Goal: Task Accomplishment & Management: Manage account settings

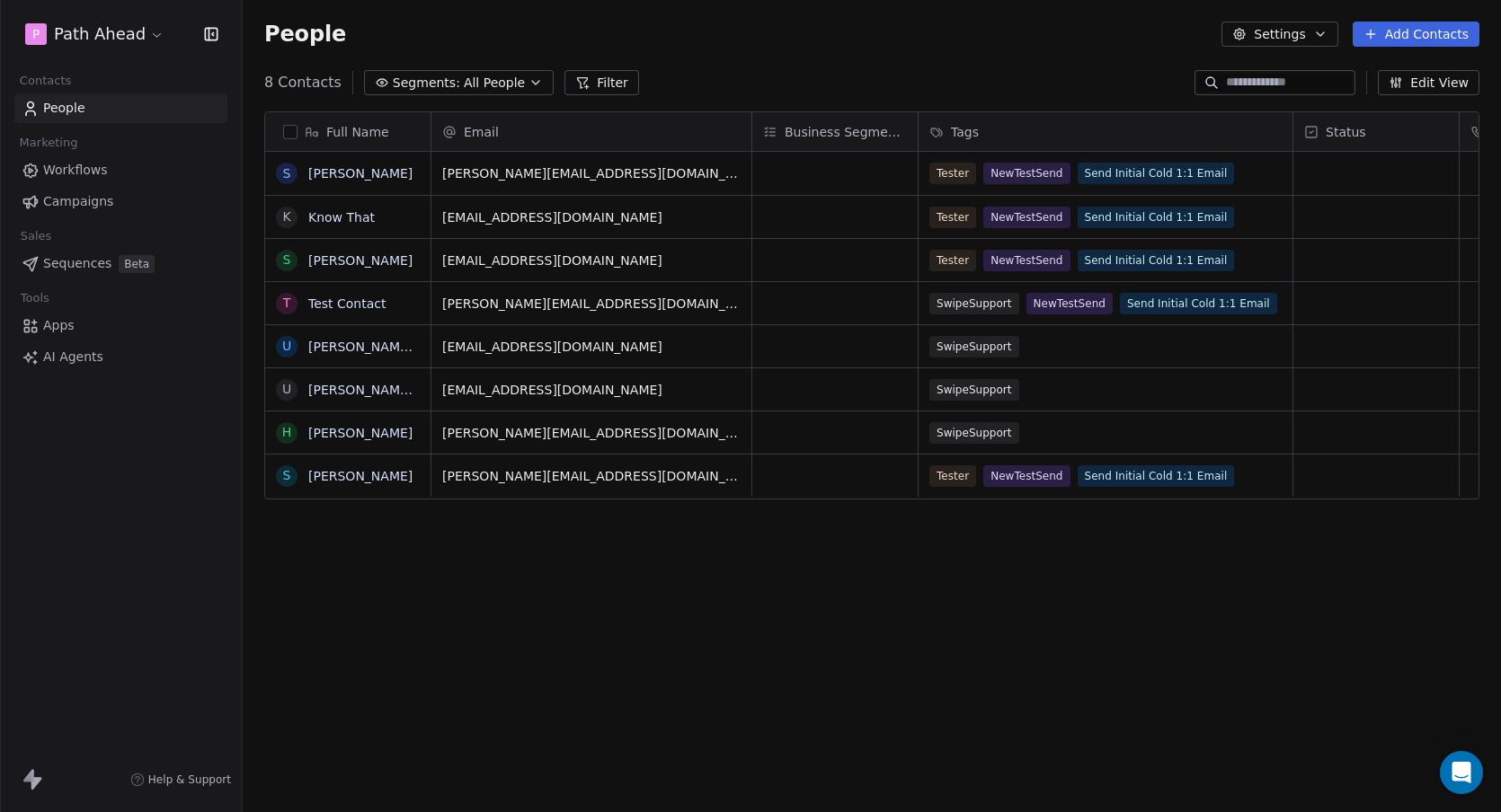
scroll to position [714, 1258]
click at [1315, 33] on button "Settings" at bounding box center [1280, 34] width 116 height 26
click at [876, 55] on html "P Path Ahead Contacts People Marketing Workflows Campaigns Sales Sequences Beta…" at bounding box center [750, 406] width 1501 height 812
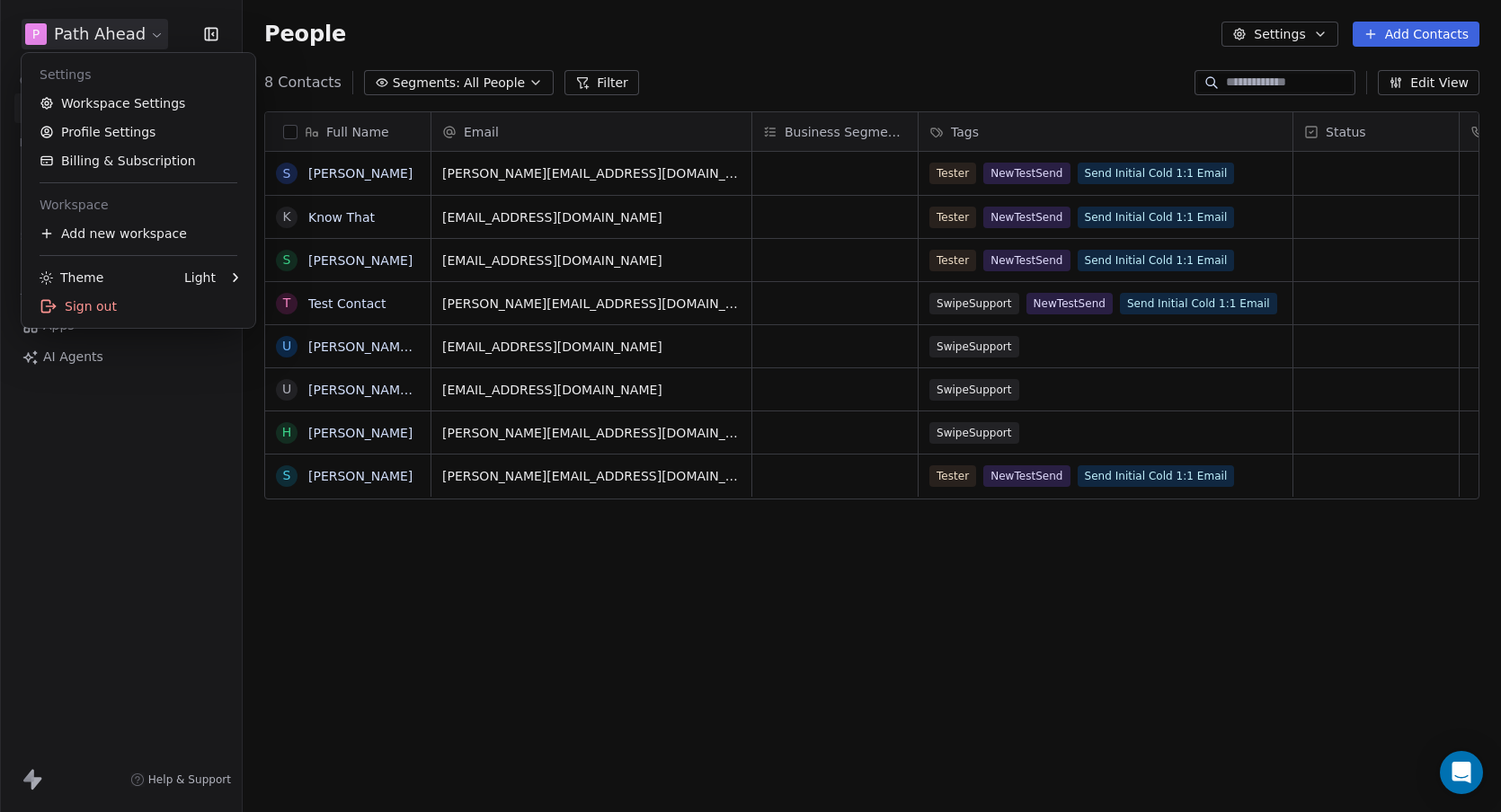
click at [151, 34] on html "P Path Ahead Contacts People Marketing Workflows Campaigns Sales Sequences Beta…" at bounding box center [750, 406] width 1501 height 812
click at [92, 105] on link "Workspace Settings" at bounding box center [138, 103] width 219 height 28
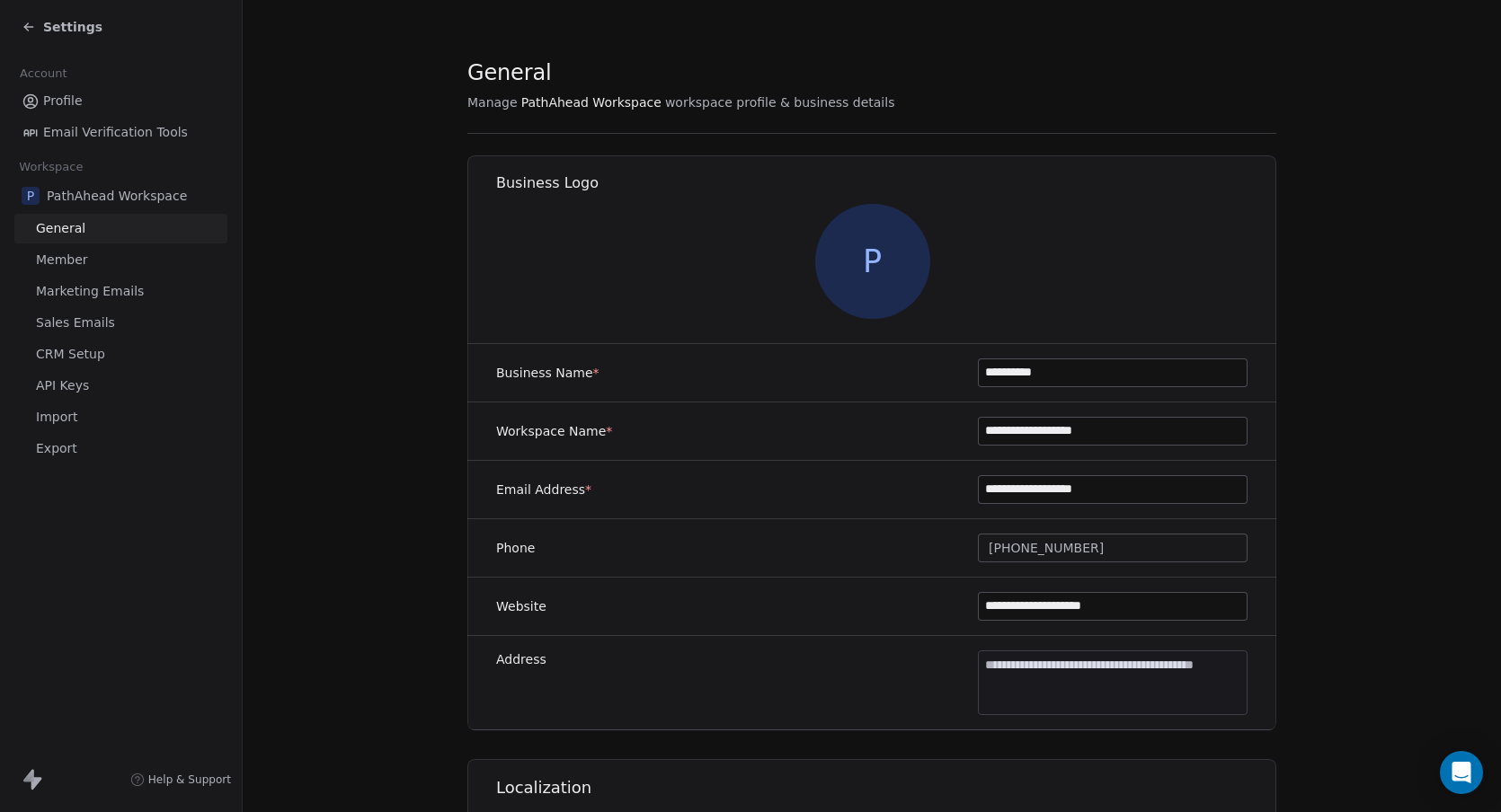
click at [70, 292] on span "Marketing Emails" at bounding box center [90, 291] width 108 height 19
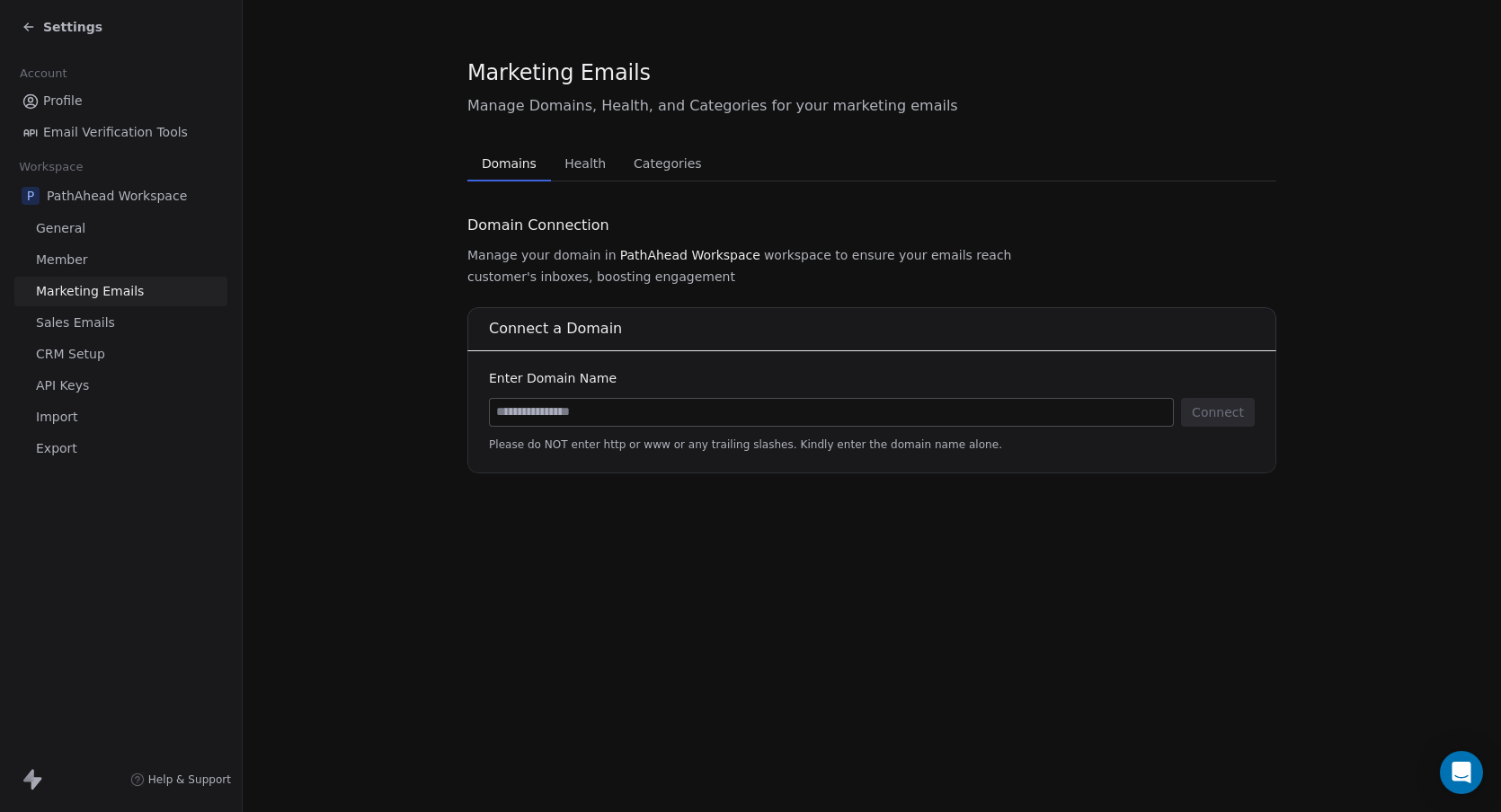
click at [73, 321] on span "Sales Emails" at bounding box center [76, 322] width 80 height 19
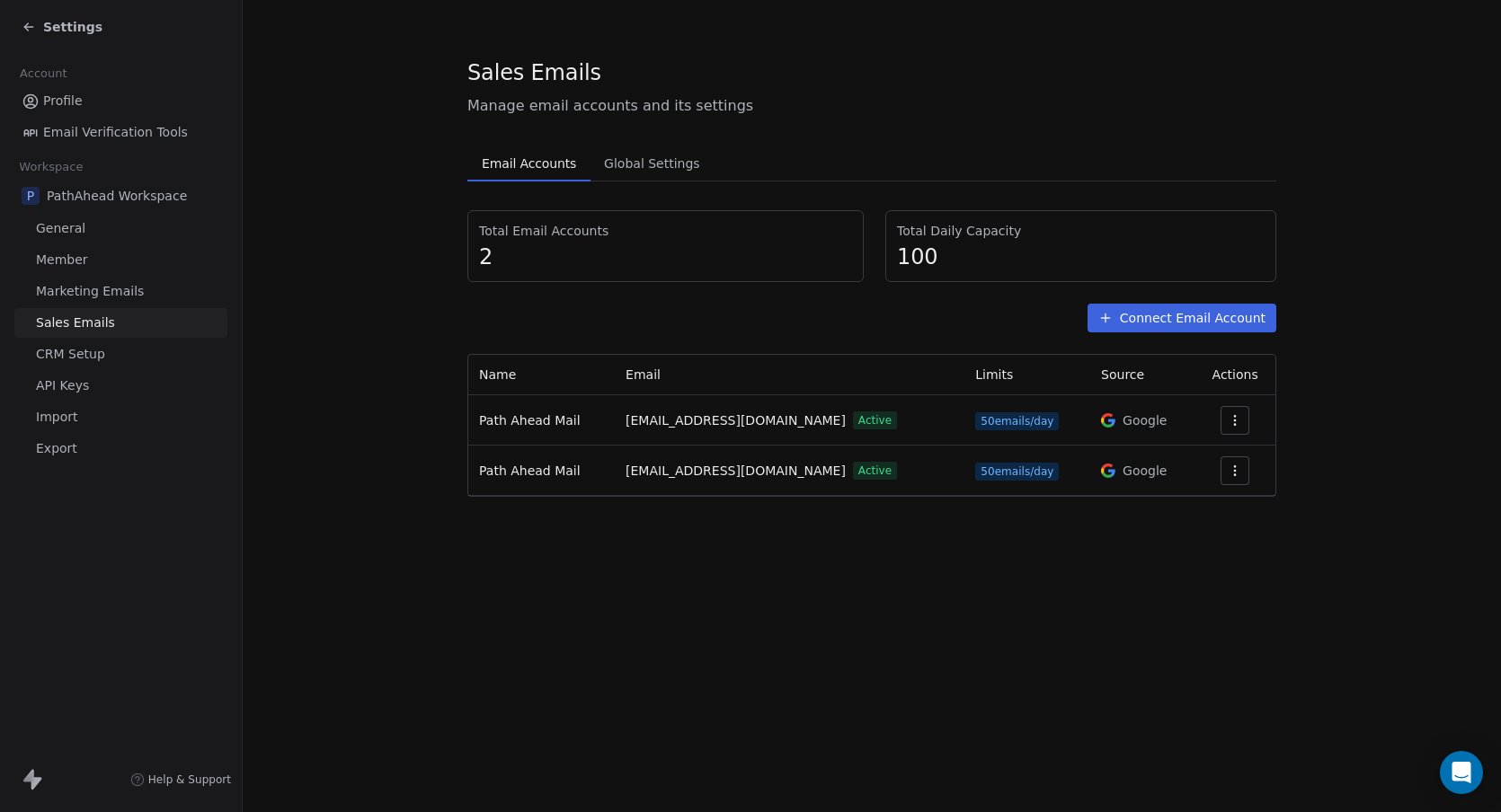
click at [1235, 415] on icon "button" at bounding box center [1235, 420] width 15 height 15
click at [1208, 460] on span "Settings" at bounding box center [1206, 460] width 51 height 19
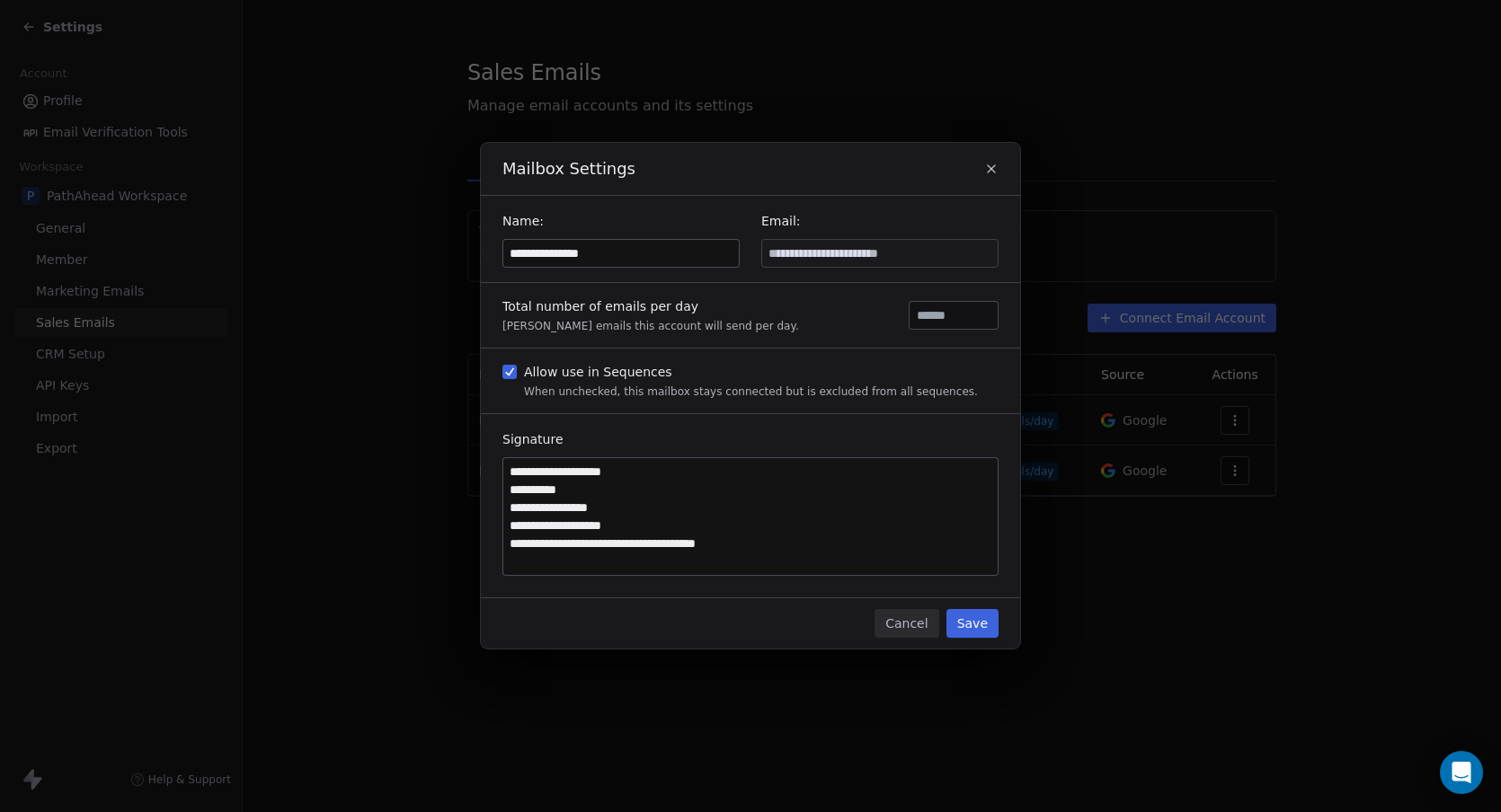
click at [906, 620] on button "Cancel" at bounding box center [906, 623] width 64 height 28
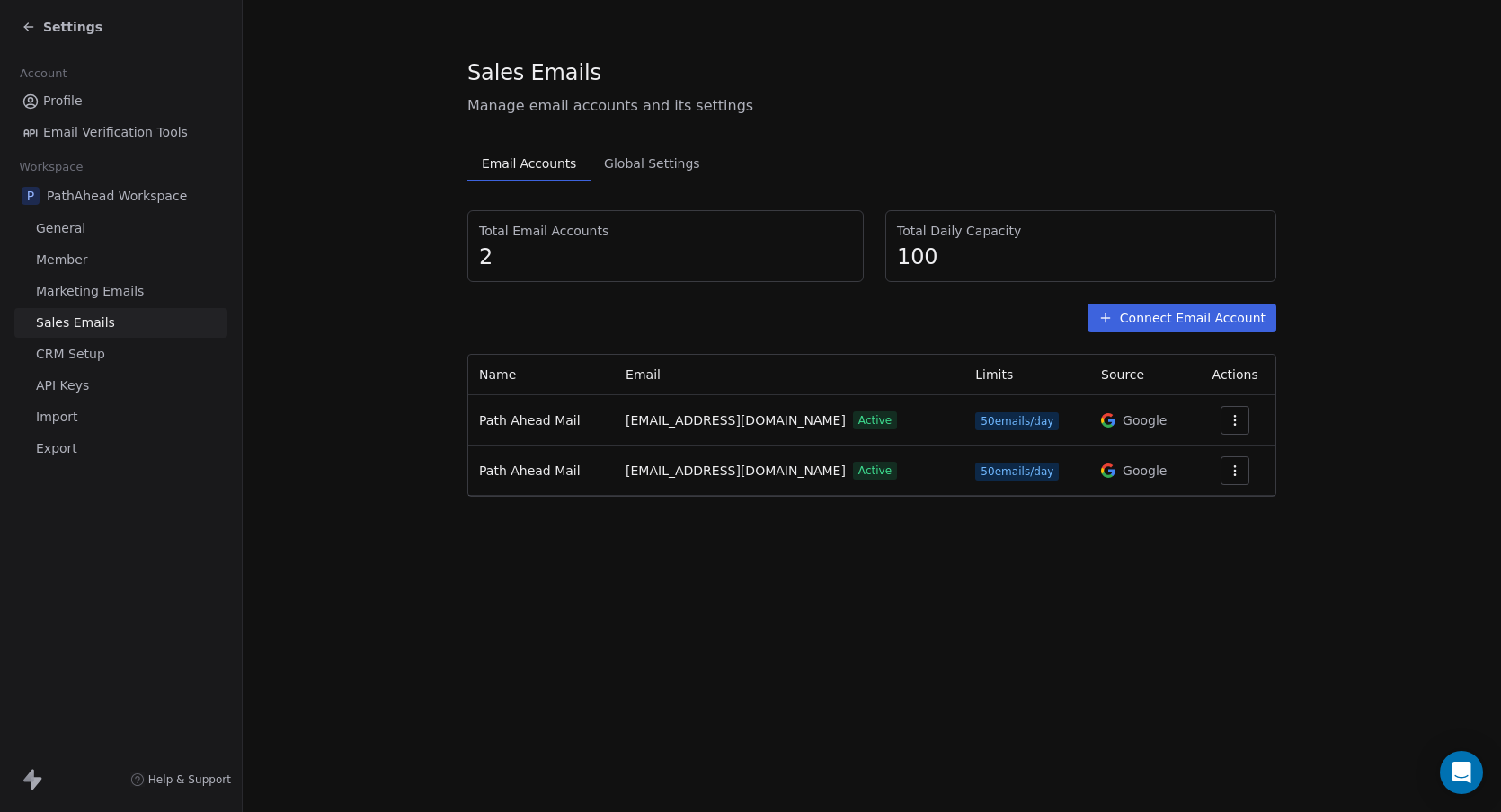
click at [640, 164] on span "Global Settings" at bounding box center [652, 164] width 111 height 26
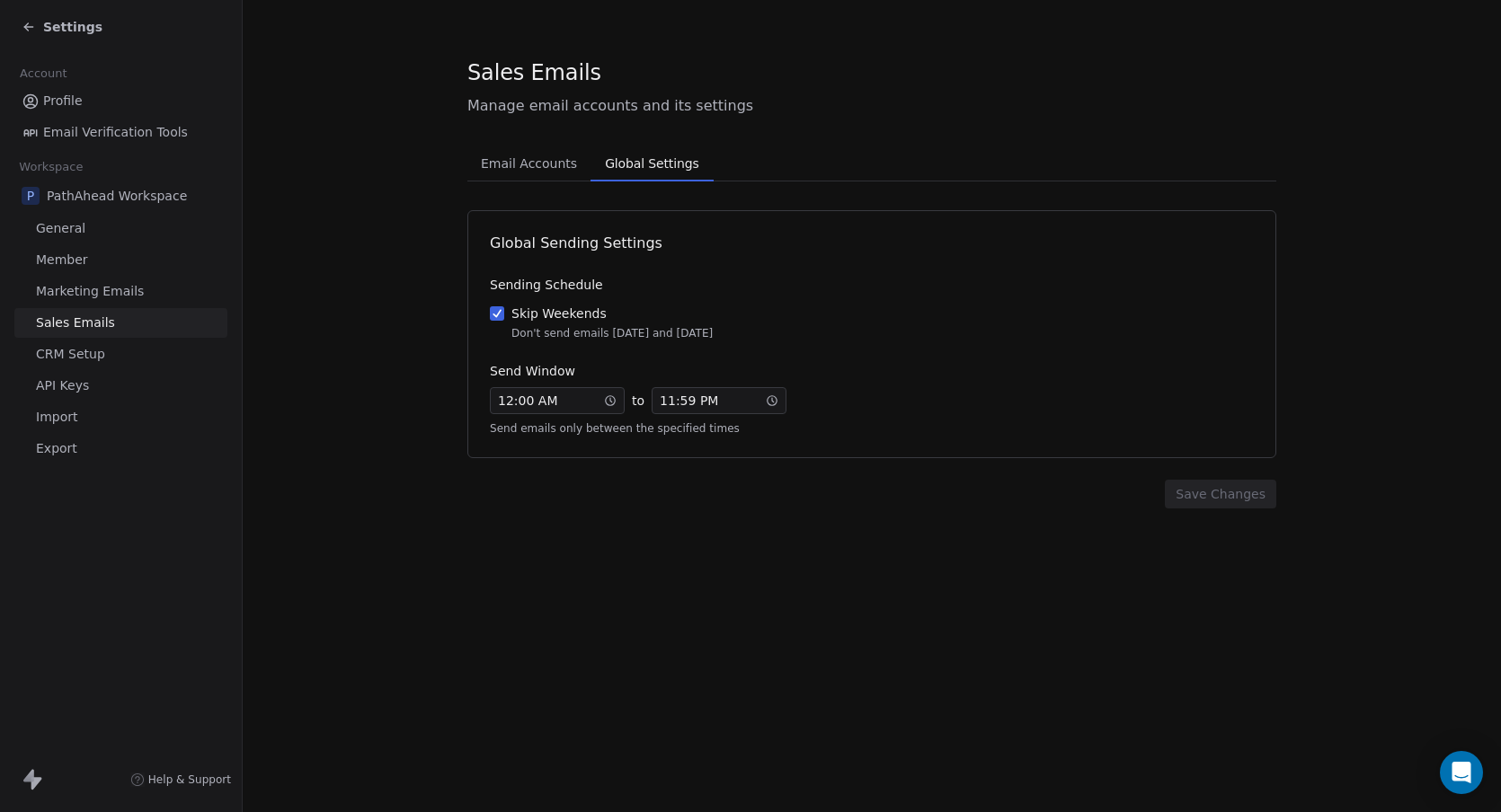
click at [542, 163] on span "Email Accounts" at bounding box center [528, 164] width 111 height 26
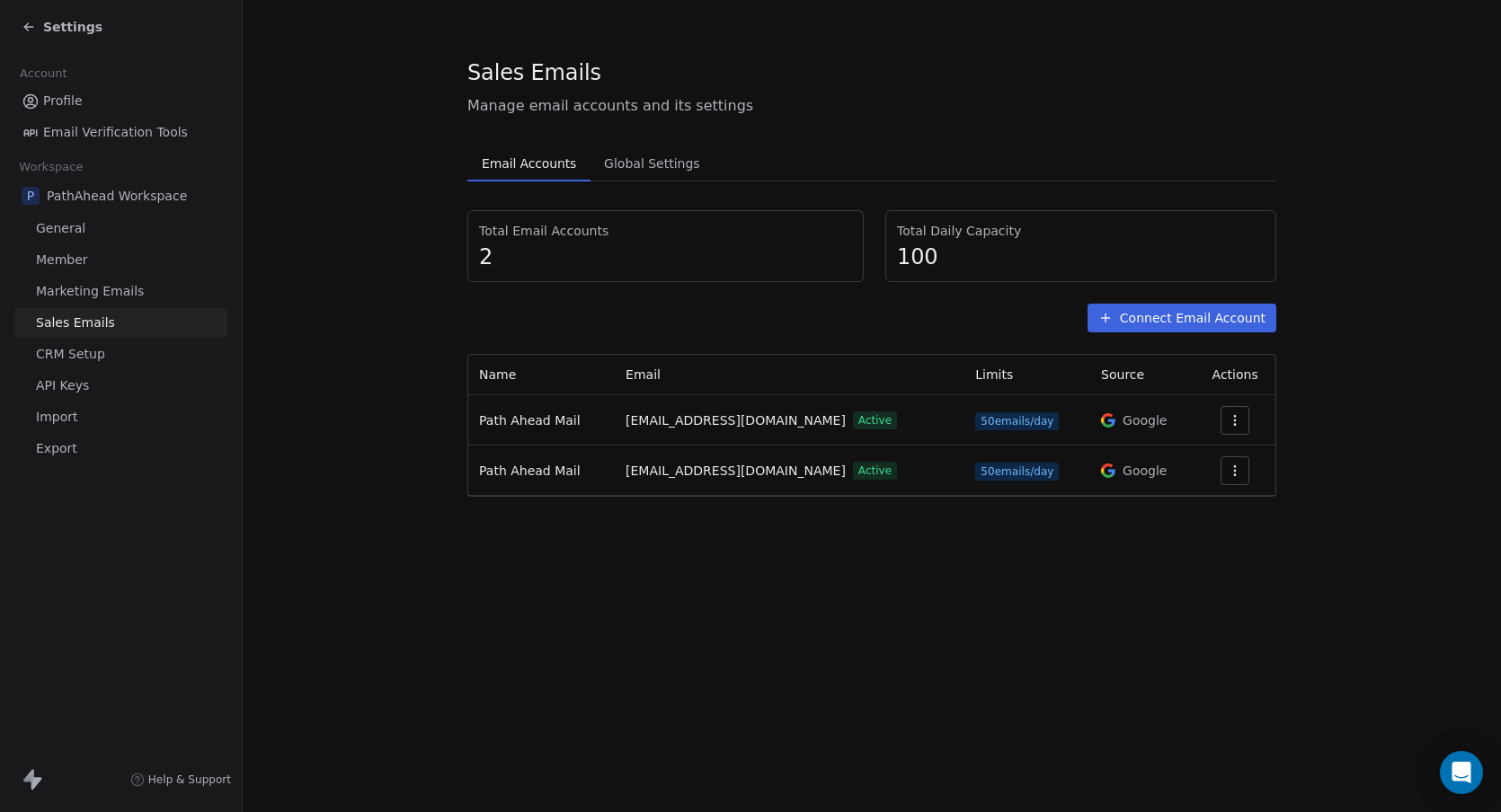
click at [1238, 417] on icon "button" at bounding box center [1235, 420] width 15 height 15
click at [634, 164] on html "Settings Account Profile Email Verification Tools Workspace P PathAhead Workspa…" at bounding box center [750, 406] width 1501 height 812
click at [642, 163] on span "Global Settings" at bounding box center [652, 164] width 111 height 26
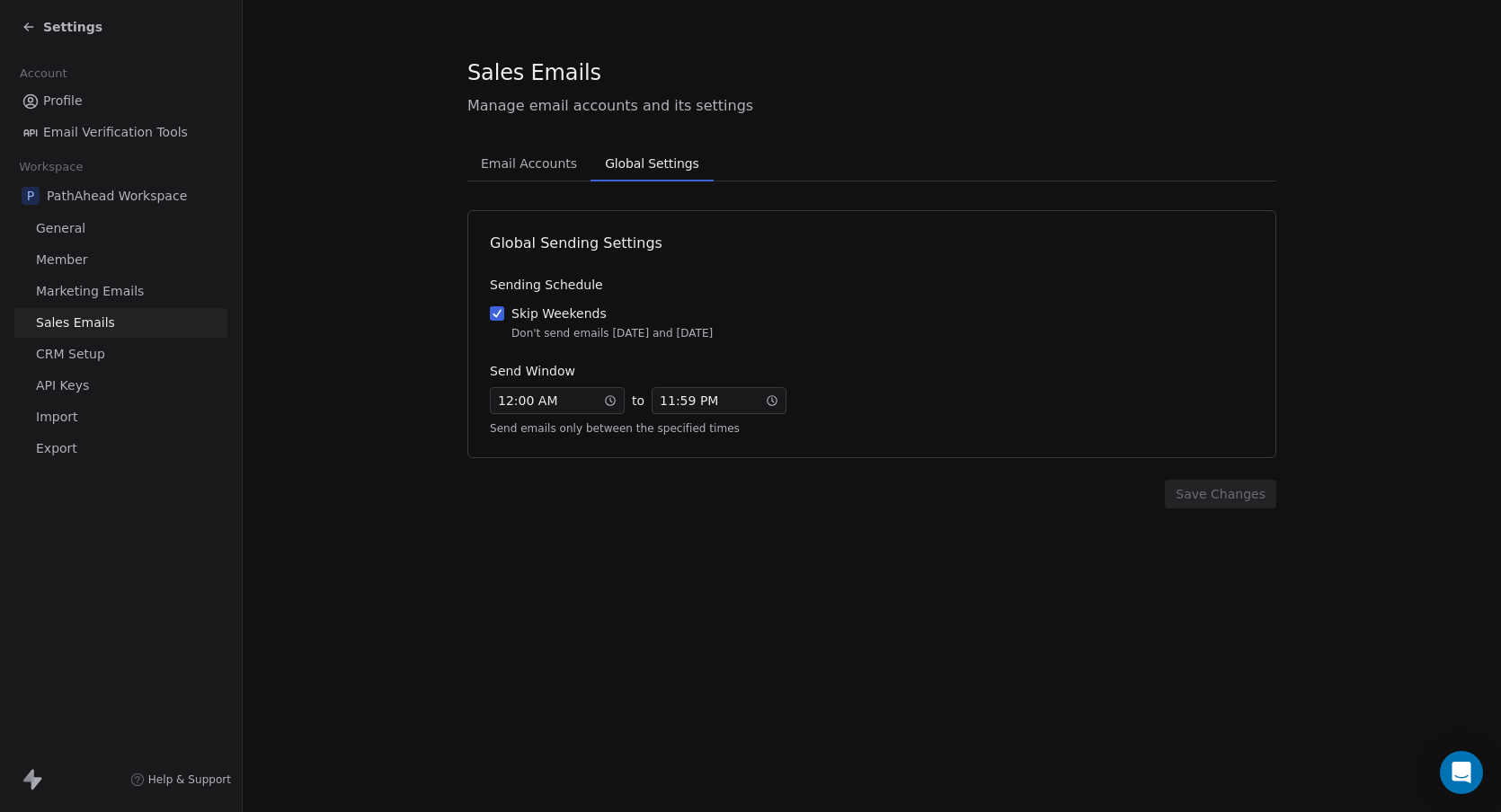
click at [490, 160] on span "Email Accounts" at bounding box center [528, 164] width 111 height 26
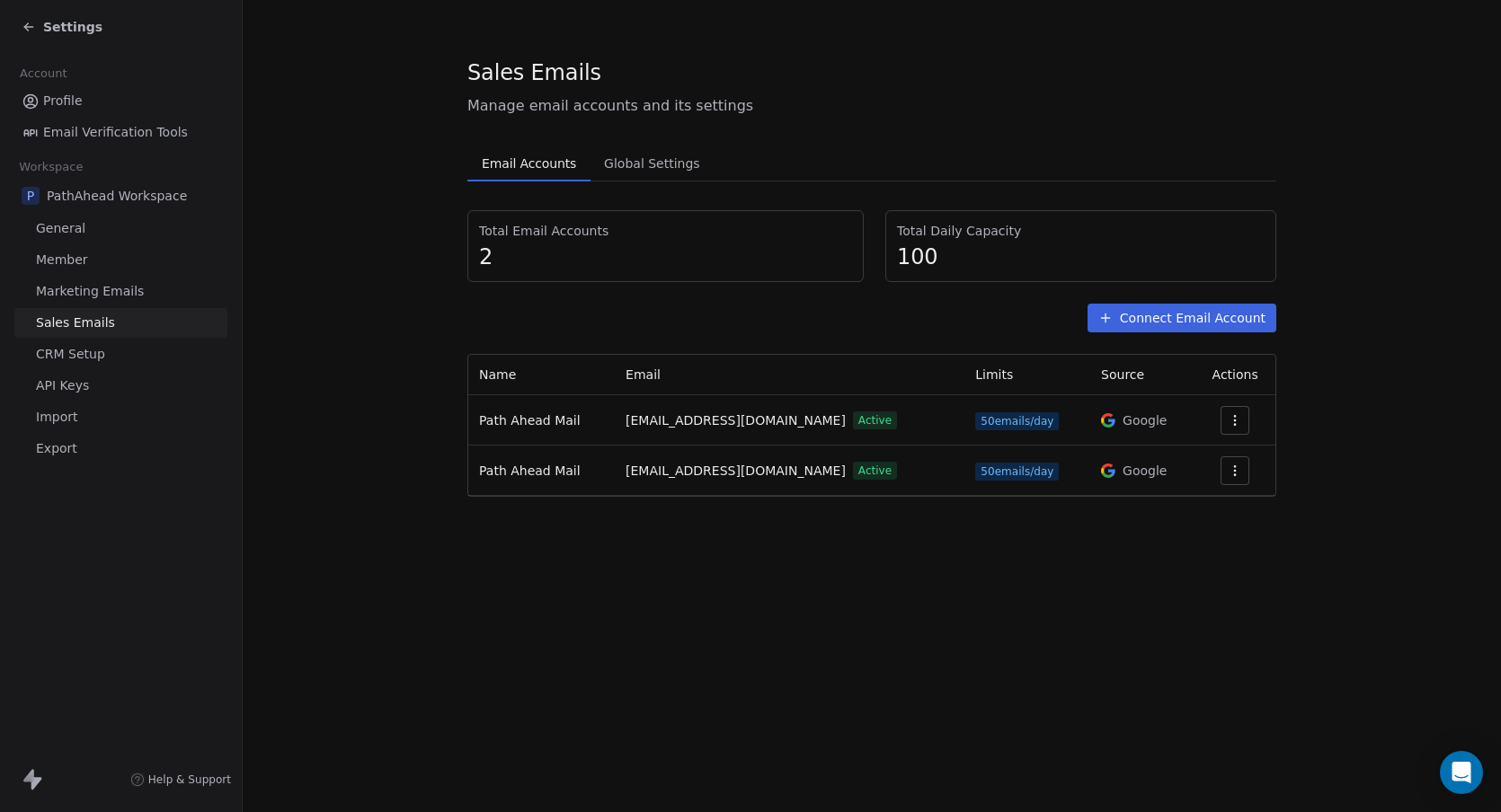
click at [1235, 418] on icon "button" at bounding box center [1235, 420] width 15 height 15
click at [1198, 461] on span "Settings" at bounding box center [1206, 460] width 51 height 19
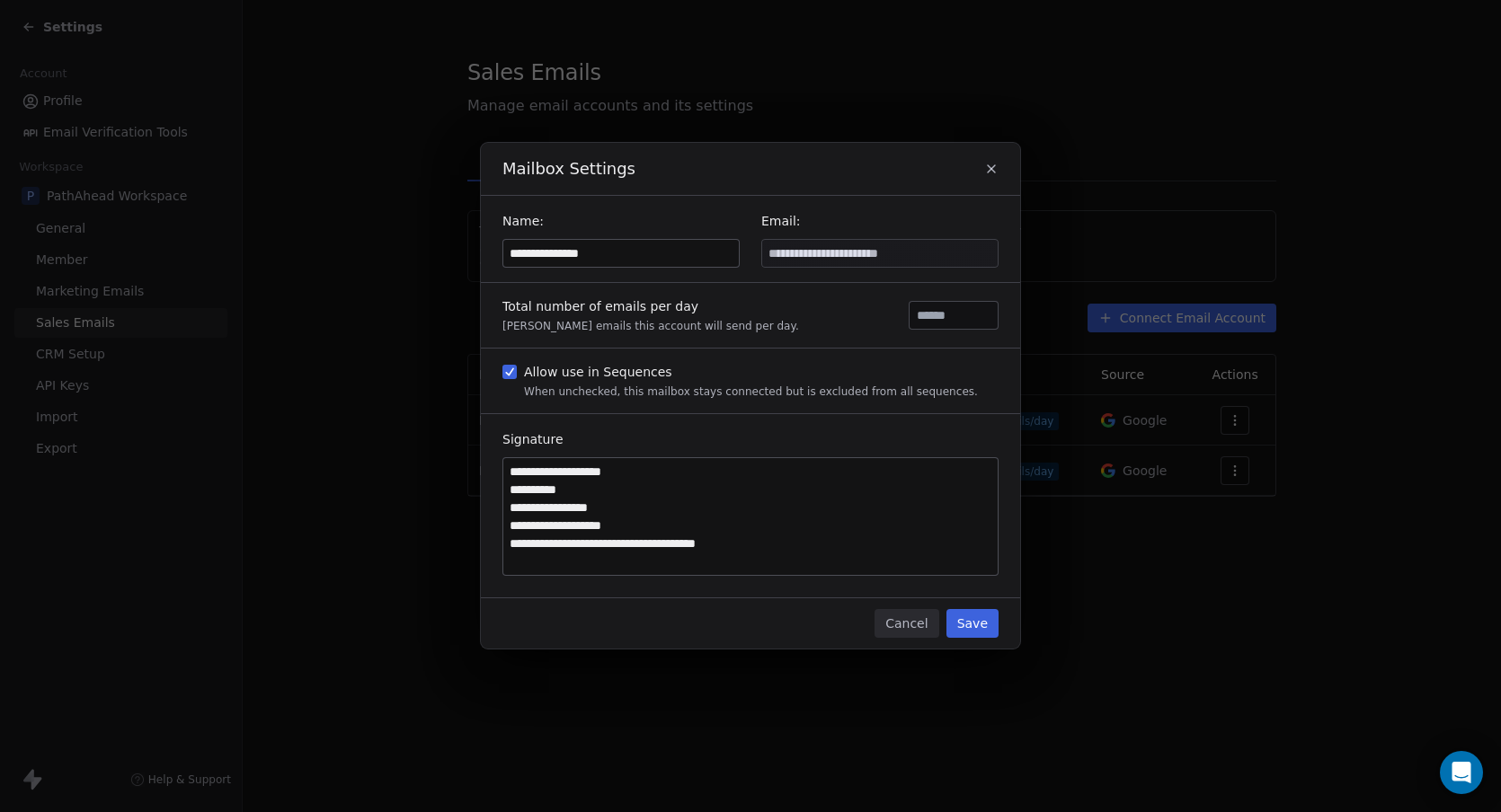
click at [913, 623] on button "Cancel" at bounding box center [906, 623] width 64 height 28
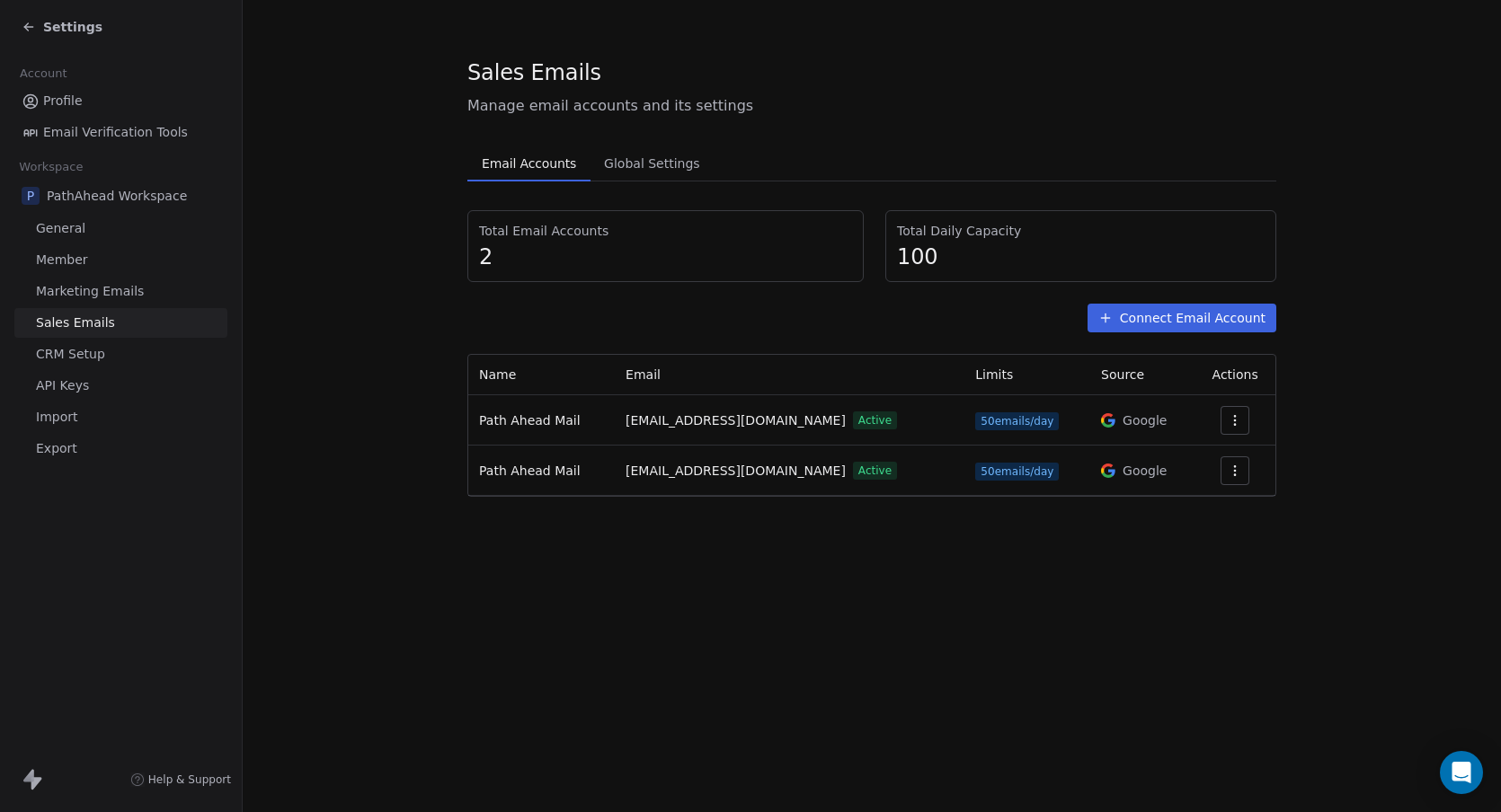
click at [1234, 470] on icon "button" at bounding box center [1234, 470] width 1 height 1
click at [1214, 507] on span "Settings" at bounding box center [1206, 512] width 51 height 19
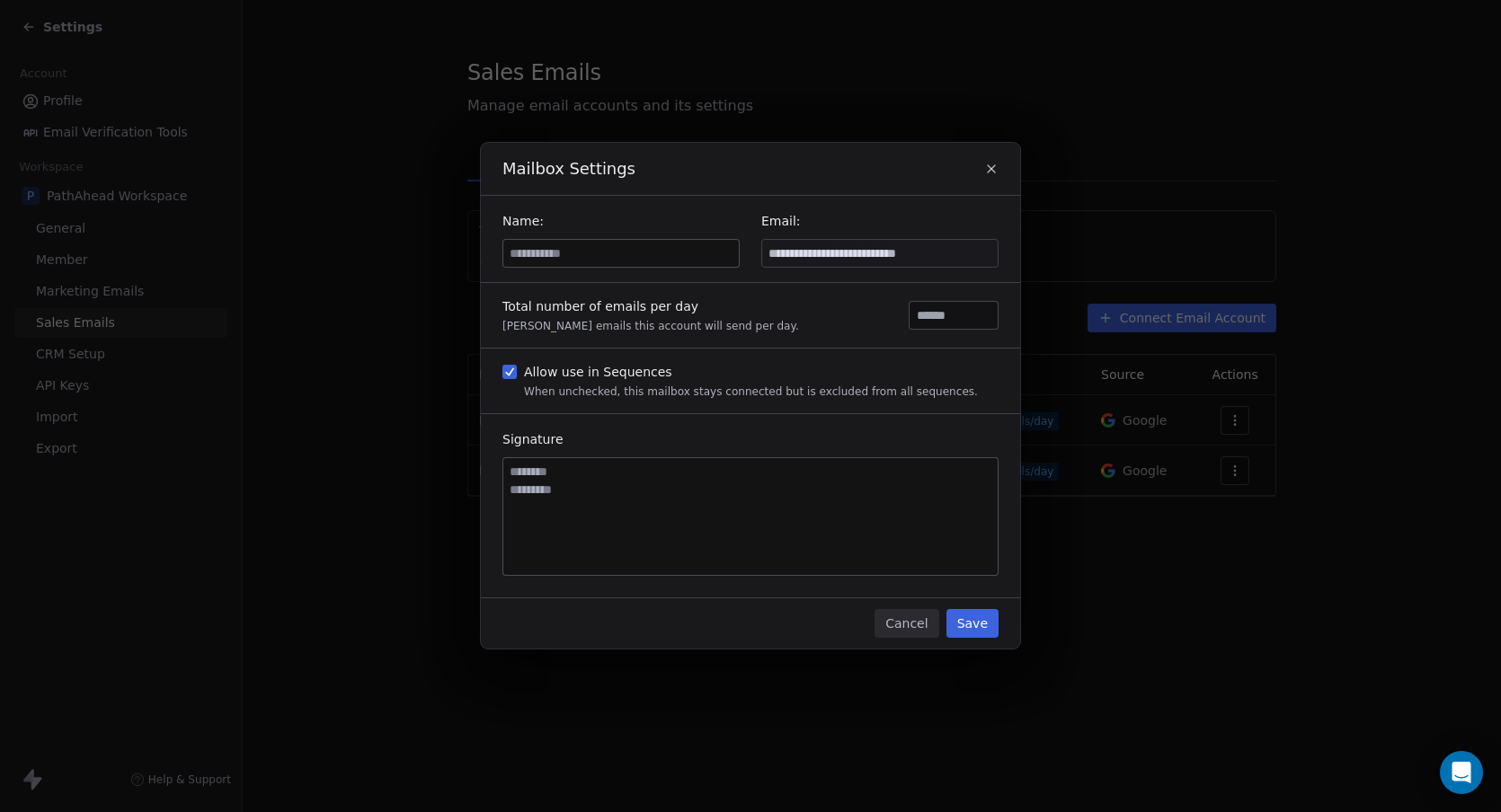
click at [915, 623] on button "Cancel" at bounding box center [906, 623] width 64 height 28
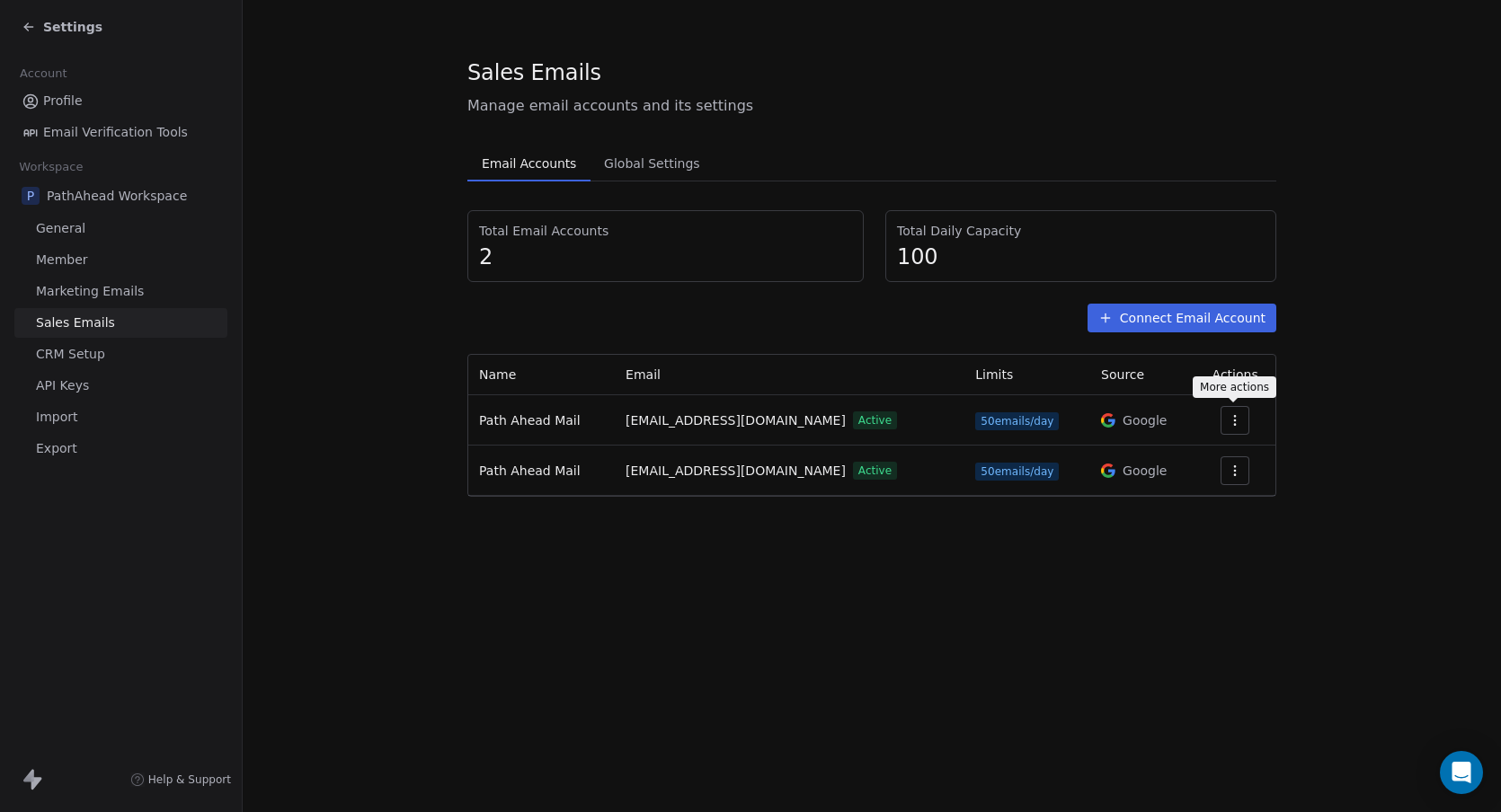
click at [1233, 417] on icon "button" at bounding box center [1235, 420] width 15 height 15
click at [1205, 463] on span "Settings" at bounding box center [1206, 460] width 51 height 19
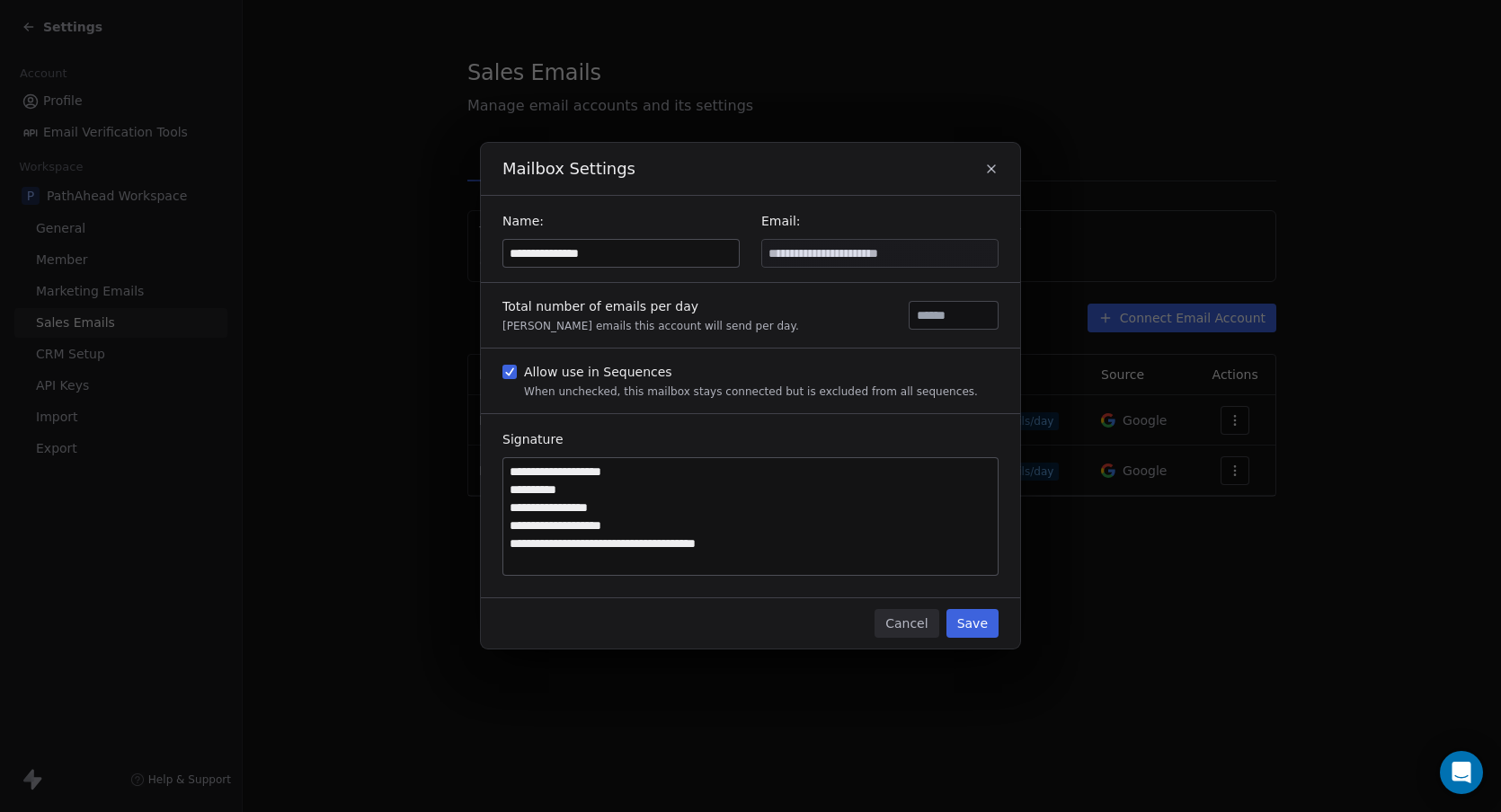
drag, startPoint x: 508, startPoint y: 470, endPoint x: 821, endPoint y: 551, distance: 323.3
click at [823, 550] on textarea "**********" at bounding box center [750, 516] width 494 height 117
click at [916, 625] on button "Cancel" at bounding box center [906, 623] width 64 height 28
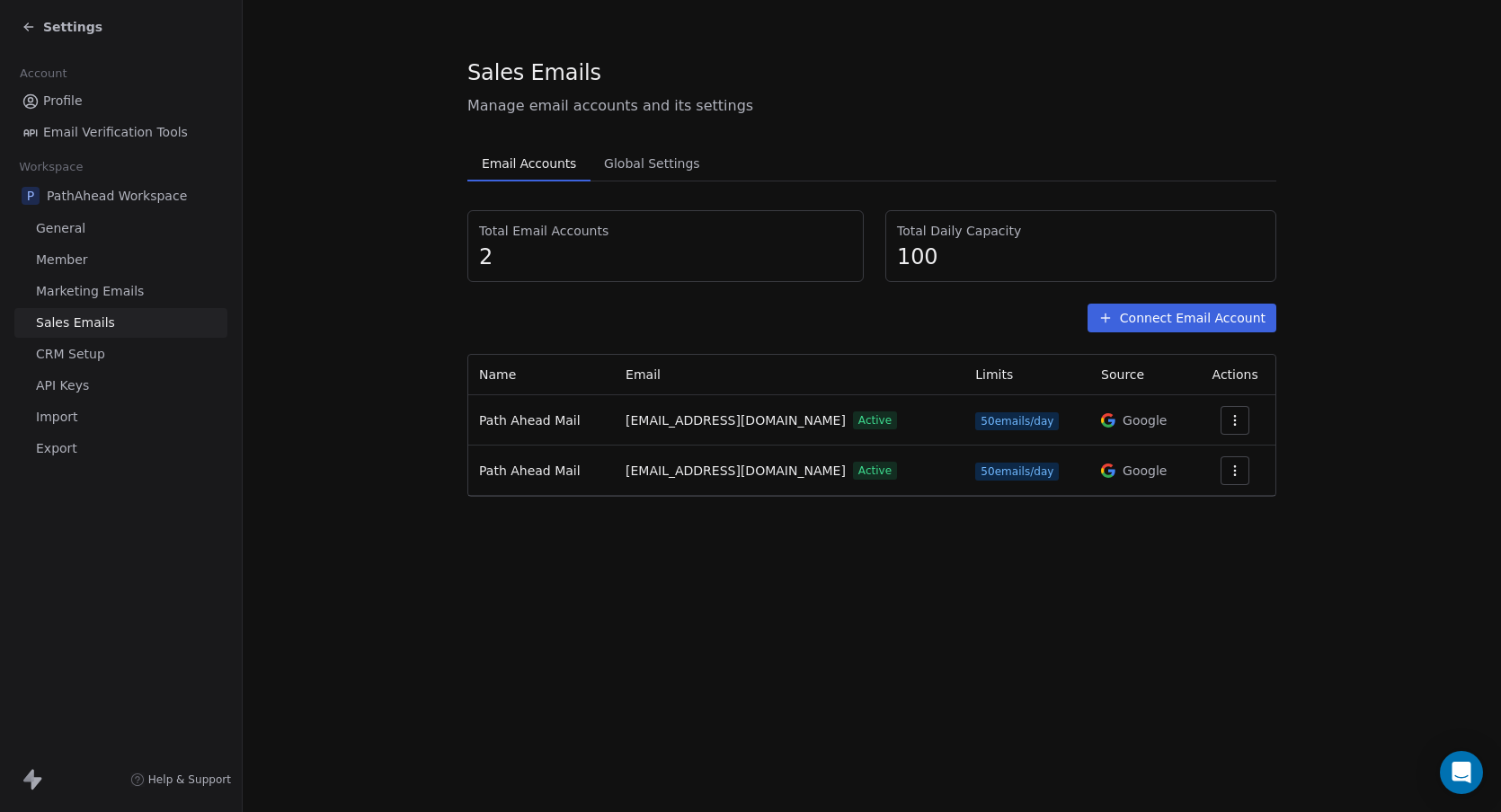
click at [1236, 470] on icon "button" at bounding box center [1235, 470] width 15 height 15
click at [1196, 507] on span "Settings" at bounding box center [1206, 512] width 51 height 19
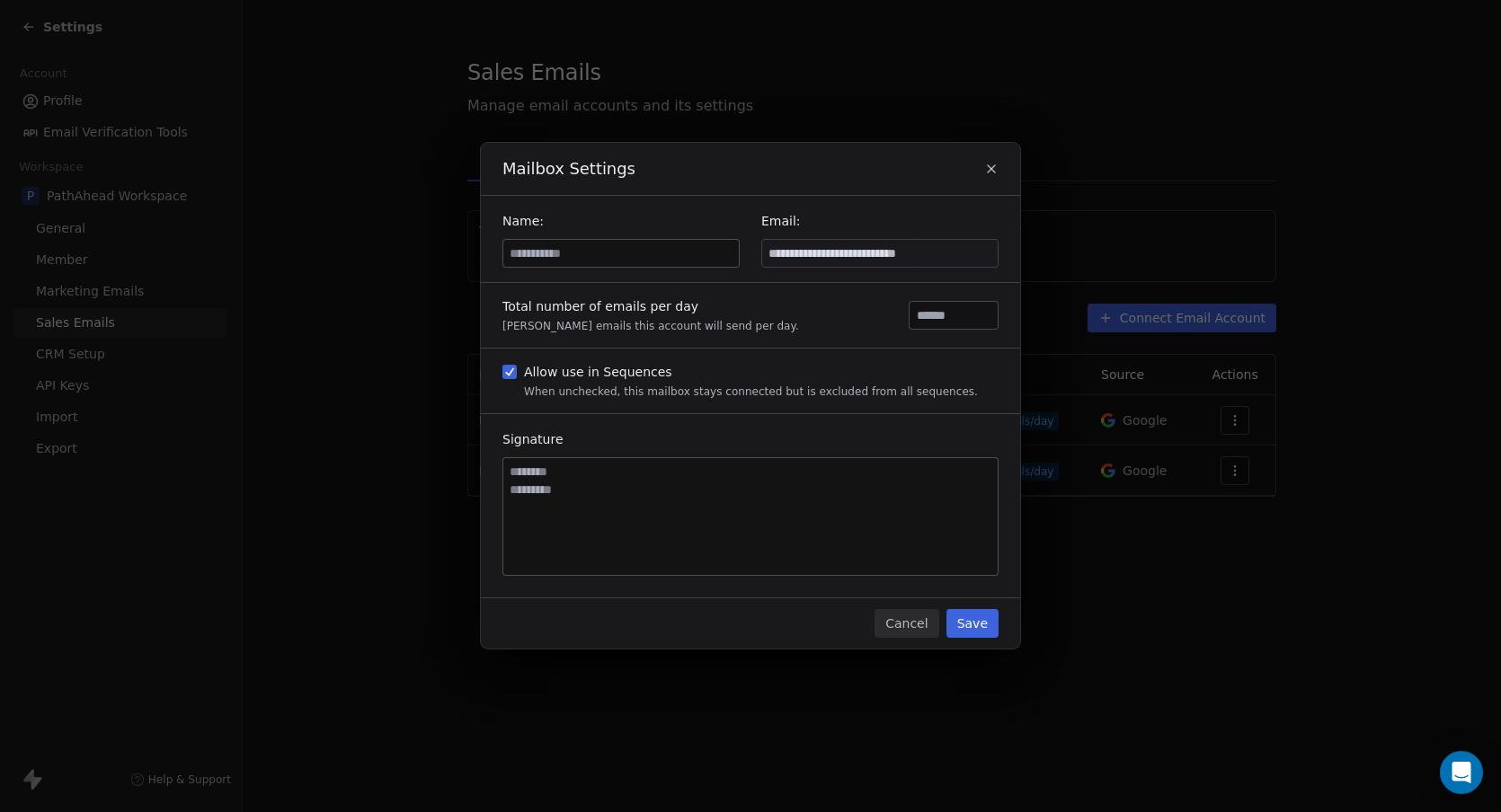
click at [603, 481] on textarea at bounding box center [750, 516] width 494 height 117
drag, startPoint x: 516, startPoint y: 470, endPoint x: 637, endPoint y: 504, distance: 125.7
click at [637, 504] on textarea at bounding box center [750, 516] width 494 height 117
paste textarea "**********"
type textarea "**********"
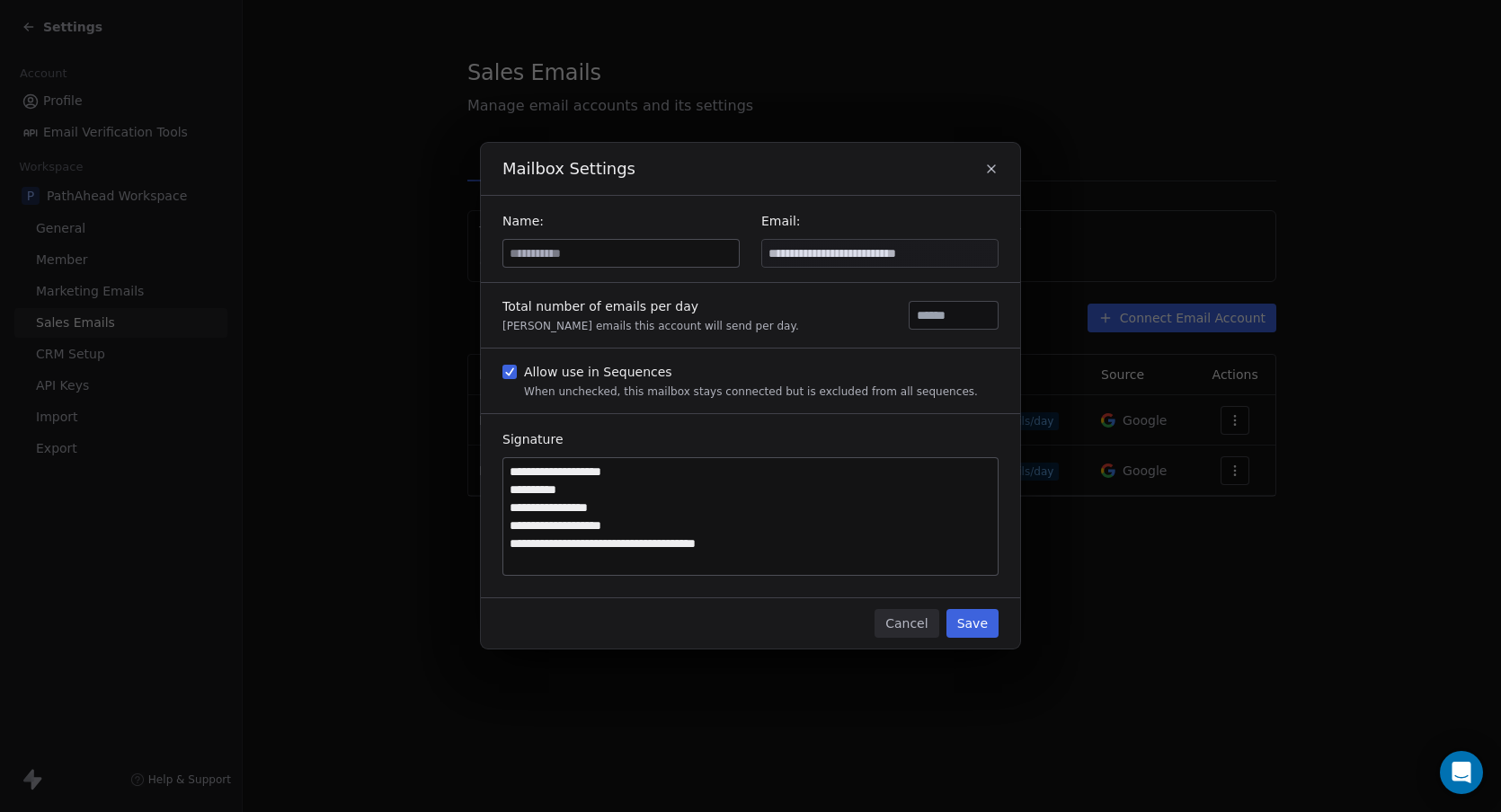
click at [549, 256] on input at bounding box center [621, 252] width 236 height 27
type input "**********"
click at [972, 619] on button "Save" at bounding box center [973, 623] width 52 height 28
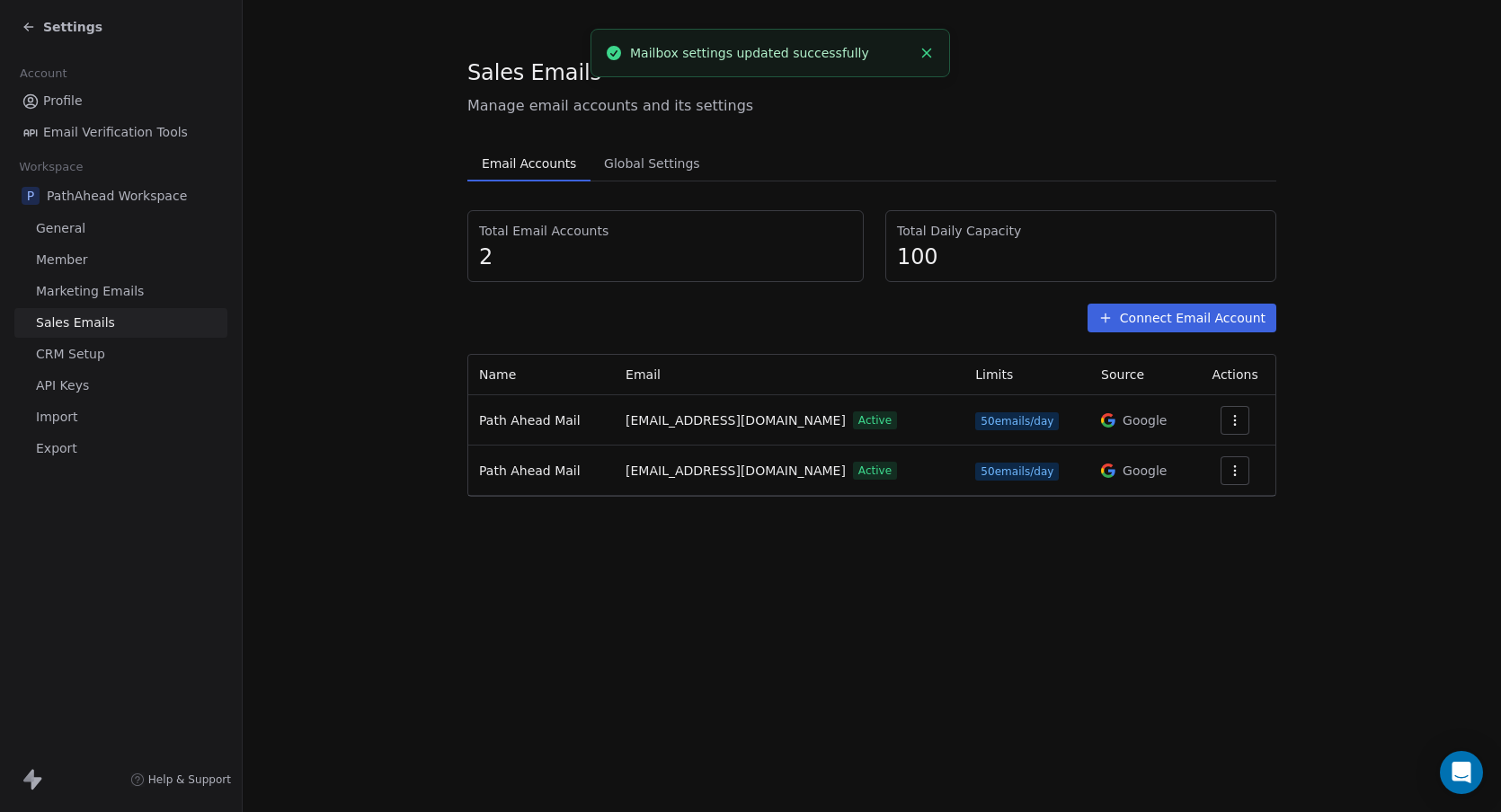
click at [0, 811] on nordpass-portal at bounding box center [0, 812] width 0 height 0
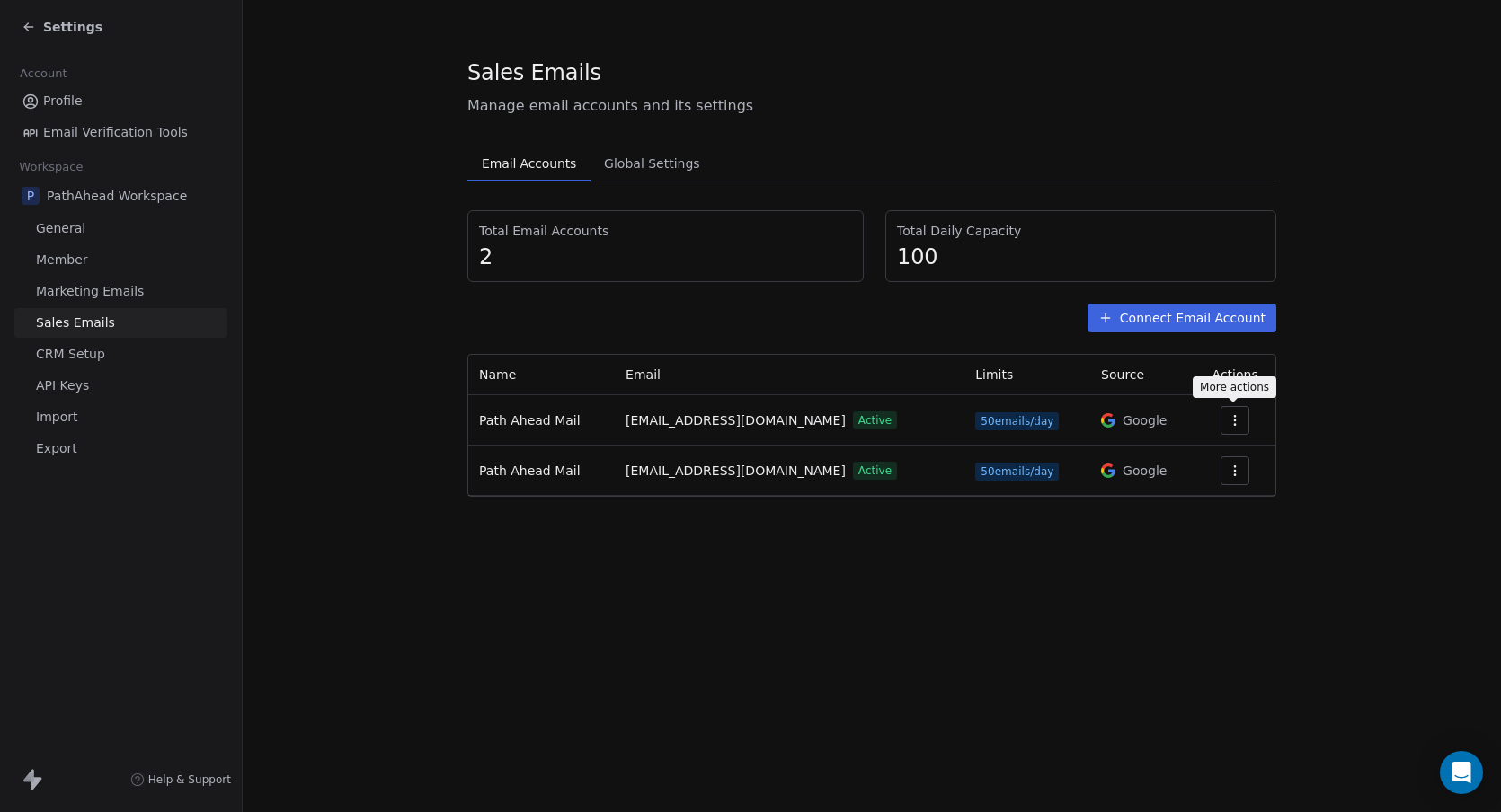
click at [1233, 418] on icon "button" at bounding box center [1235, 420] width 15 height 15
click at [1191, 492] on span "Delete" at bounding box center [1201, 490] width 41 height 19
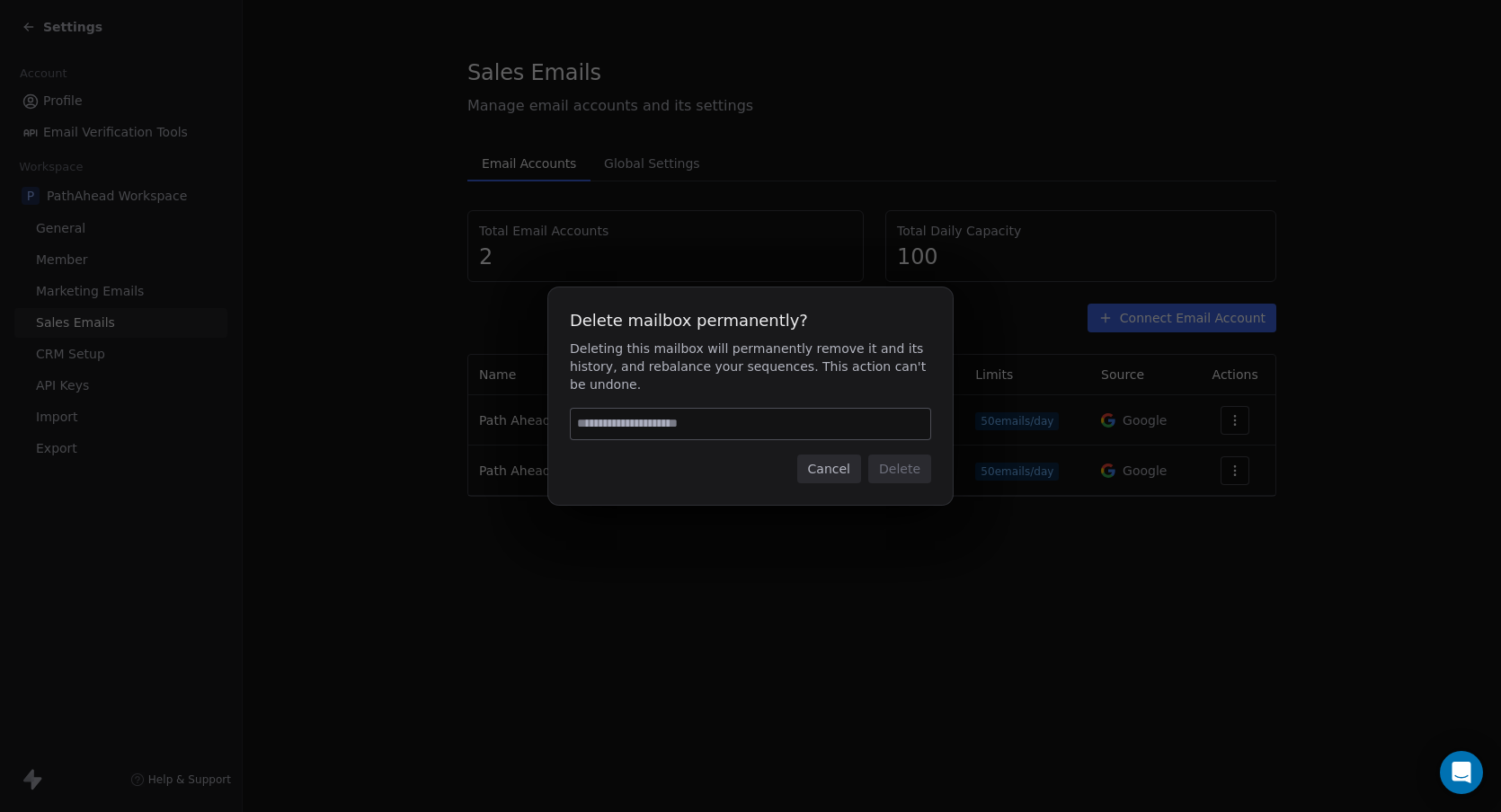
click at [630, 424] on input at bounding box center [750, 423] width 360 height 30
type input "******"
click at [902, 460] on button "Delete" at bounding box center [900, 468] width 63 height 28
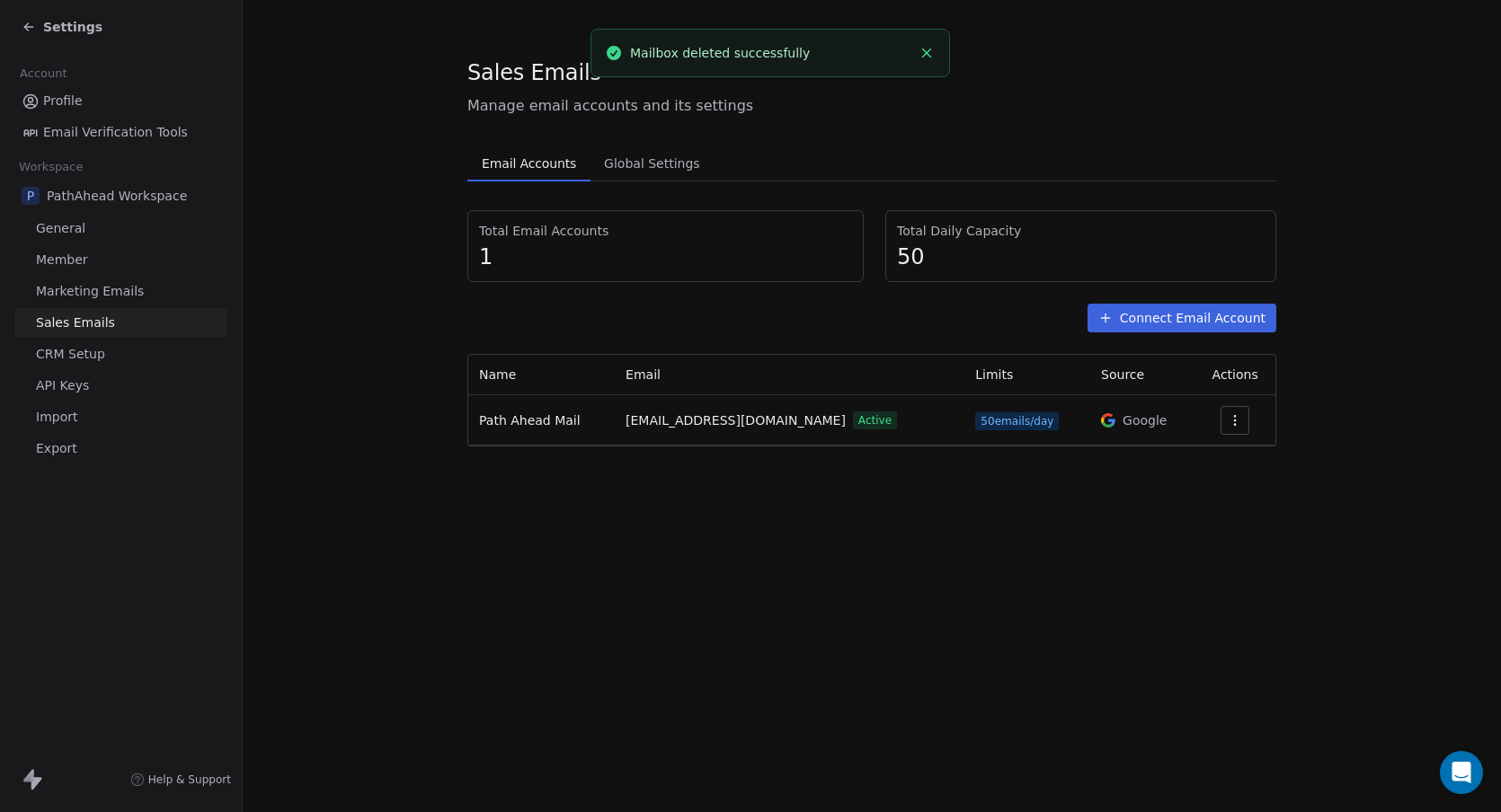
click at [1191, 321] on button "Connect Email Account" at bounding box center [1182, 317] width 189 height 28
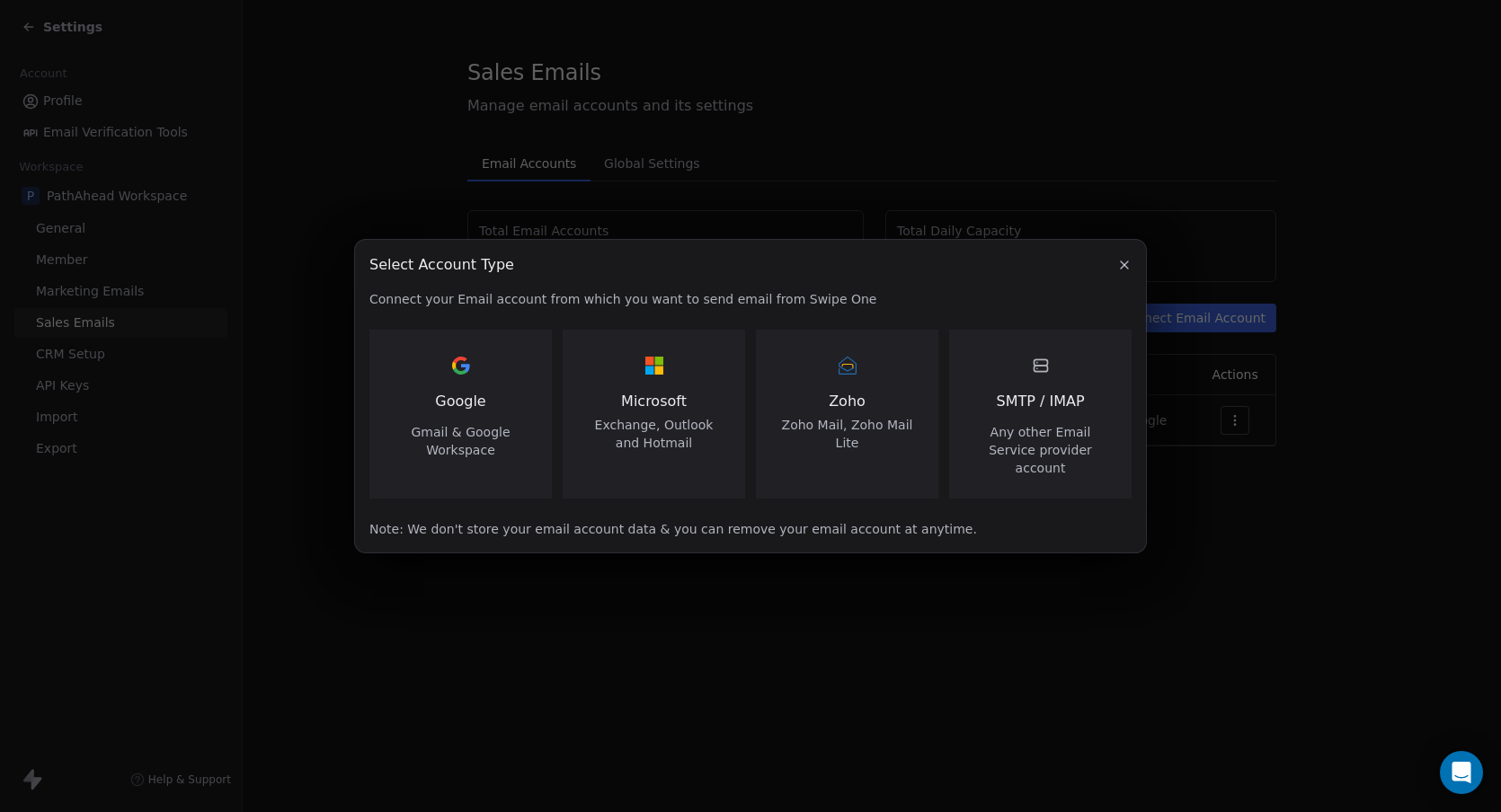
click at [474, 412] on span "Google" at bounding box center [460, 402] width 50 height 22
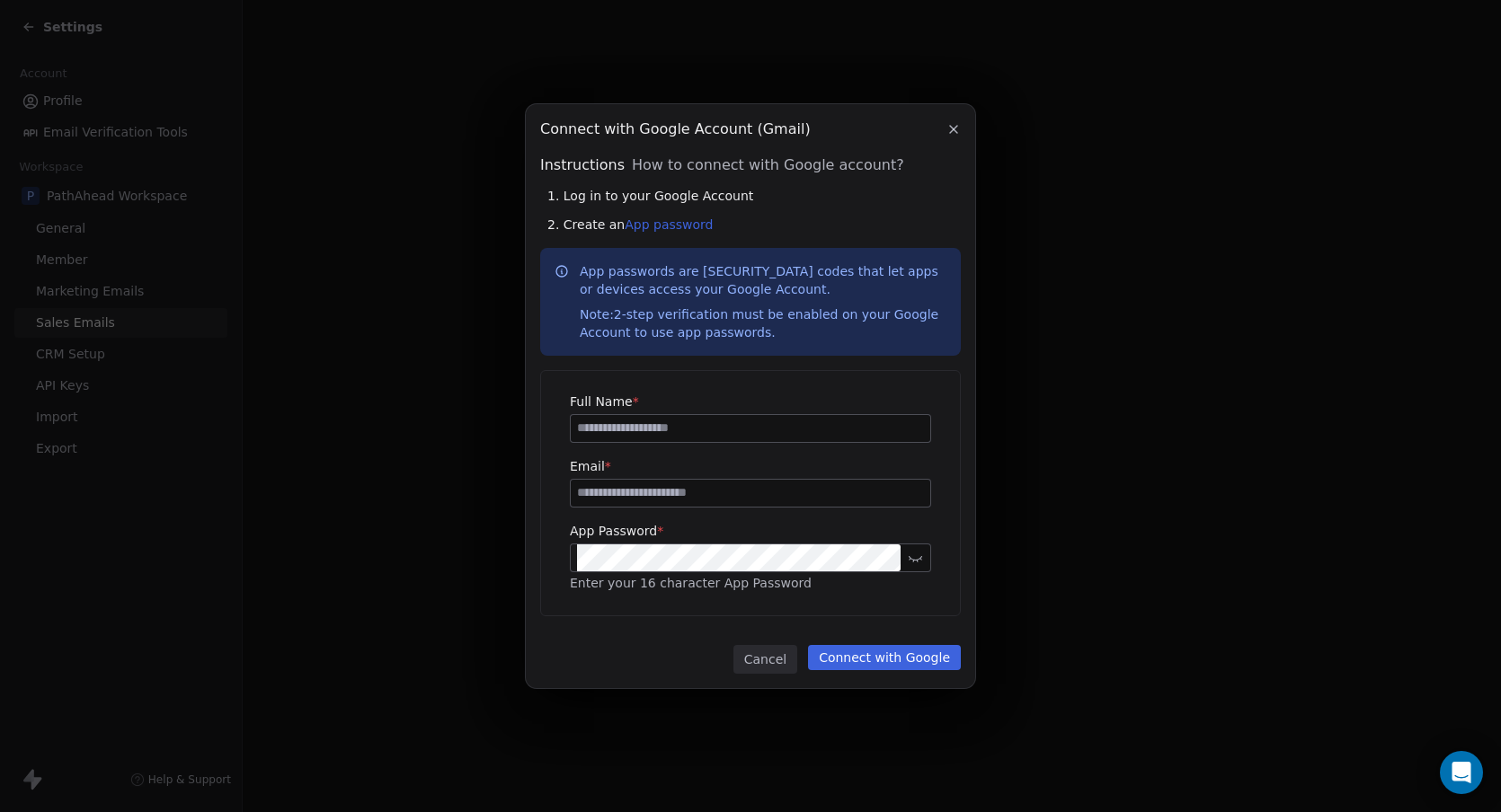
click at [683, 427] on input at bounding box center [750, 428] width 360 height 27
type input "**********"
click at [688, 495] on input at bounding box center [750, 493] width 360 height 27
type input "**********"
click at [666, 223] on link "App password" at bounding box center [669, 224] width 88 height 15
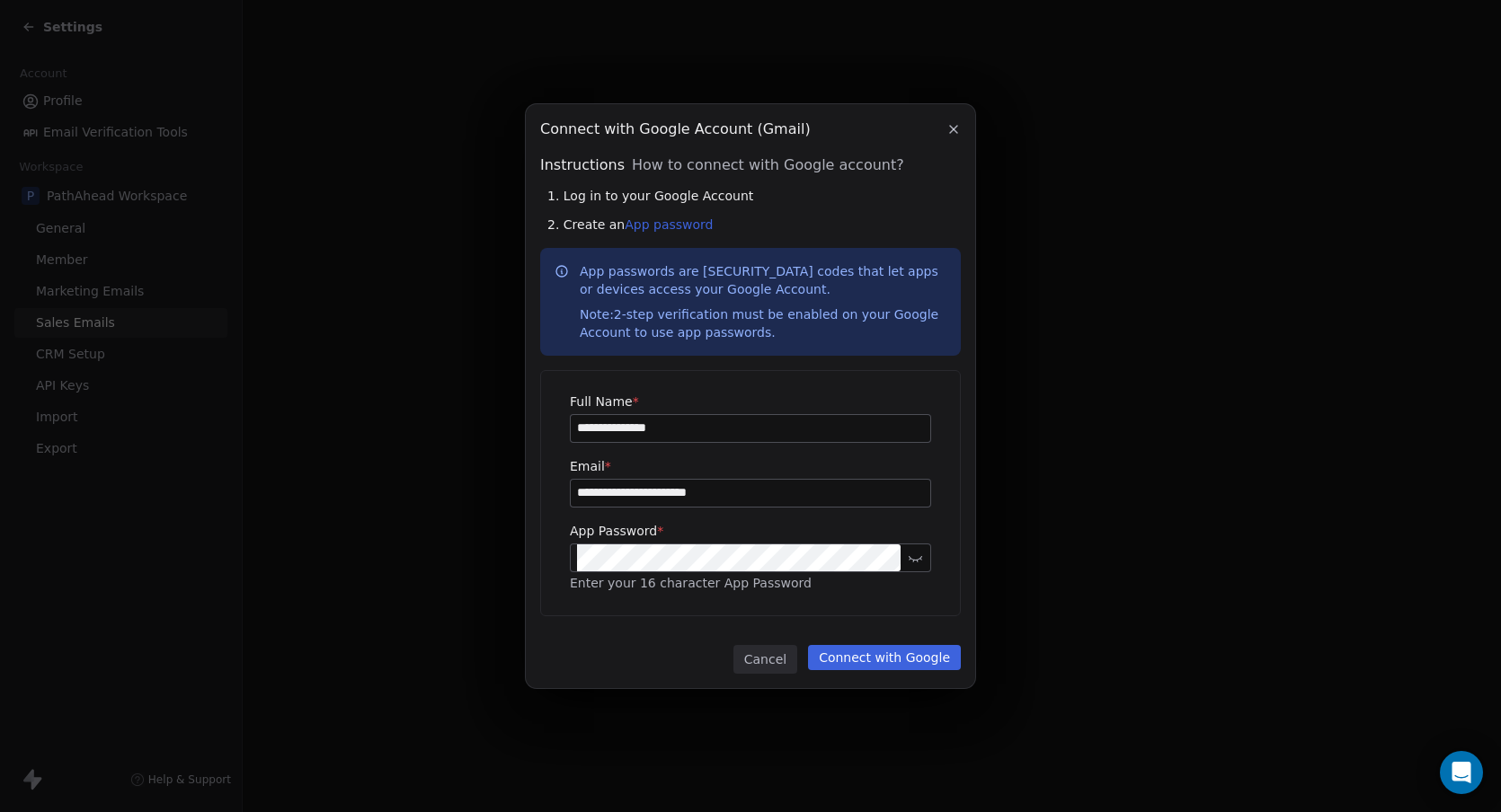
click at [892, 657] on button "Connect with Google" at bounding box center [885, 658] width 153 height 26
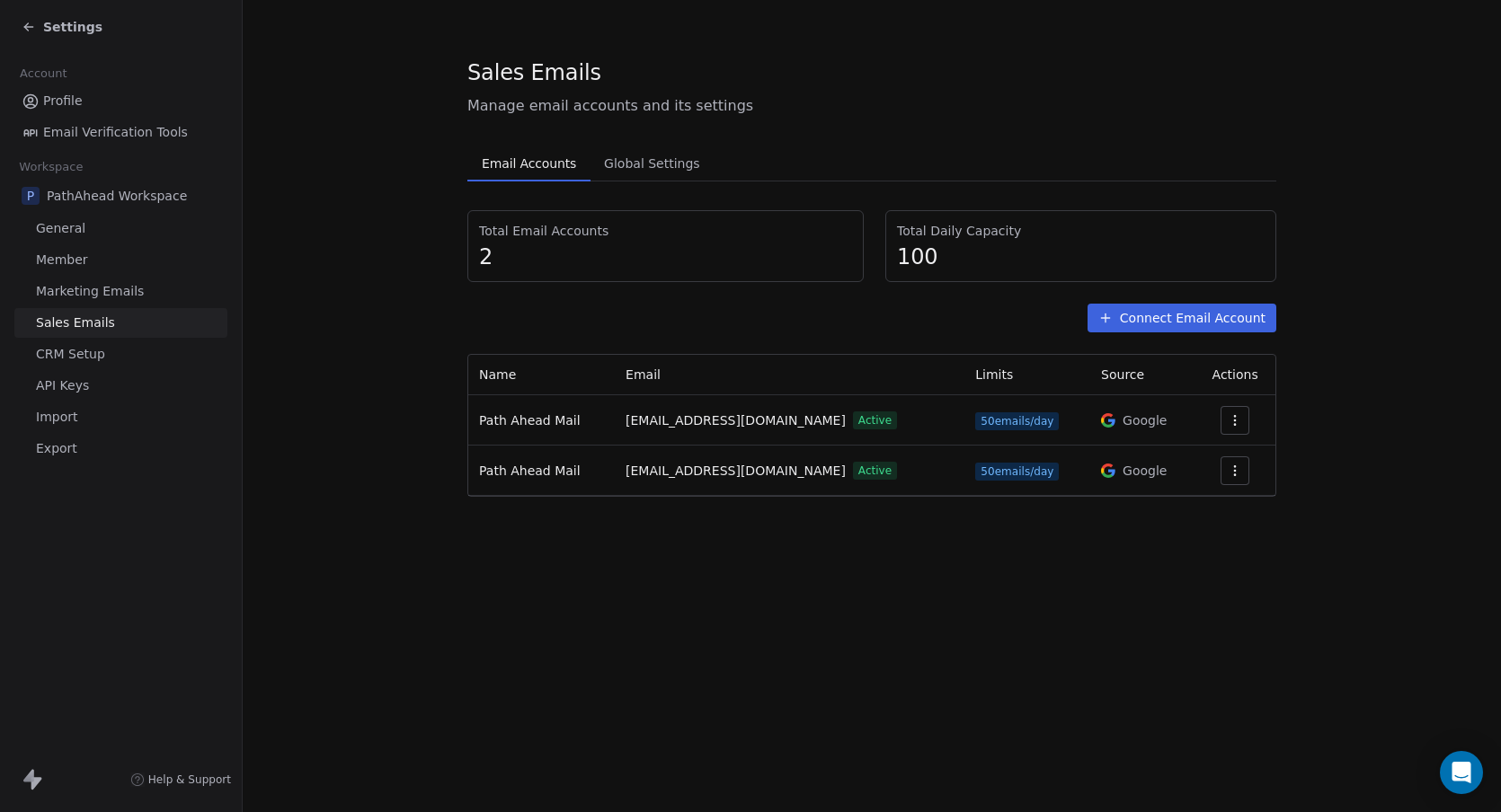
click at [394, 338] on section "Sales Emails Manage email accounts and its settings Email Accounts Email Accoun…" at bounding box center [871, 277] width 1258 height 555
click at [108, 133] on span "Email Verification Tools" at bounding box center [115, 132] width 144 height 19
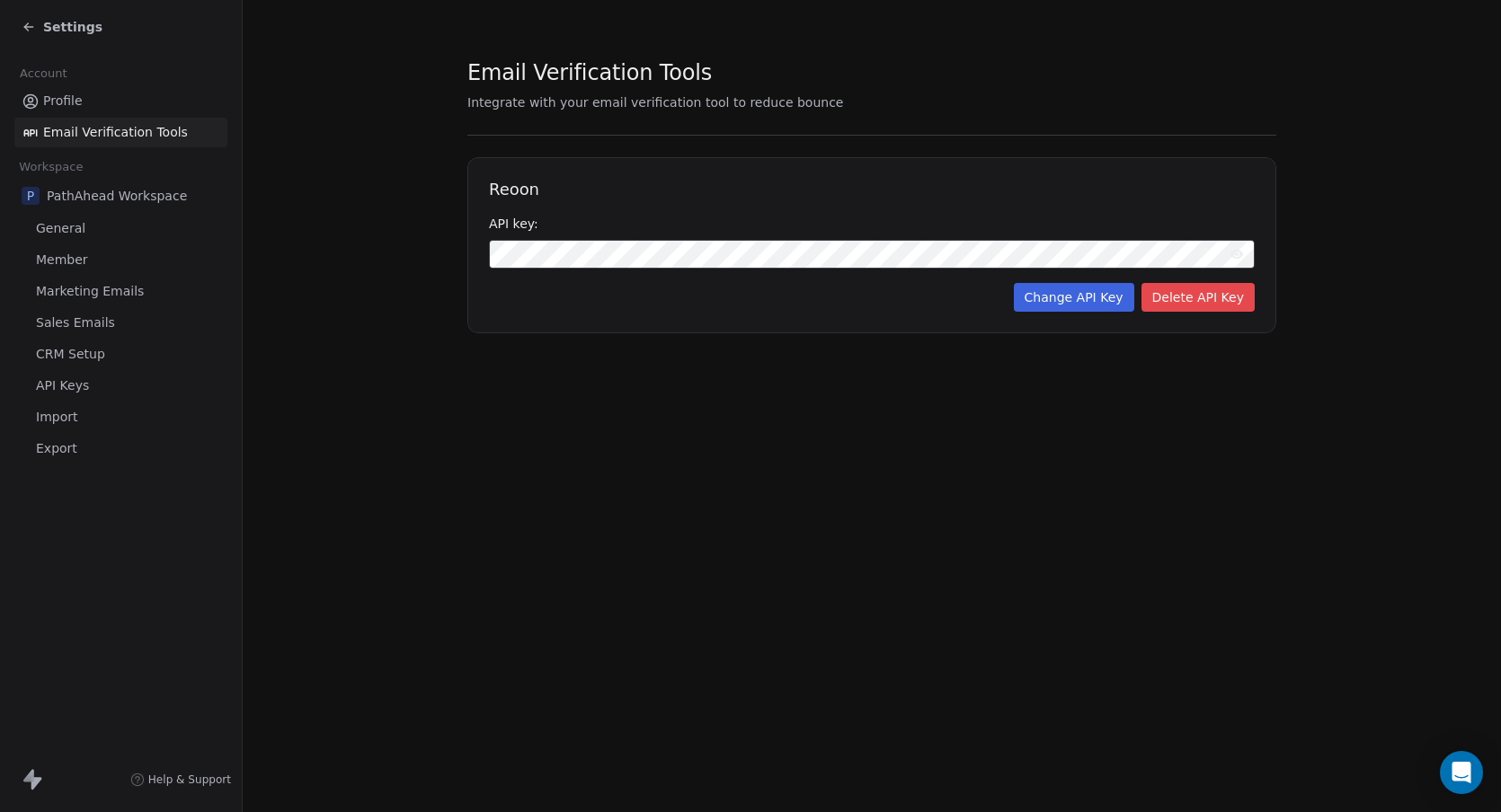
click at [69, 27] on span "Settings" at bounding box center [73, 27] width 59 height 18
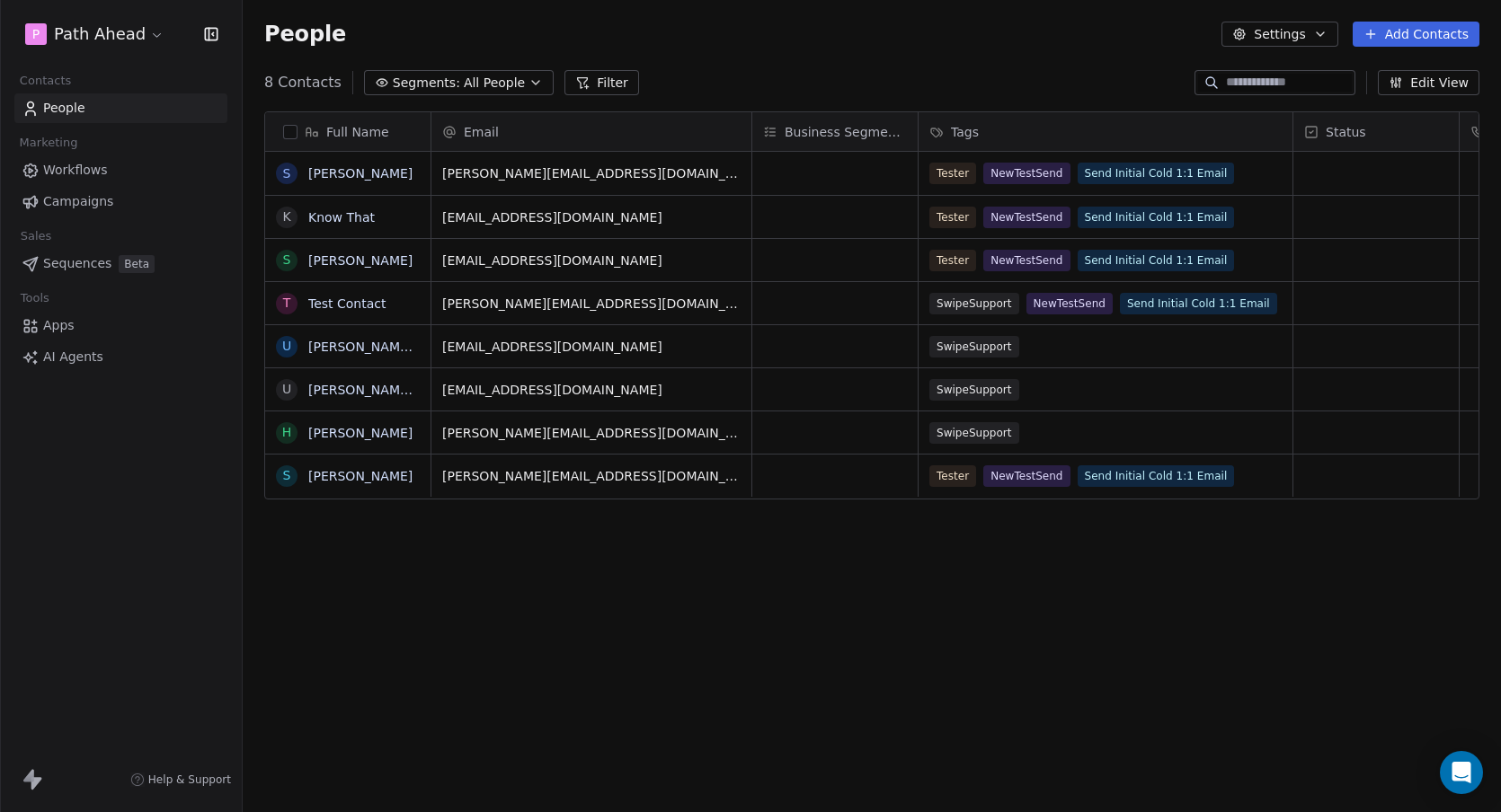
scroll to position [714, 1258]
click at [79, 172] on span "Workflows" at bounding box center [76, 170] width 65 height 19
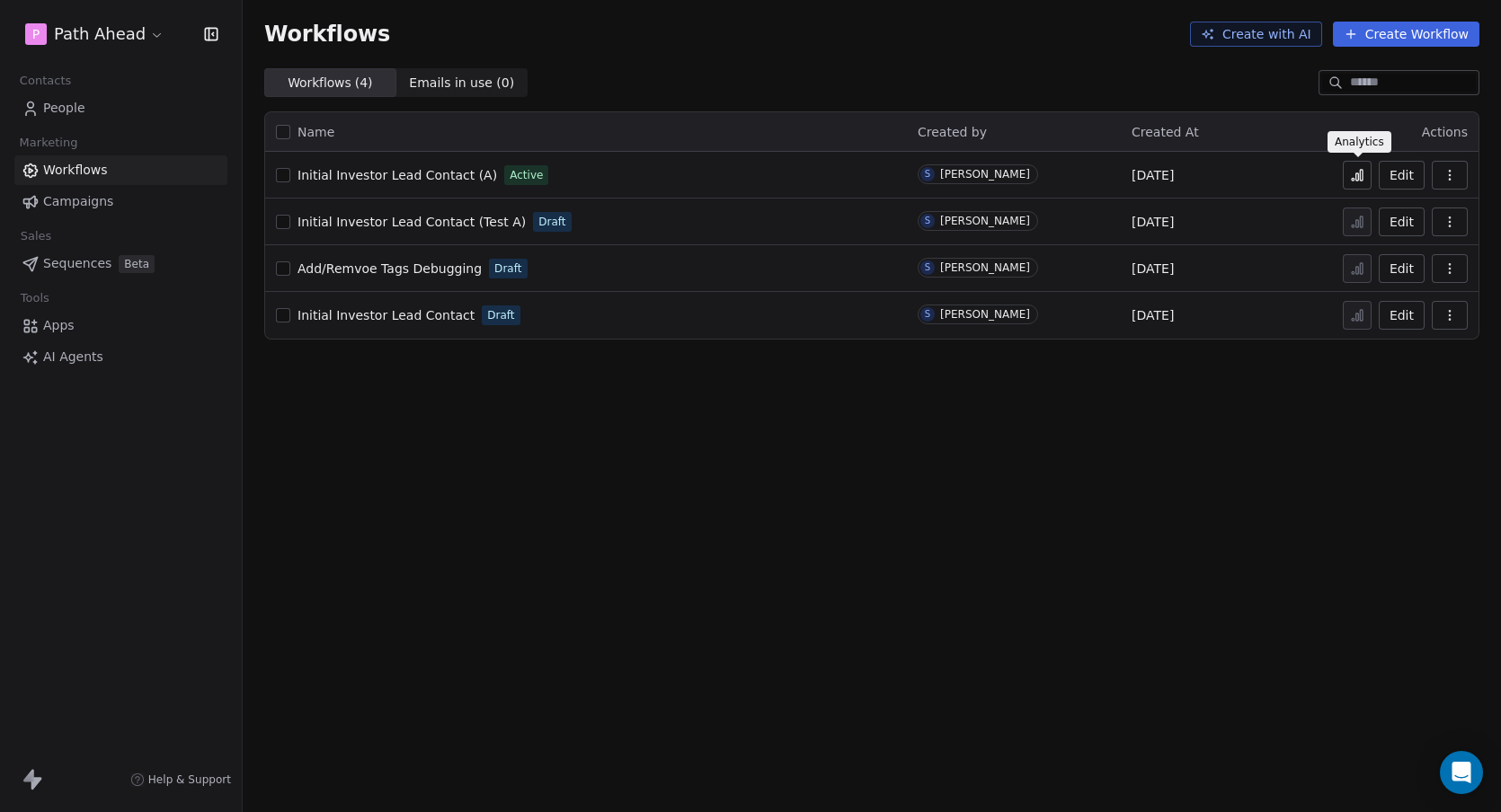
click at [1358, 172] on icon at bounding box center [1357, 175] width 15 height 15
click at [1397, 171] on button "Edit" at bounding box center [1402, 175] width 46 height 28
click at [1453, 173] on icon "button" at bounding box center [1450, 175] width 15 height 15
click at [1405, 171] on button "Edit" at bounding box center [1402, 175] width 46 height 28
click at [1360, 174] on icon at bounding box center [1358, 177] width 3 height 7
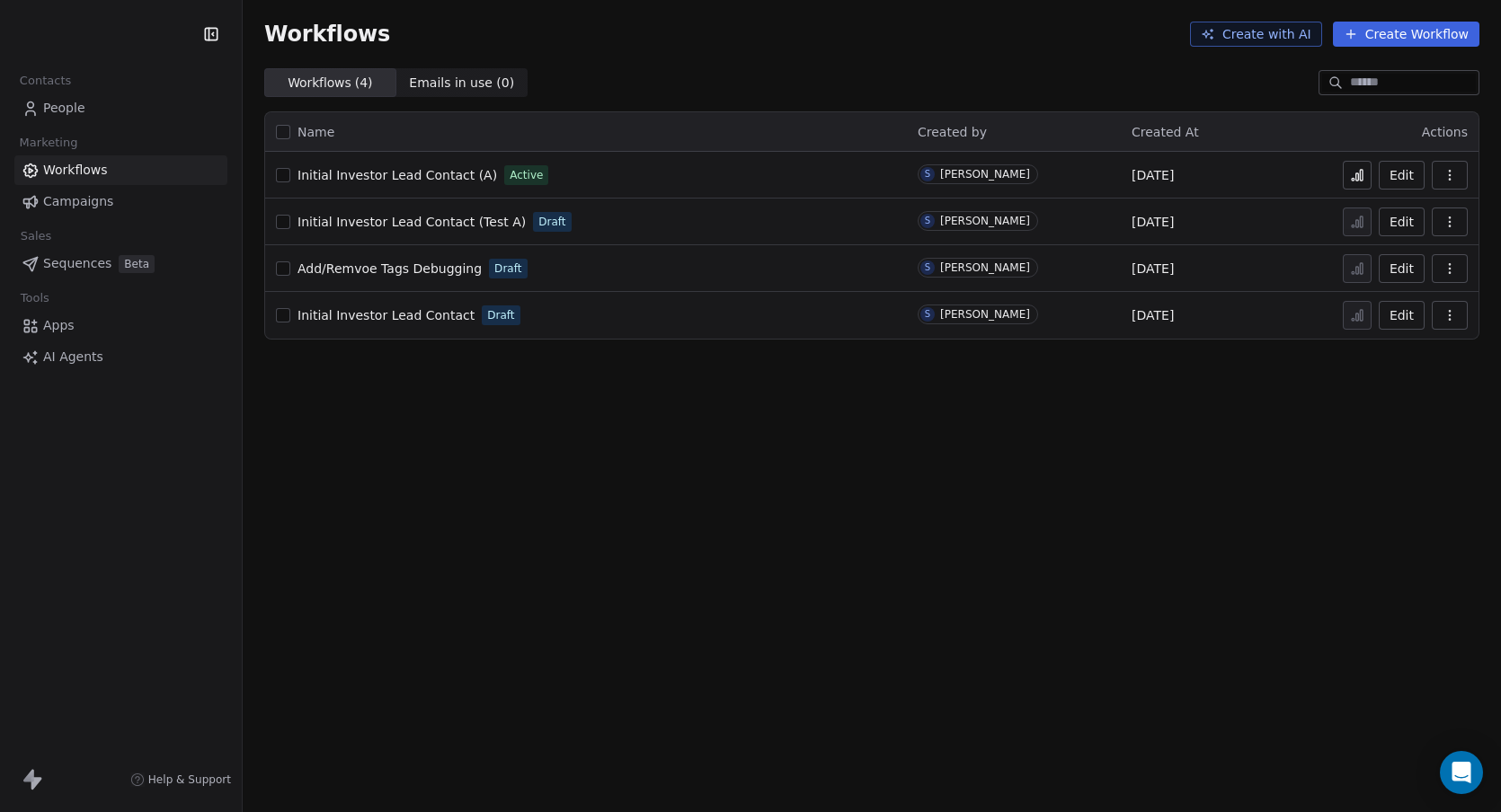
click at [60, 109] on span "People" at bounding box center [64, 108] width 42 height 19
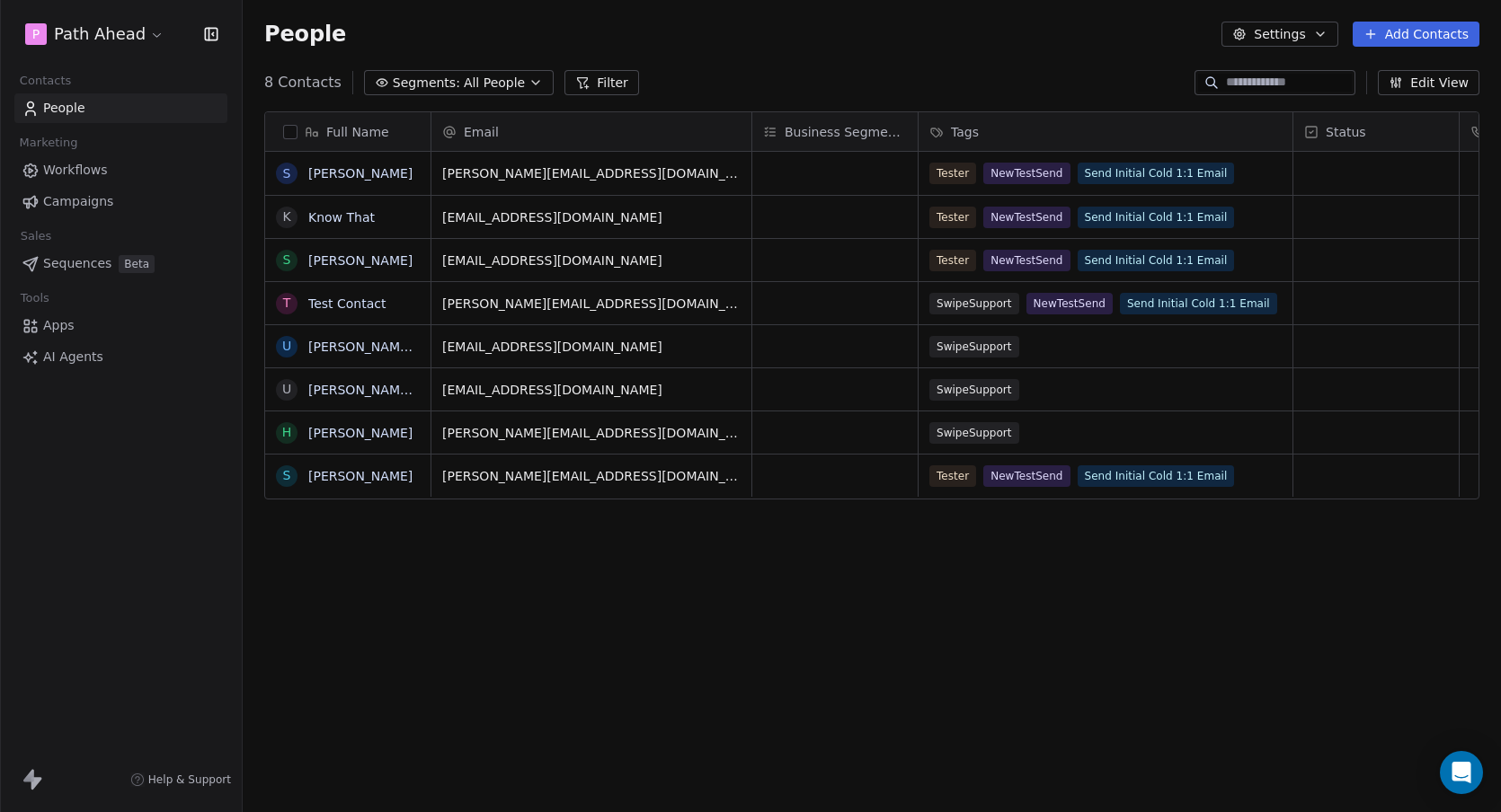
scroll to position [714, 1258]
click at [876, 62] on div "People Settings Add Contacts" at bounding box center [871, 34] width 1258 height 69
click at [69, 166] on span "Workflows" at bounding box center [76, 170] width 65 height 19
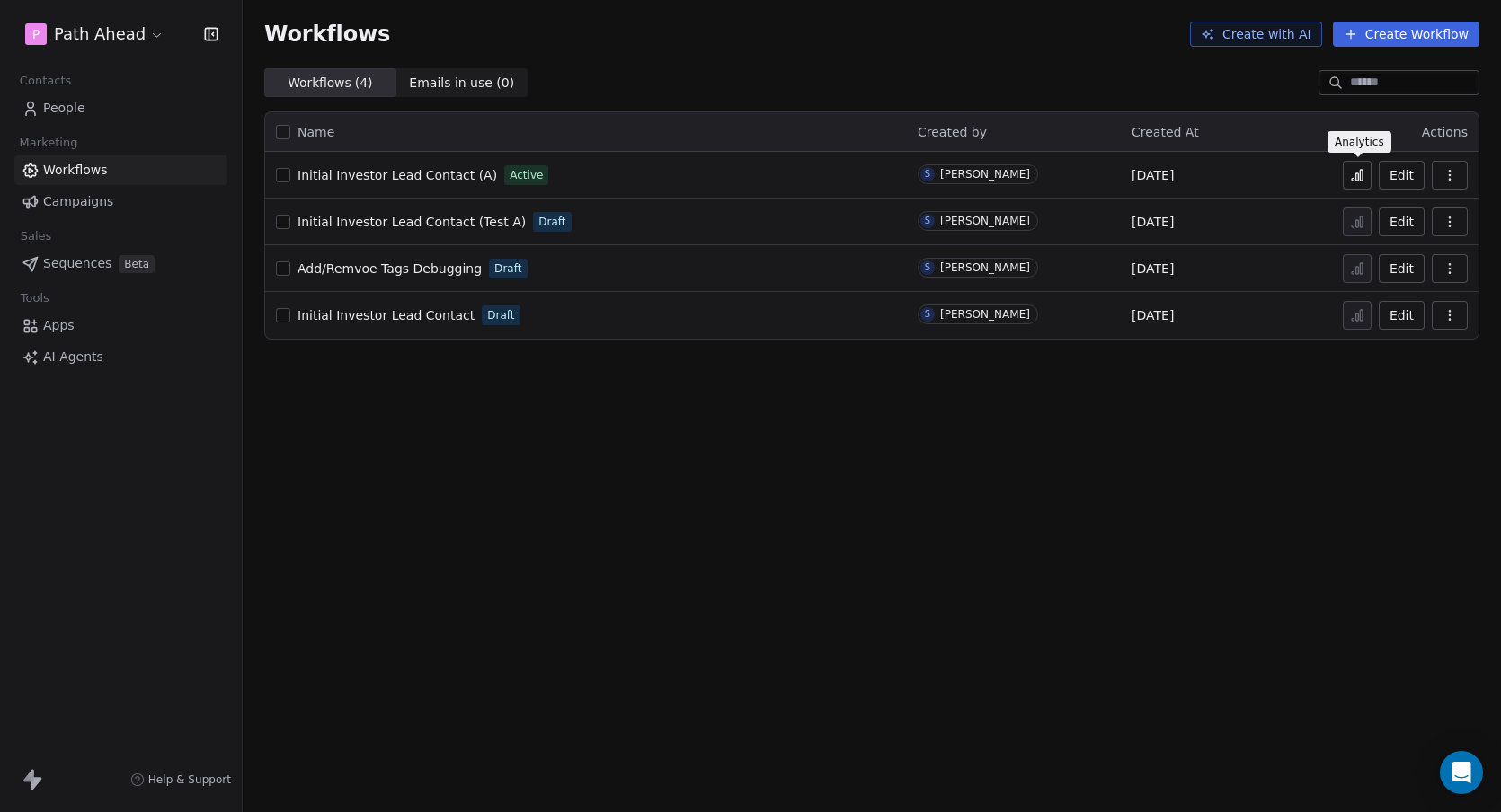
click at [1358, 171] on icon at bounding box center [1357, 175] width 15 height 15
click at [60, 108] on span "People" at bounding box center [64, 108] width 42 height 19
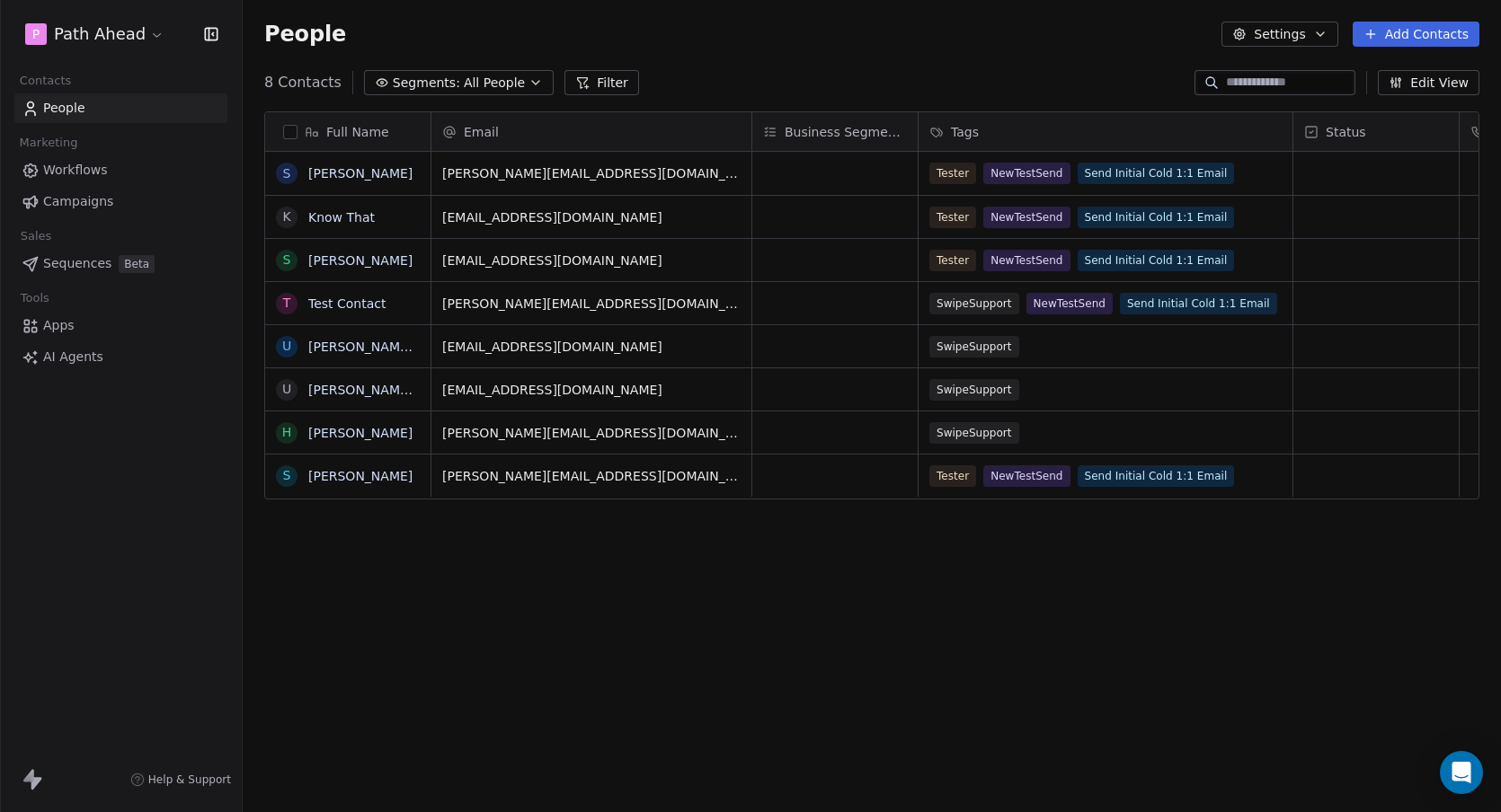
scroll to position [714, 1258]
click at [529, 80] on icon "button" at bounding box center [535, 82] width 15 height 15
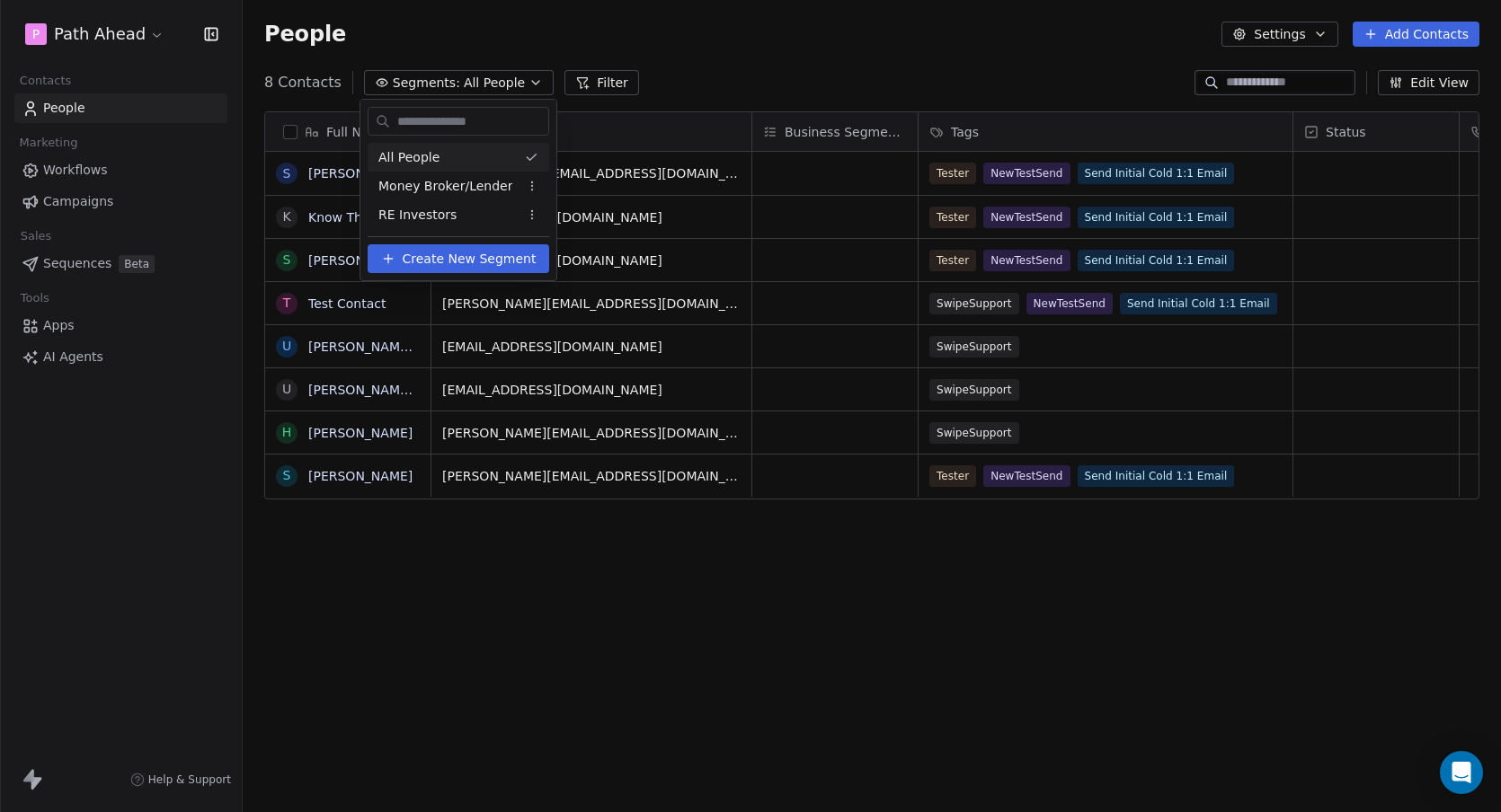
click at [733, 74] on html "P Path Ahead Contacts People Marketing Workflows Campaigns Sales Sequences Beta…" at bounding box center [750, 406] width 1501 height 812
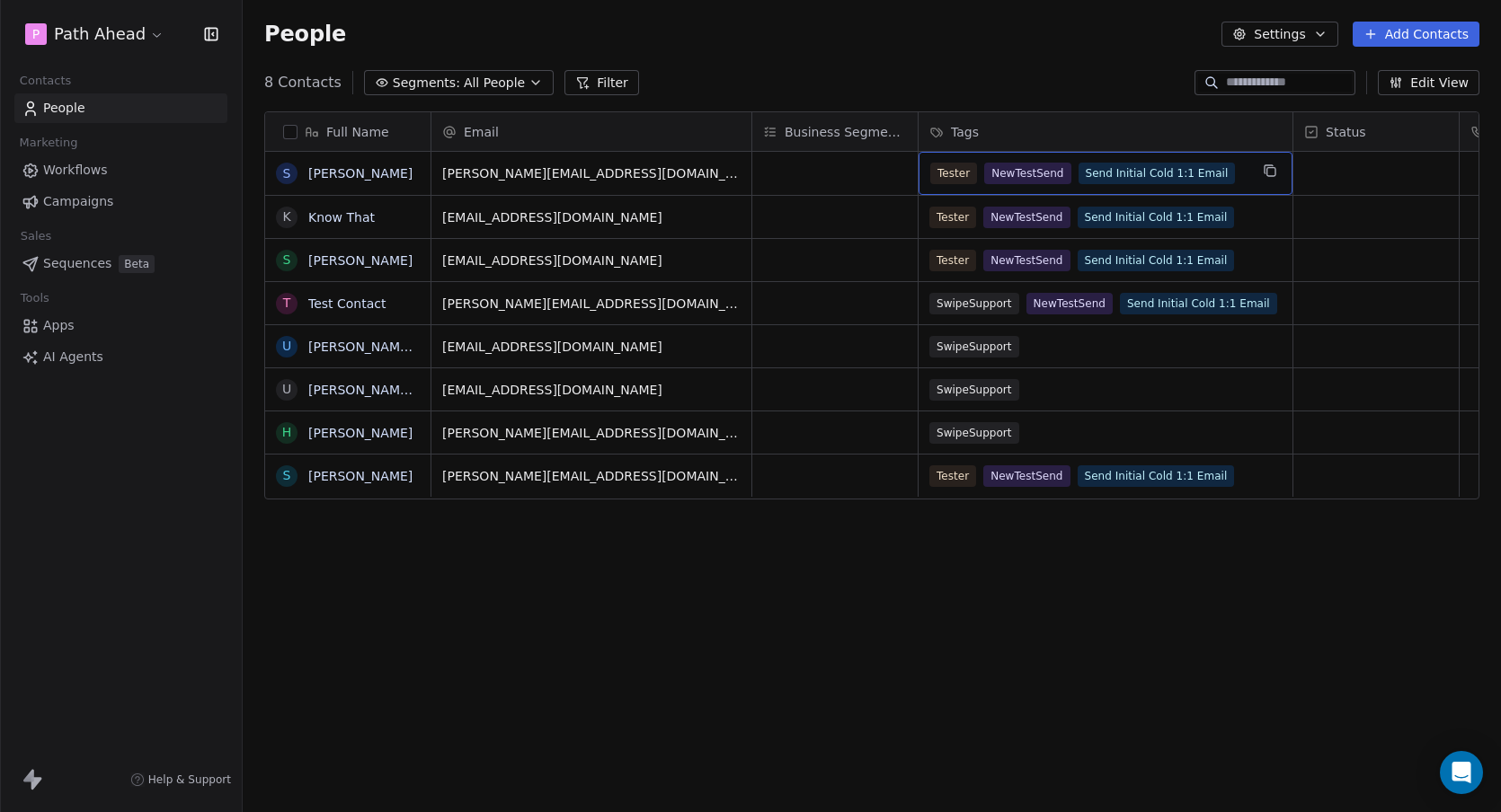
click at [1246, 172] on div "Tester NewTestSend Send Initial Cold 1:1 Email" at bounding box center [1089, 174] width 318 height 22
click at [1245, 172] on div "Tester NewTestSend Send Initial Cold 1:1 Email" at bounding box center [1089, 174] width 318 height 22
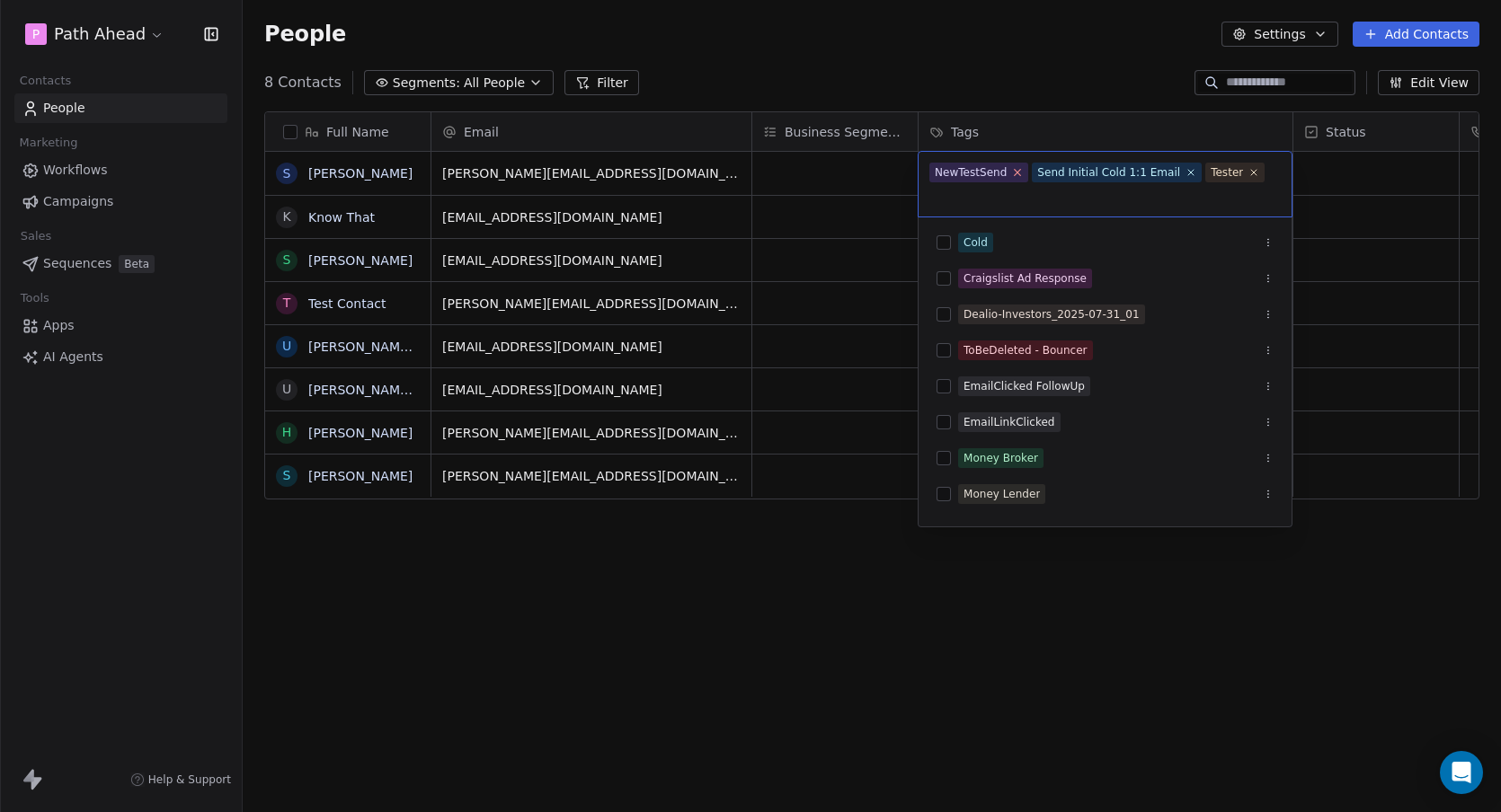
click at [1015, 170] on icon at bounding box center [1018, 173] width 6 height 6
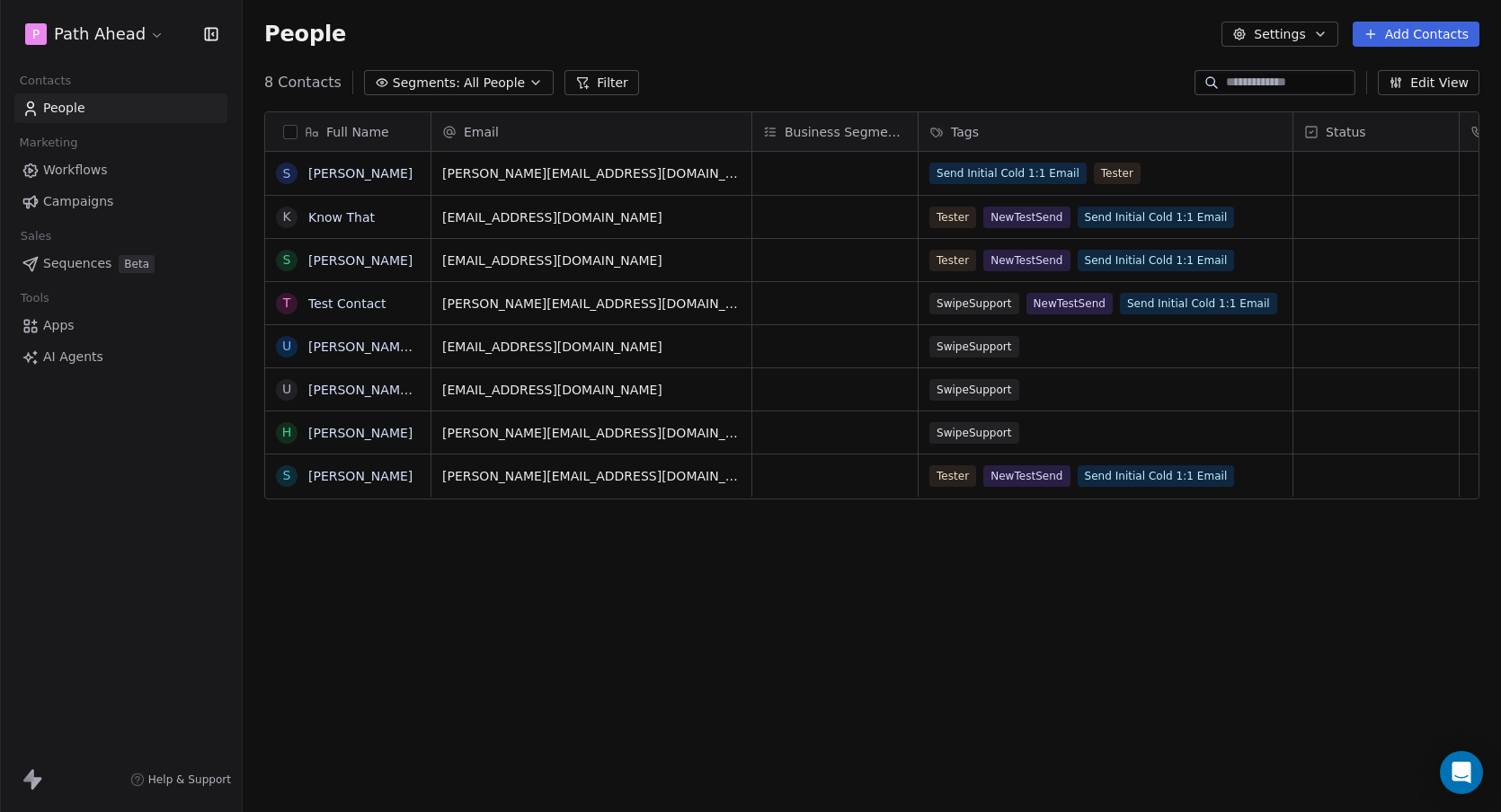
click at [928, 64] on html "P Path Ahead Contacts People Marketing Workflows Campaigns Sales Sequences Beta…" at bounding box center [750, 406] width 1501 height 812
click at [1170, 175] on div "Send Initial Cold 1:1 Email Tester" at bounding box center [1089, 174] width 318 height 22
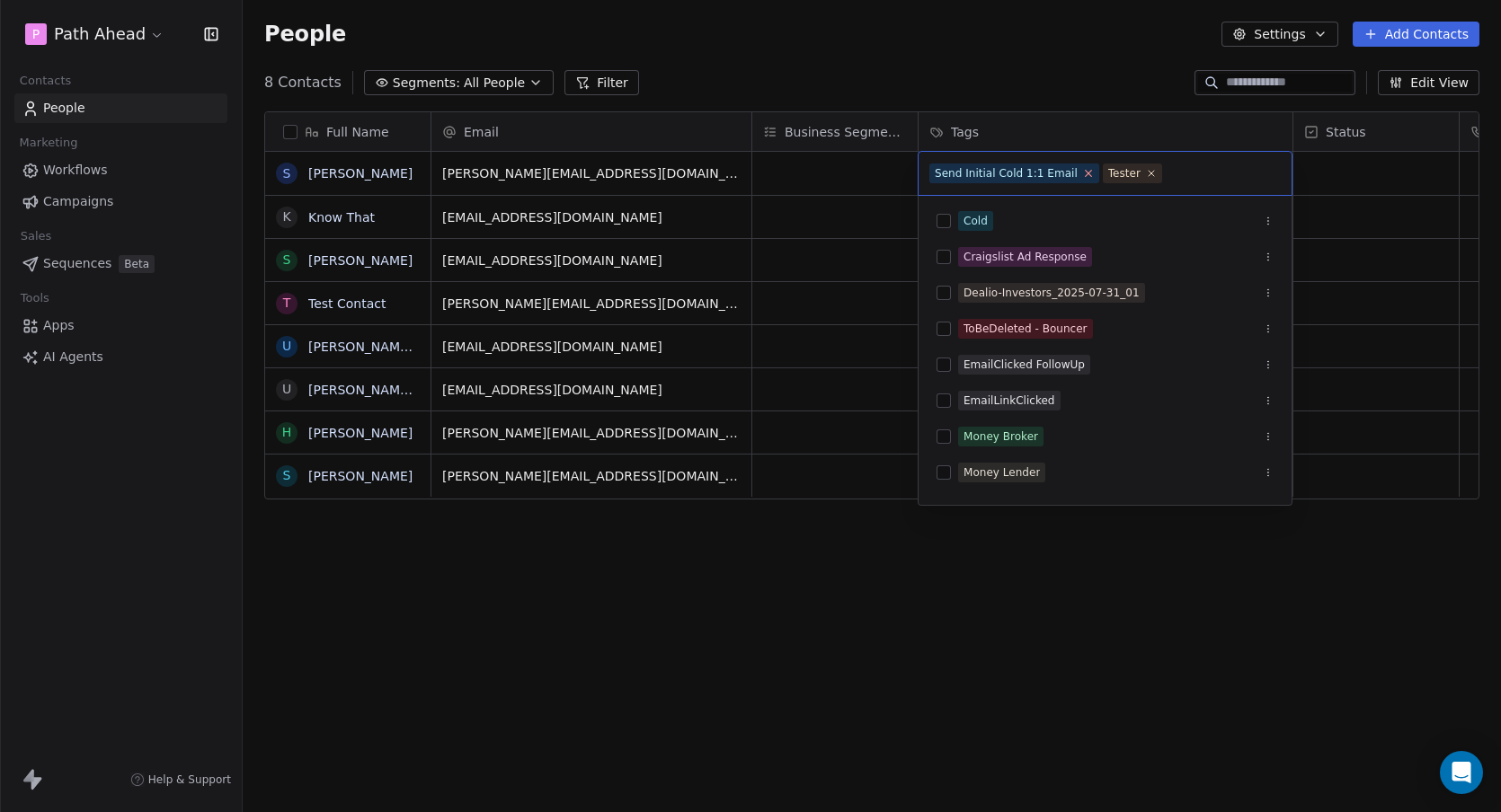
click at [1083, 173] on icon at bounding box center [1088, 173] width 12 height 12
click at [1046, 87] on html "P Path Ahead Contacts People Marketing Workflows Campaigns Sales Sequences Beta…" at bounding box center [750, 406] width 1501 height 812
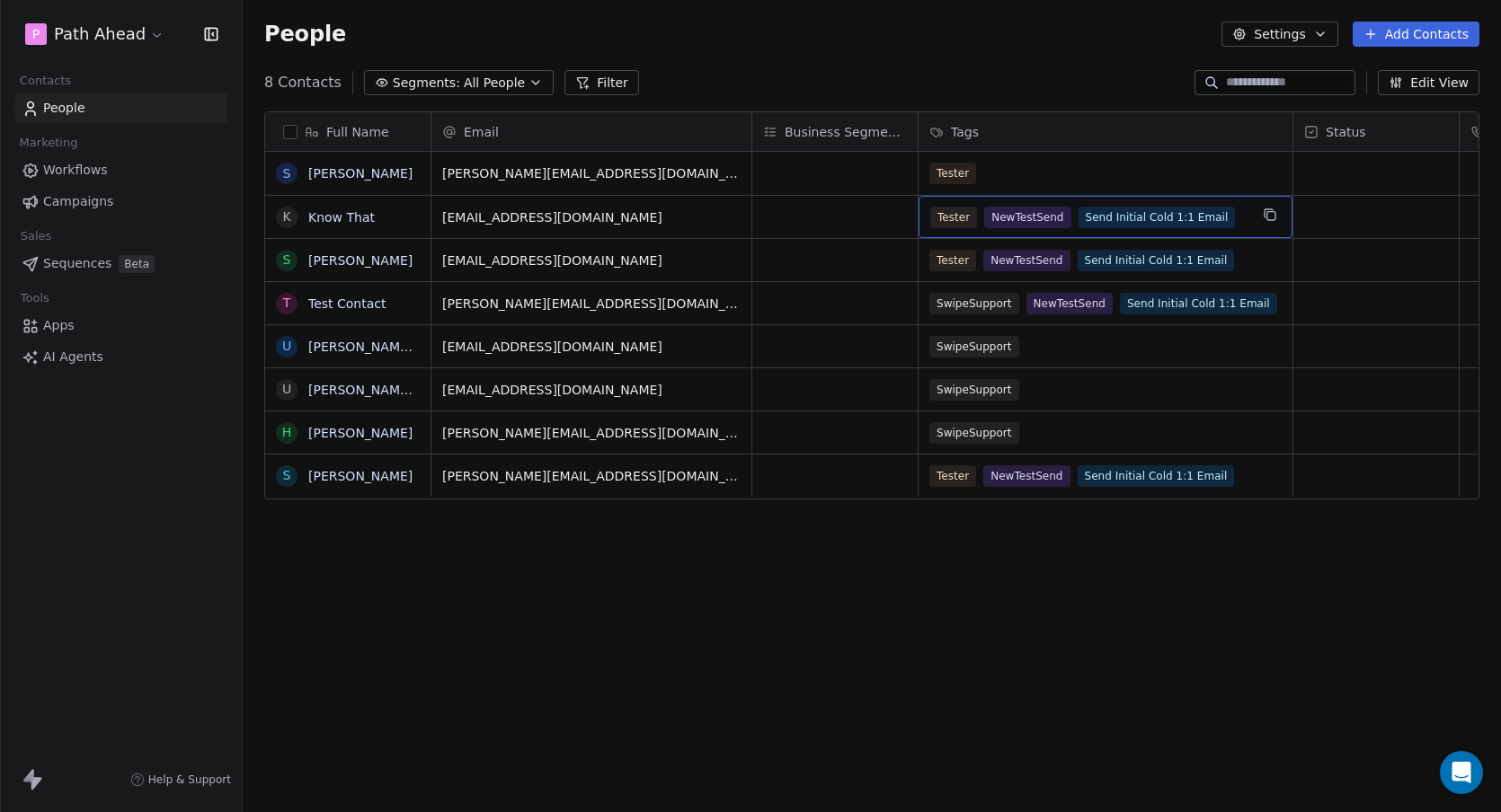
click at [1249, 211] on div "Tester NewTestSend Send Initial Cold 1:1 Email" at bounding box center [1105, 216] width 374 height 42
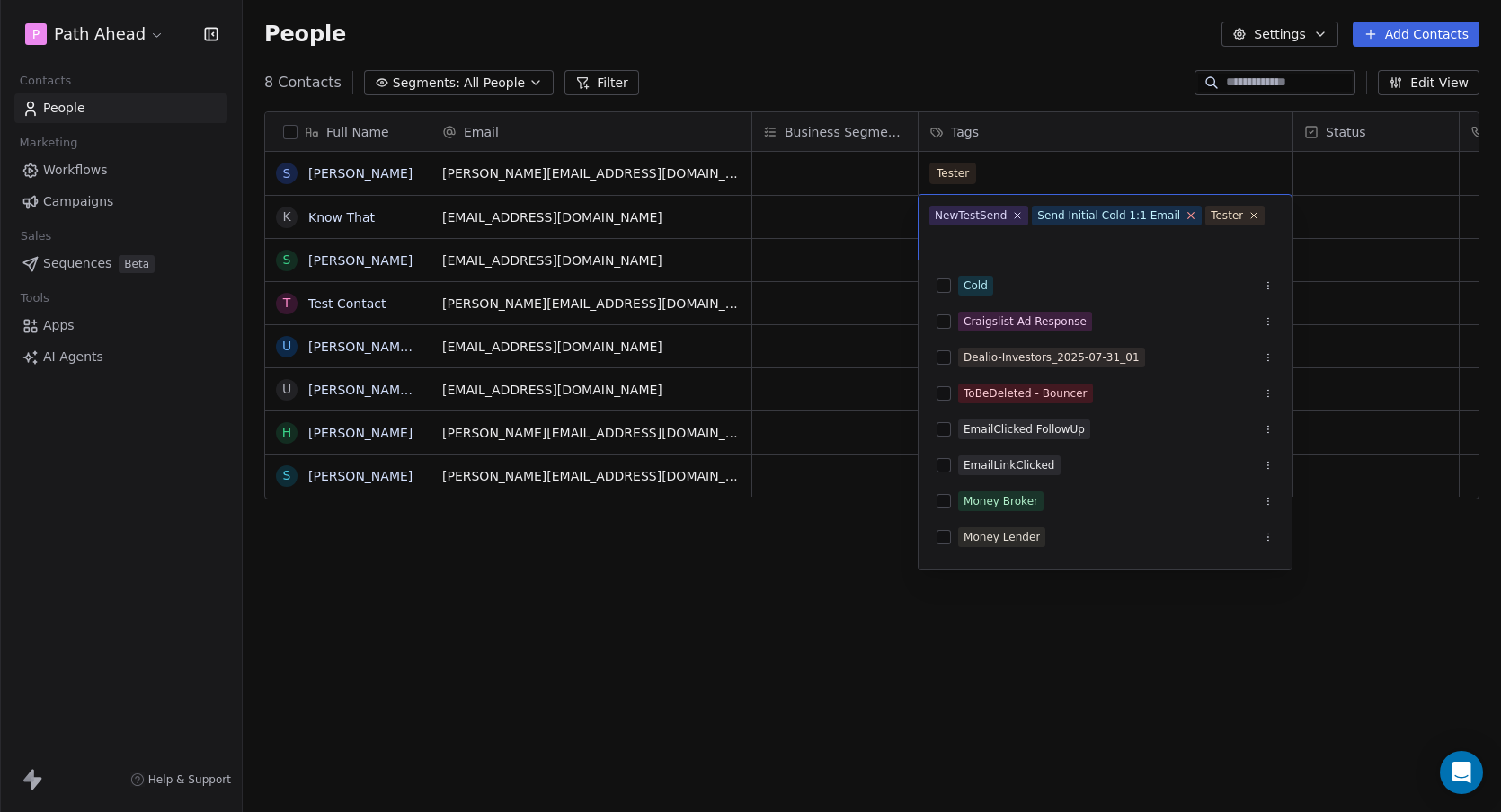
click at [1186, 217] on icon at bounding box center [1192, 215] width 12 height 12
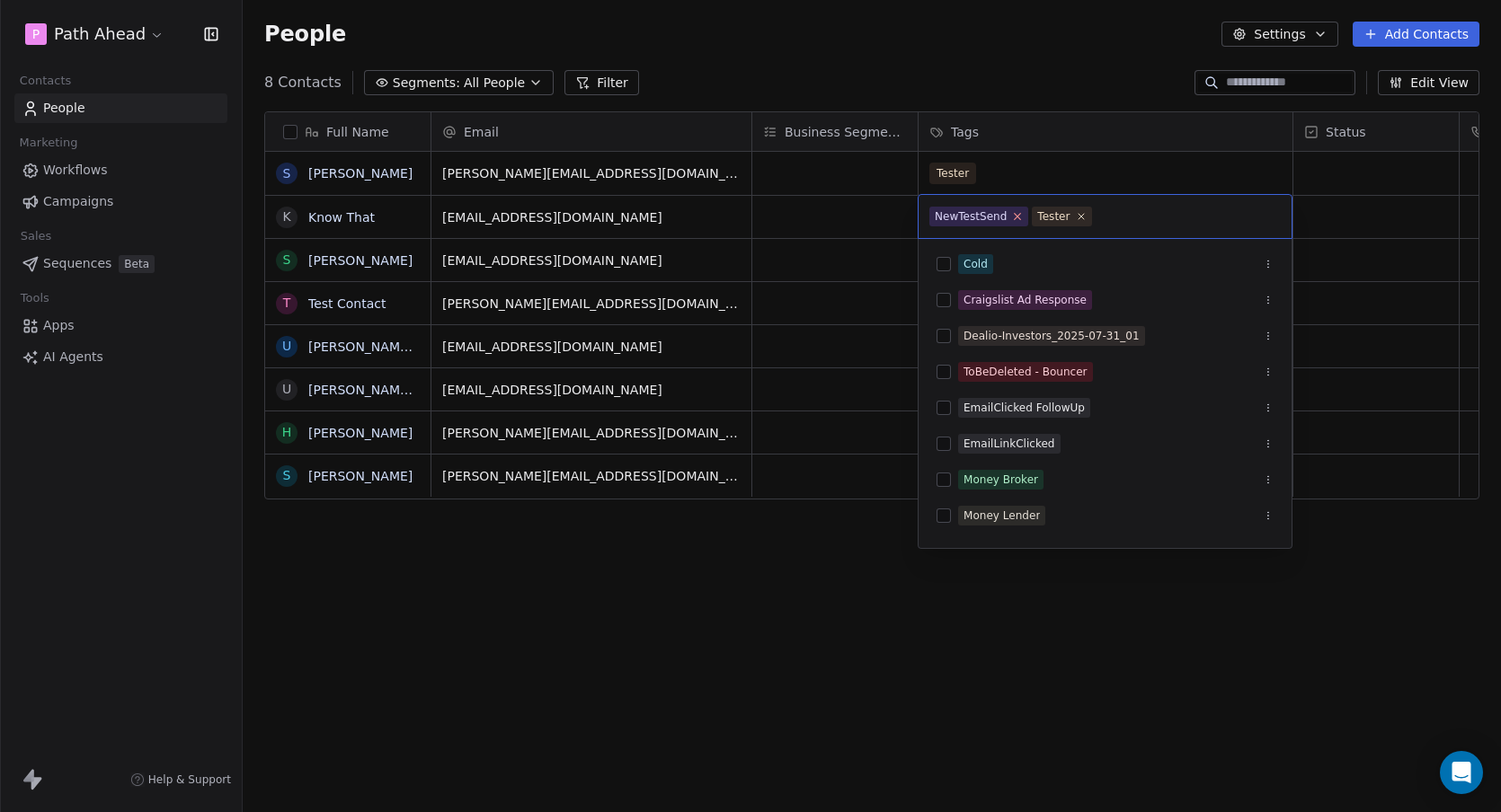
click at [1017, 217] on icon at bounding box center [1018, 217] width 6 height 6
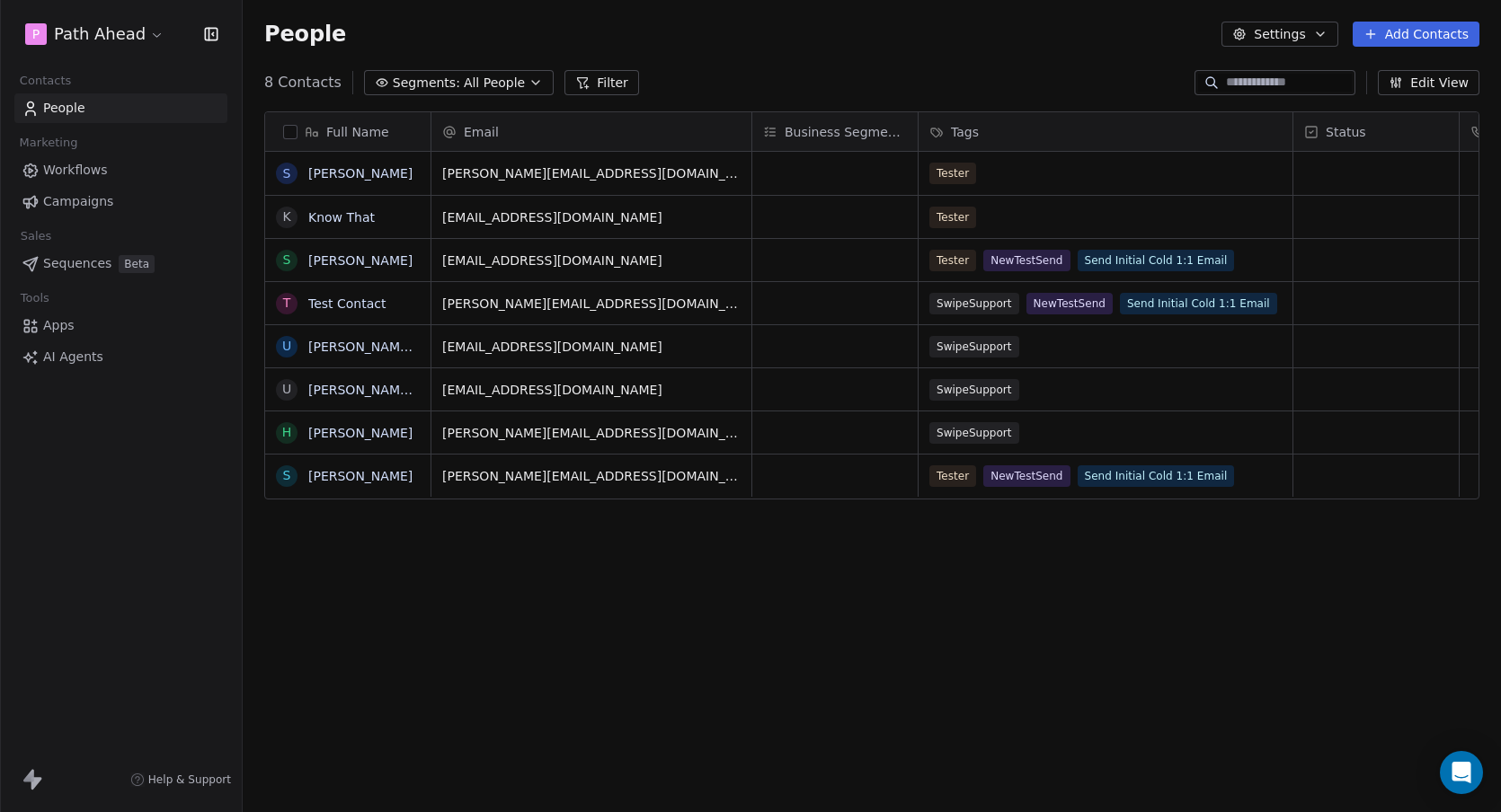
click at [1052, 170] on html "P Path Ahead Contacts People Marketing Workflows Campaigns Sales Sequences Beta…" at bounding box center [750, 406] width 1501 height 812
click at [1257, 259] on div "Tester NewTestSend Send Initial Cold 1:1 Email" at bounding box center [1105, 259] width 374 height 42
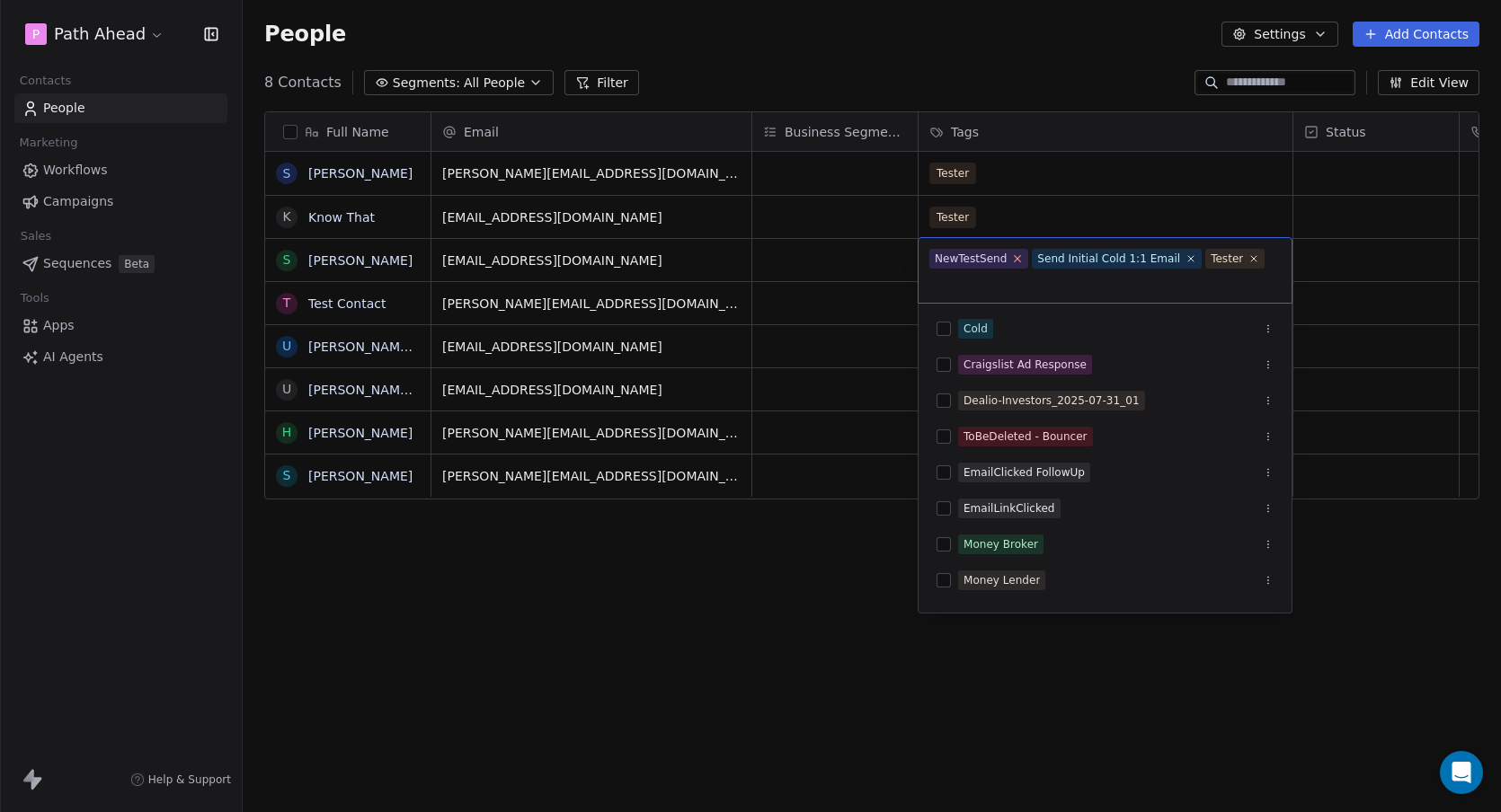
click at [1018, 256] on icon at bounding box center [1018, 259] width 6 height 6
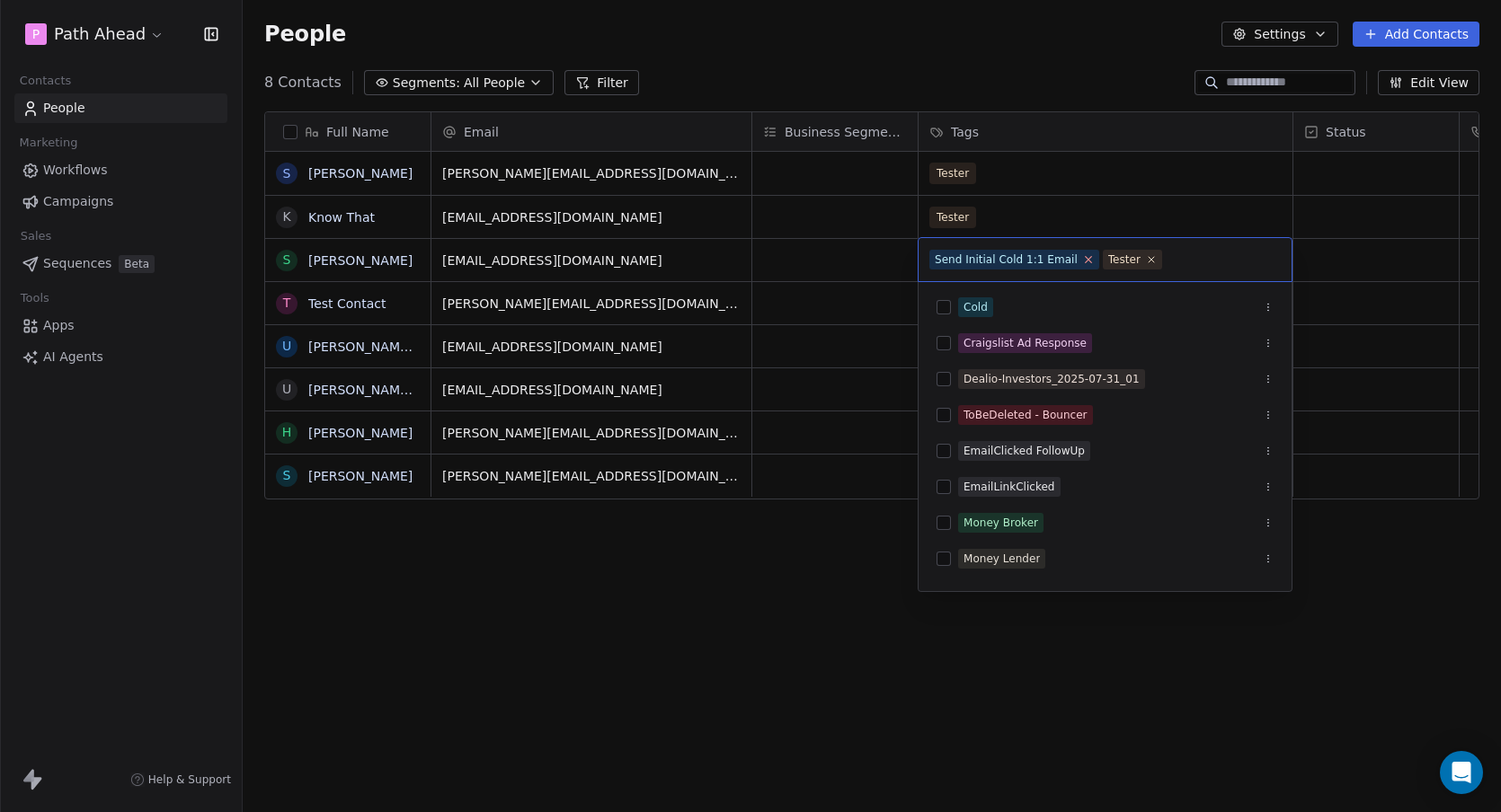
click at [1083, 259] on icon at bounding box center [1088, 259] width 12 height 12
click at [1045, 60] on html "P Path Ahead Contacts People Marketing Workflows Campaigns Sales Sequences Beta…" at bounding box center [750, 406] width 1501 height 812
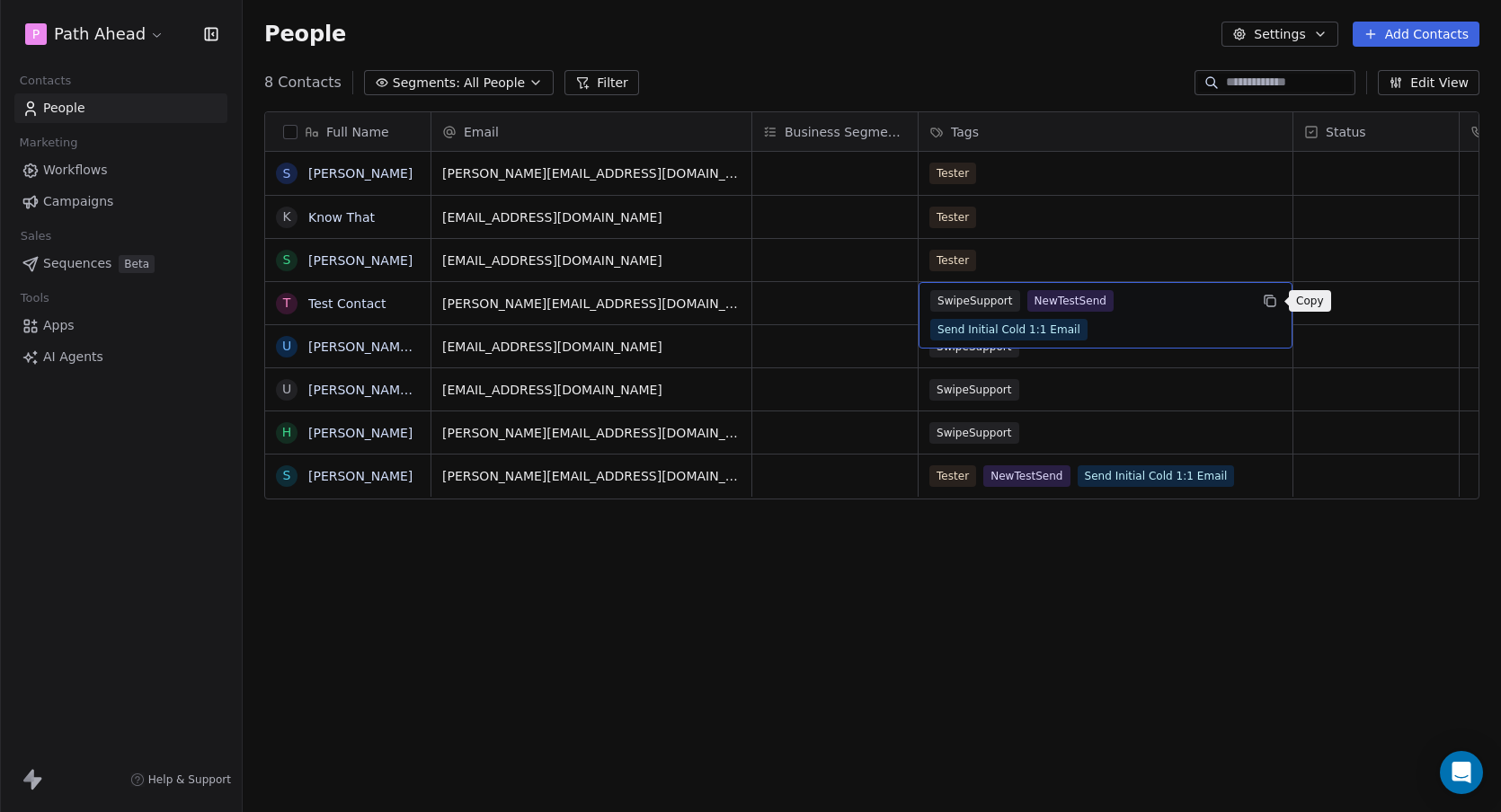
click at [1275, 299] on icon "grid" at bounding box center [1271, 302] width 8 height 8
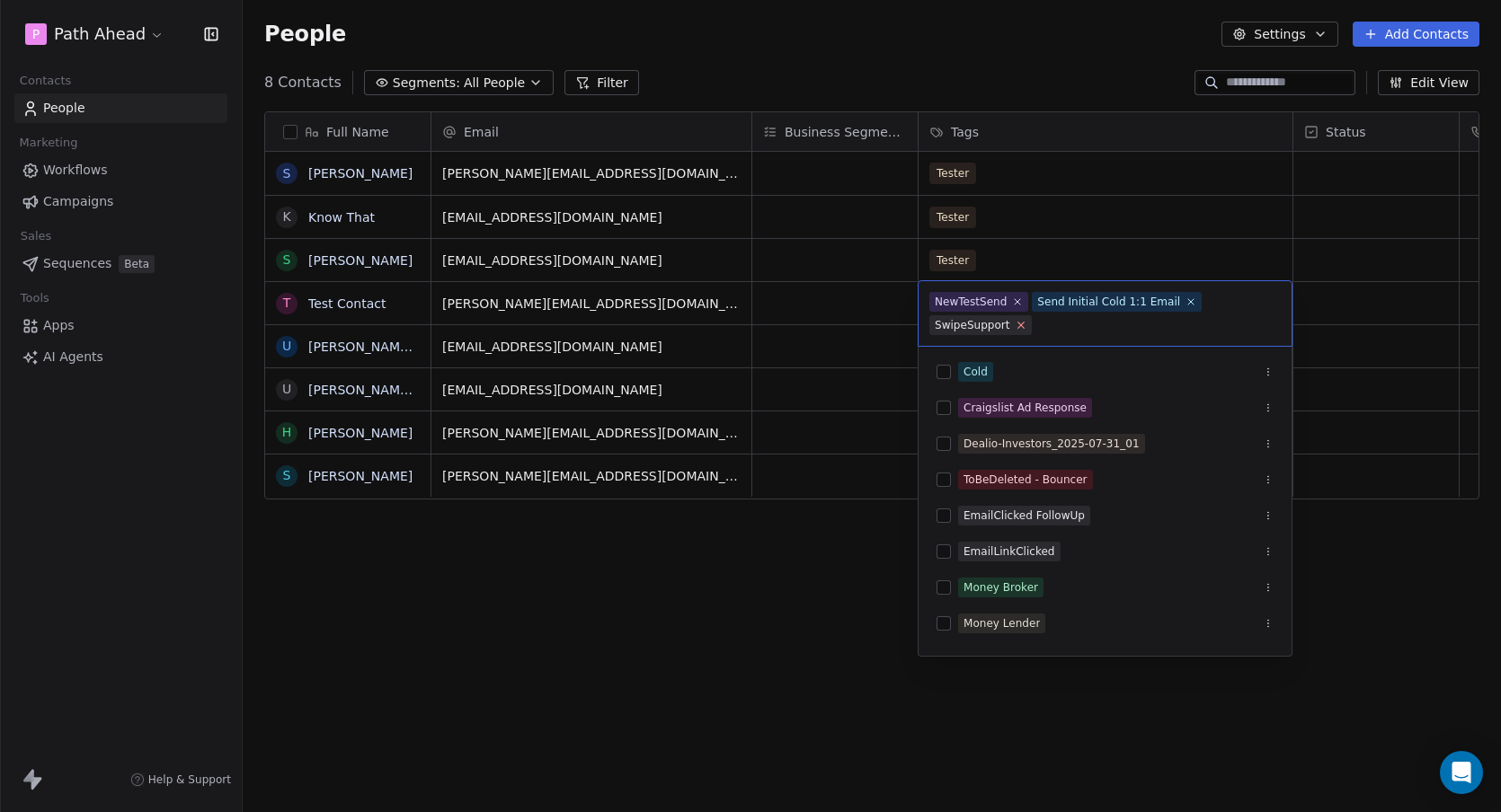
drag, startPoint x: 1181, startPoint y: 301, endPoint x: 1121, endPoint y: 303, distance: 60.0
click at [1186, 301] on icon at bounding box center [1191, 301] width 11 height 11
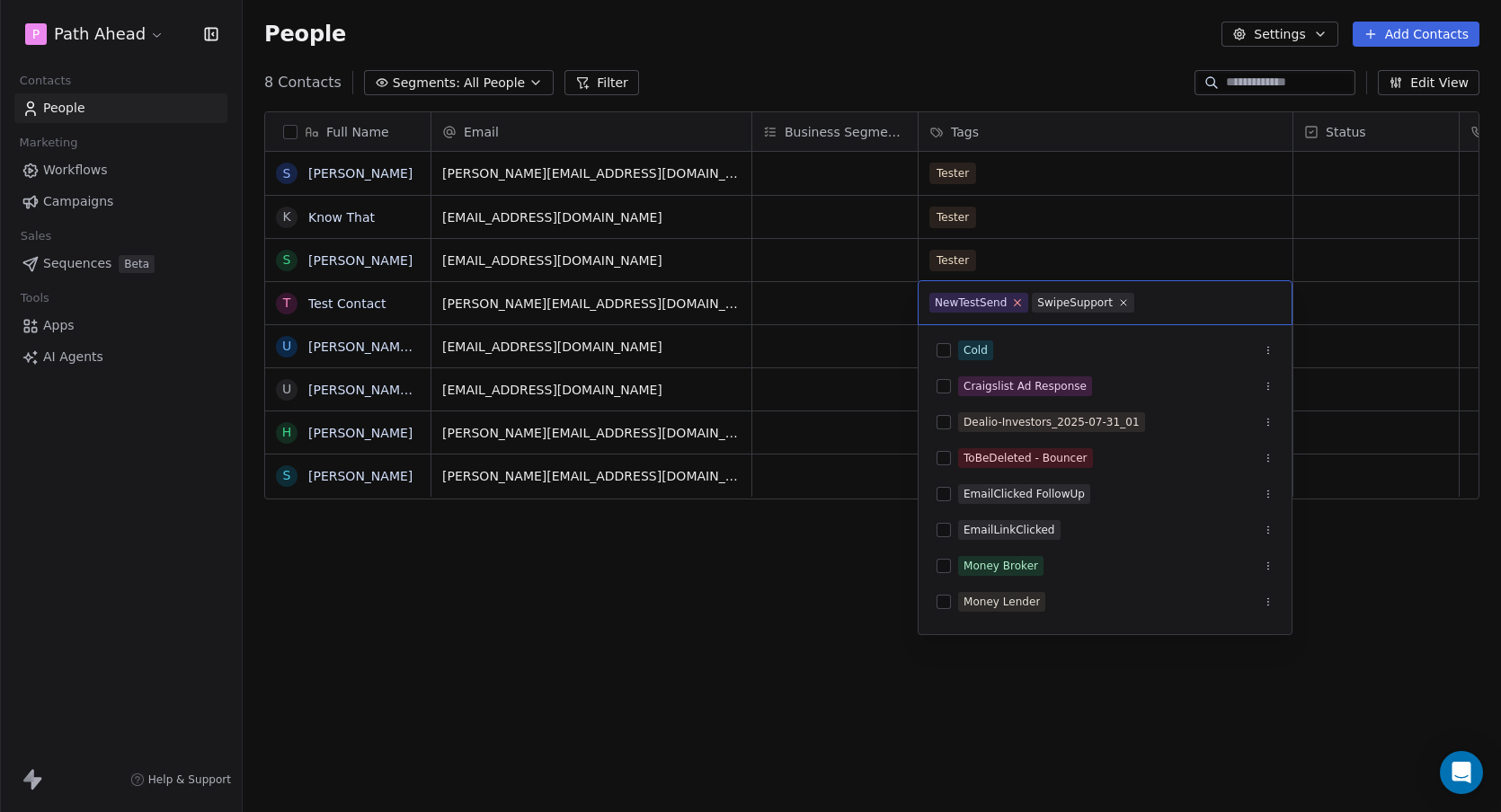
click at [1015, 300] on icon at bounding box center [1018, 303] width 6 height 6
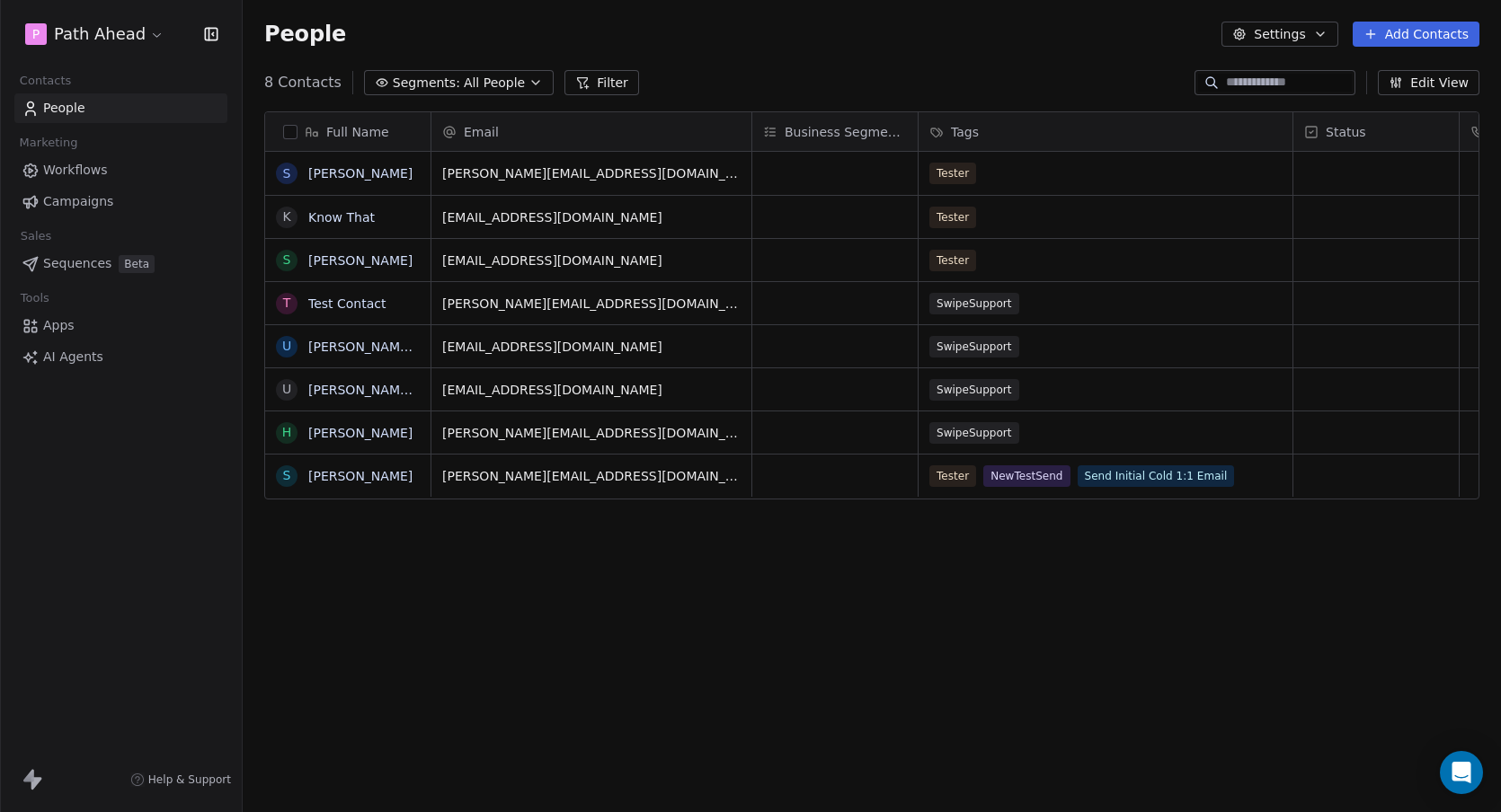
click at [990, 54] on html "P Path Ahead Contacts People Marketing Workflows Campaigns Sales Sequences Beta…" at bounding box center [750, 406] width 1501 height 812
click at [1248, 476] on div "Tester NewTestSend Send Initial Cold 1:1 Email" at bounding box center [1089, 476] width 318 height 22
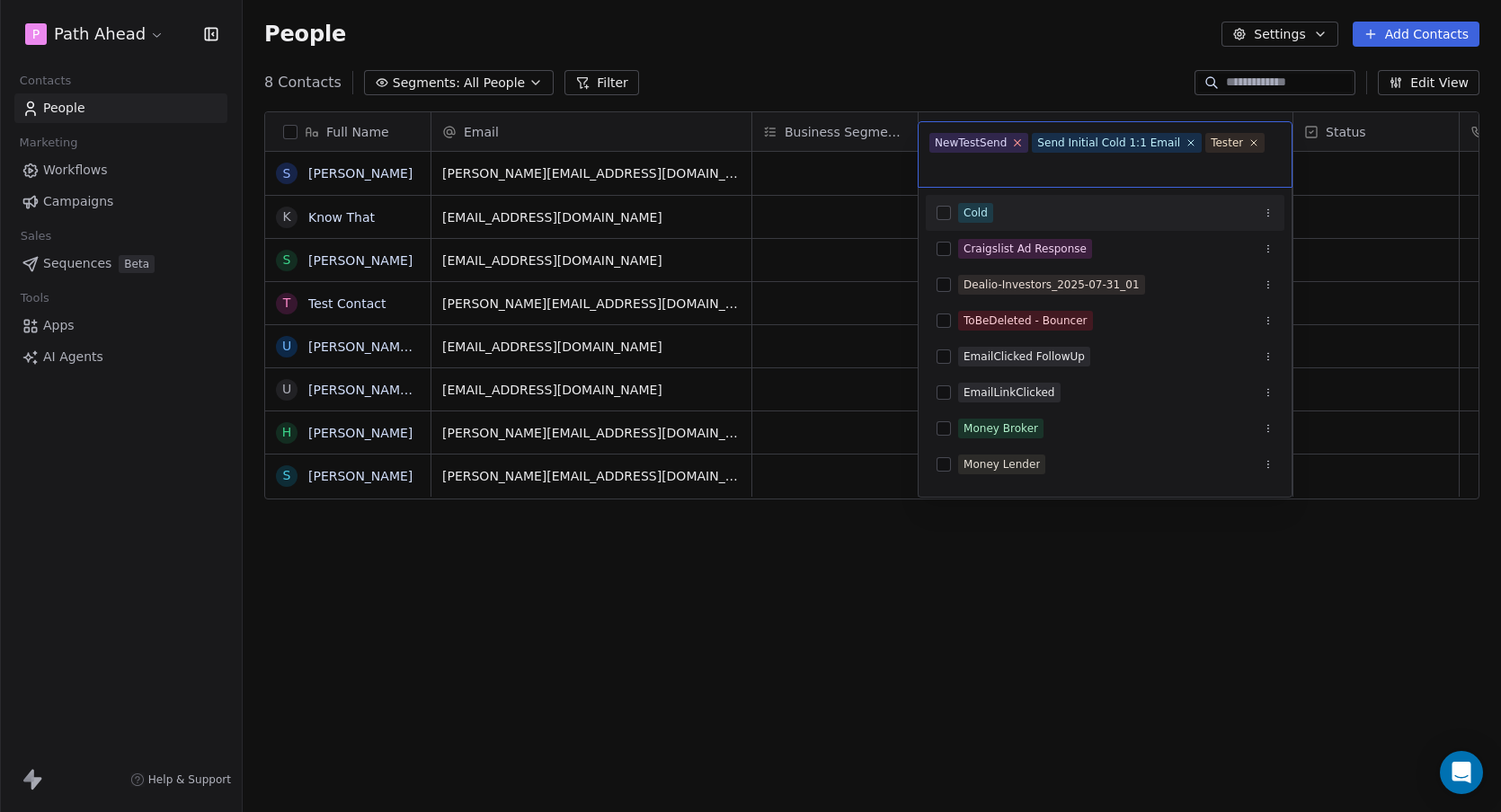
click at [1017, 140] on icon at bounding box center [1018, 142] width 12 height 12
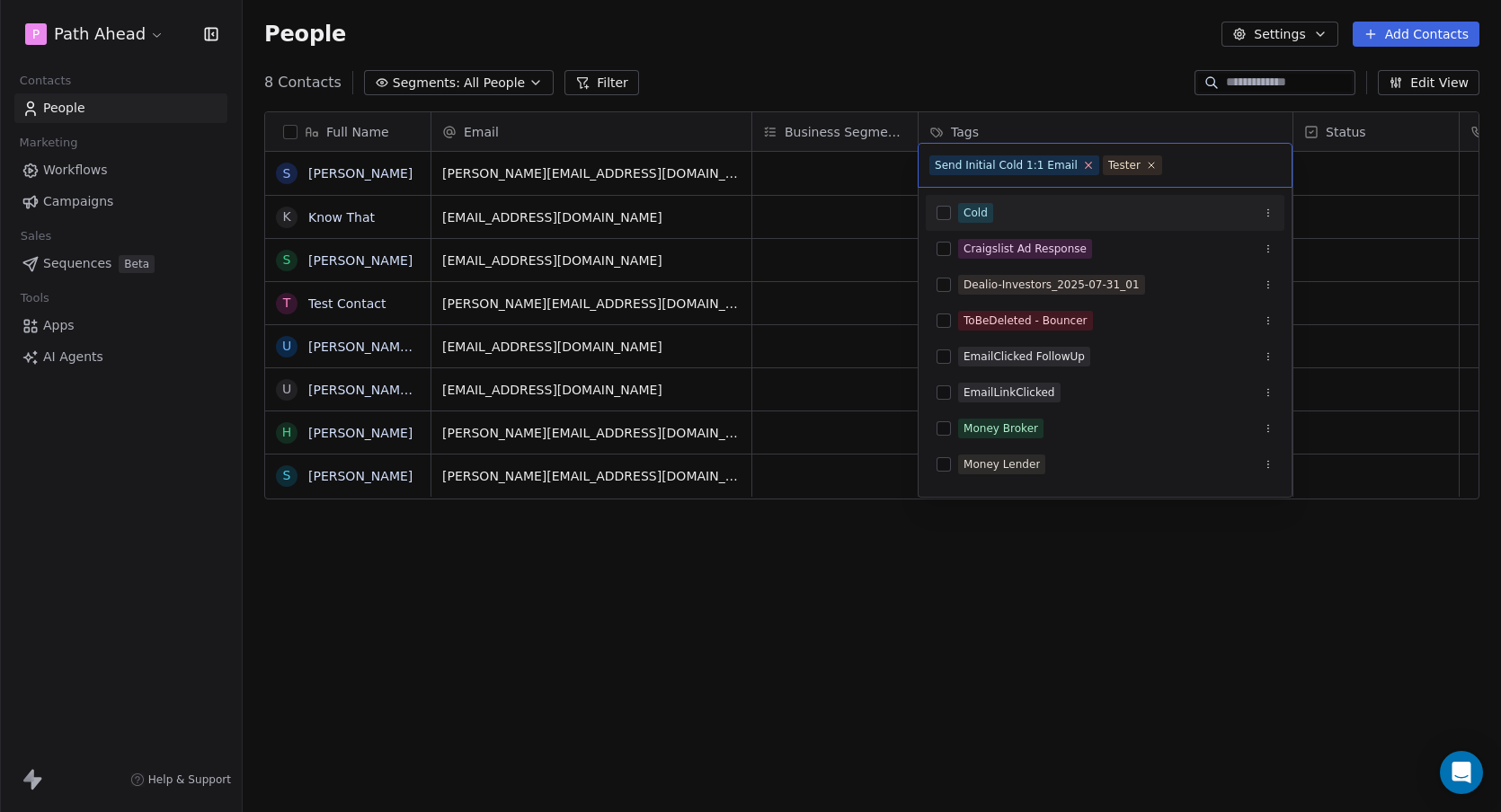
click at [1083, 162] on icon at bounding box center [1088, 165] width 12 height 12
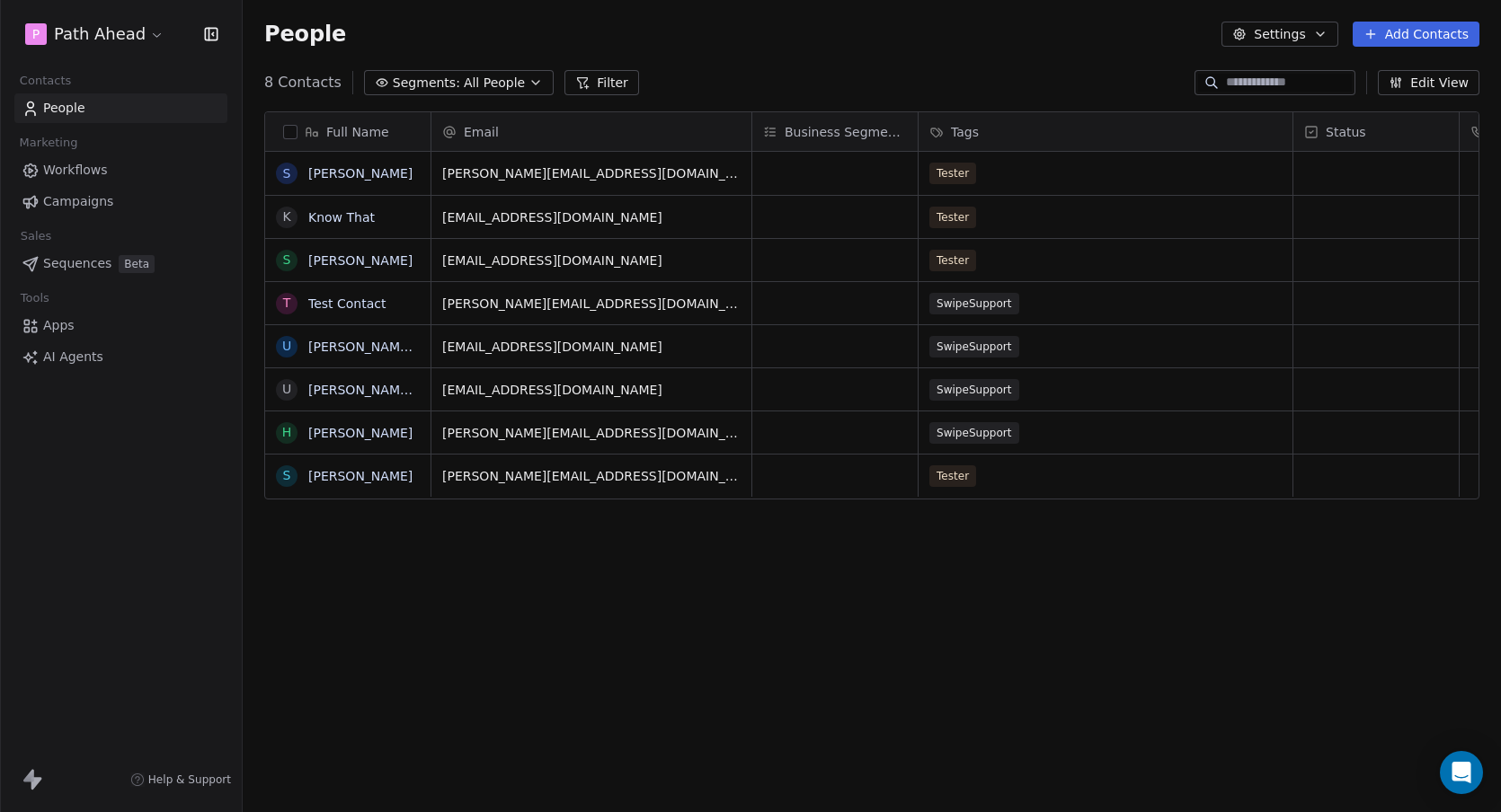
click at [980, 59] on html "P Path Ahead Contacts People Marketing Workflows Campaigns Sales Sequences Beta…" at bounding box center [750, 406] width 1501 height 812
click at [960, 70] on div "8 Contacts Segments: All People Filter Edit View" at bounding box center [871, 82] width 1258 height 28
click at [926, 49] on div "People Settings Add Contacts" at bounding box center [871, 34] width 1258 height 69
click at [1141, 475] on div "Tester" at bounding box center [1089, 476] width 318 height 22
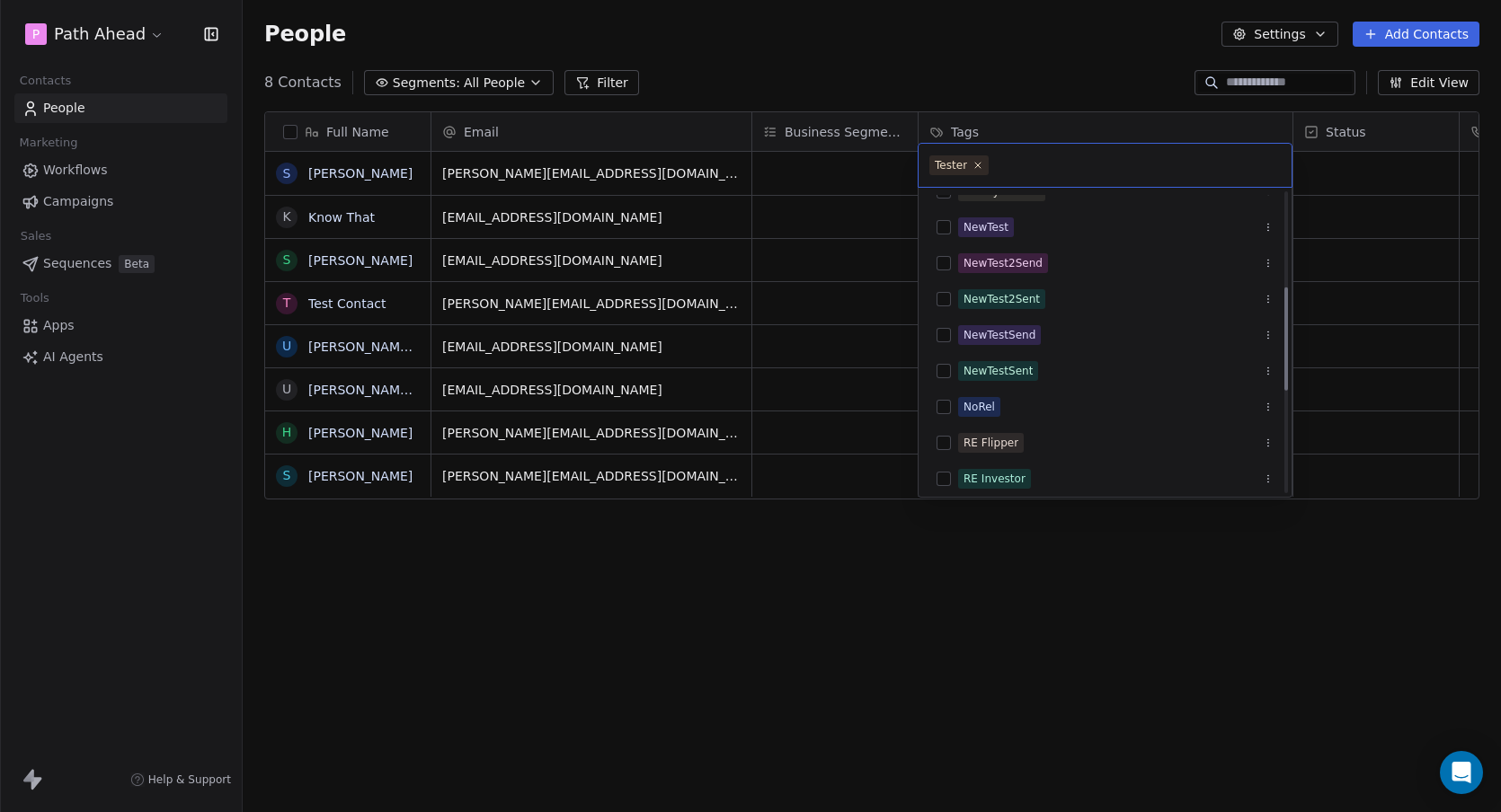
scroll to position [274, 0]
click at [946, 333] on button "Suggestions" at bounding box center [944, 334] width 15 height 15
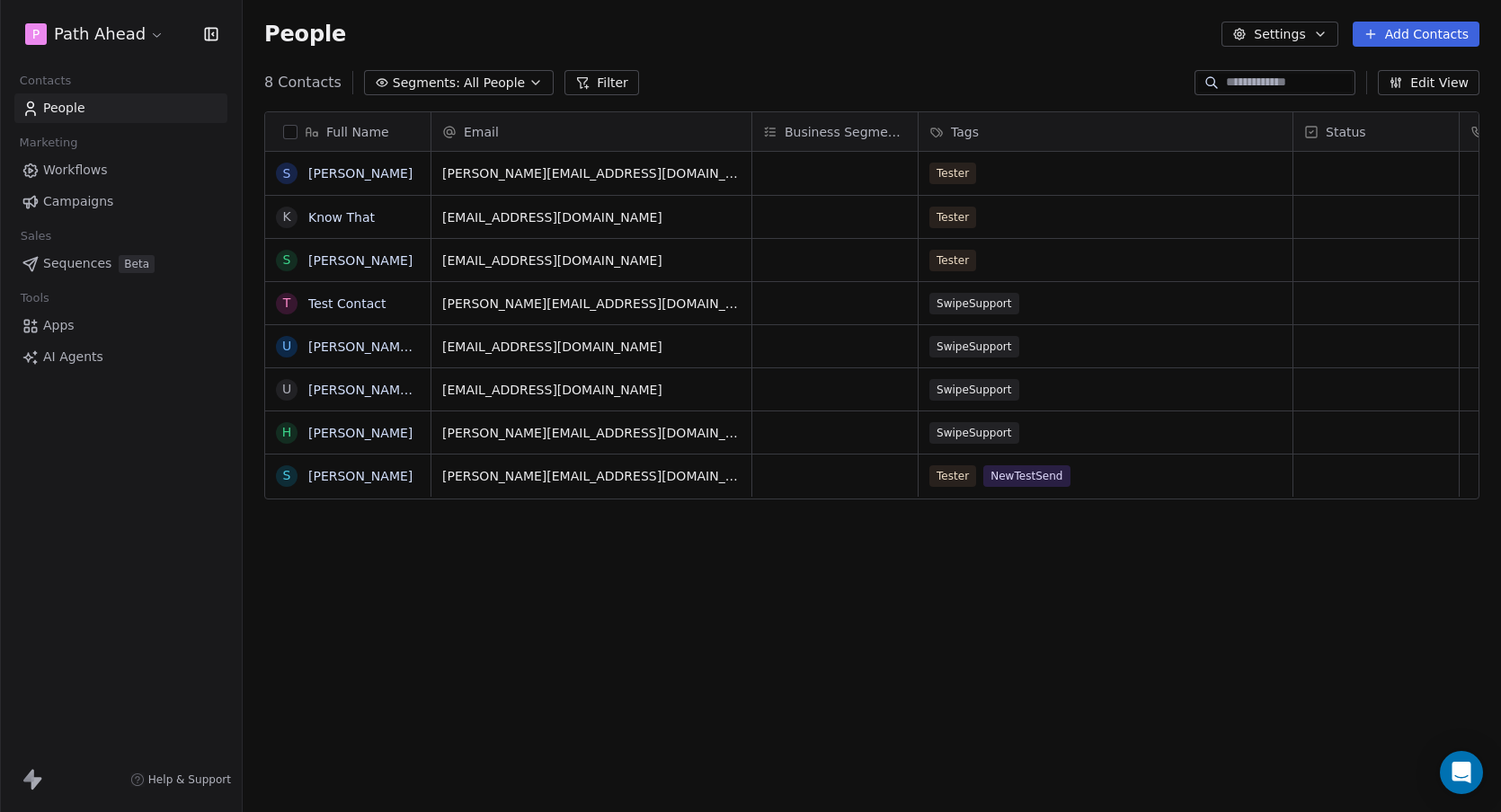
click at [992, 75] on html "P Path Ahead Contacts People Marketing Workflows Campaigns Sales Sequences Beta…" at bounding box center [750, 406] width 1501 height 812
click at [1070, 175] on div "Tester" at bounding box center [1089, 174] width 318 height 22
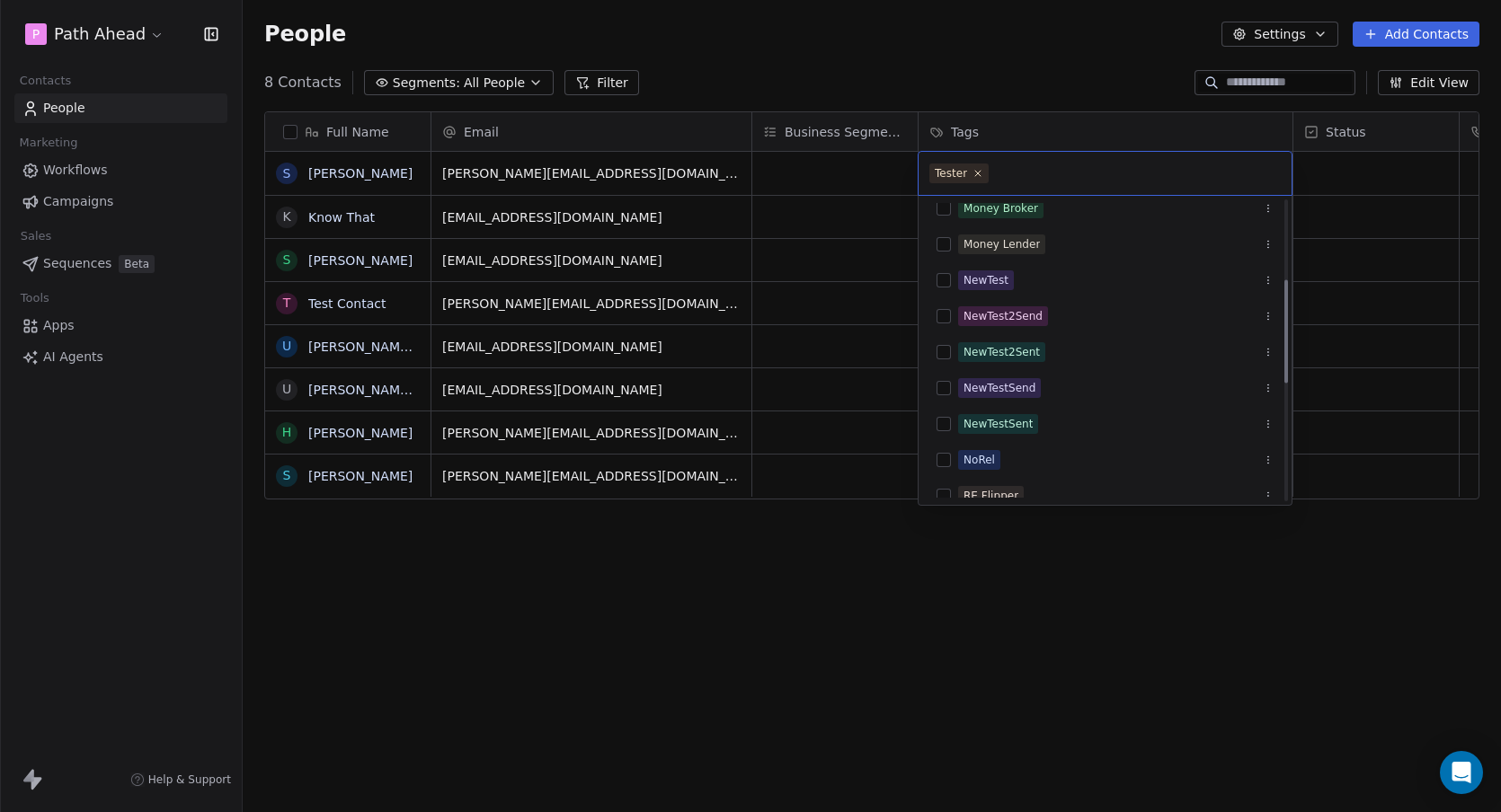
scroll to position [230, 0]
click at [947, 385] on button "Suggestions" at bounding box center [944, 386] width 15 height 15
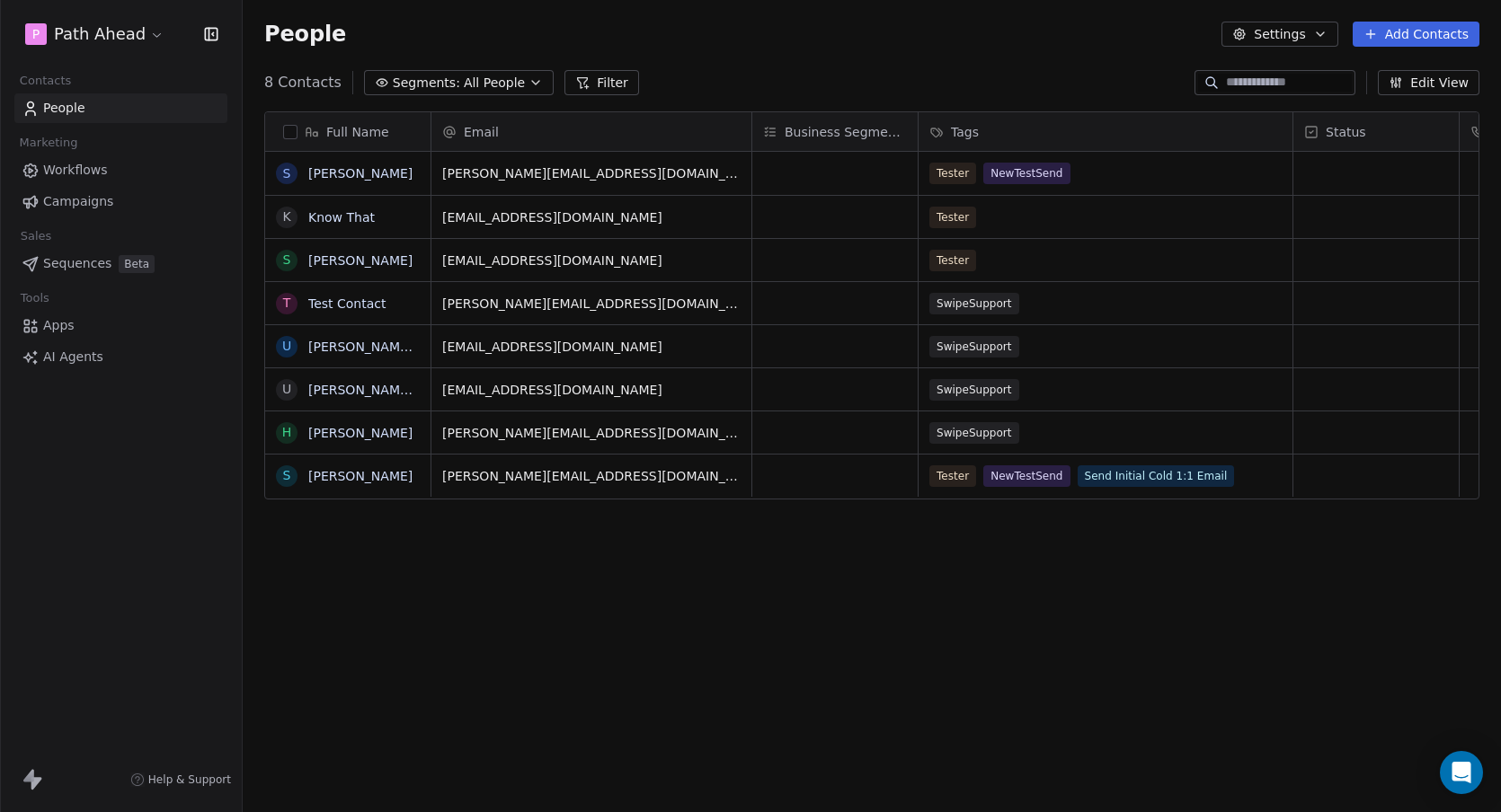
click at [972, 31] on html "P Path Ahead Contacts People Marketing Workflows Campaigns Sales Sequences Beta…" at bounding box center [750, 406] width 1501 height 812
click at [1118, 221] on div "Tester" at bounding box center [1089, 217] width 318 height 22
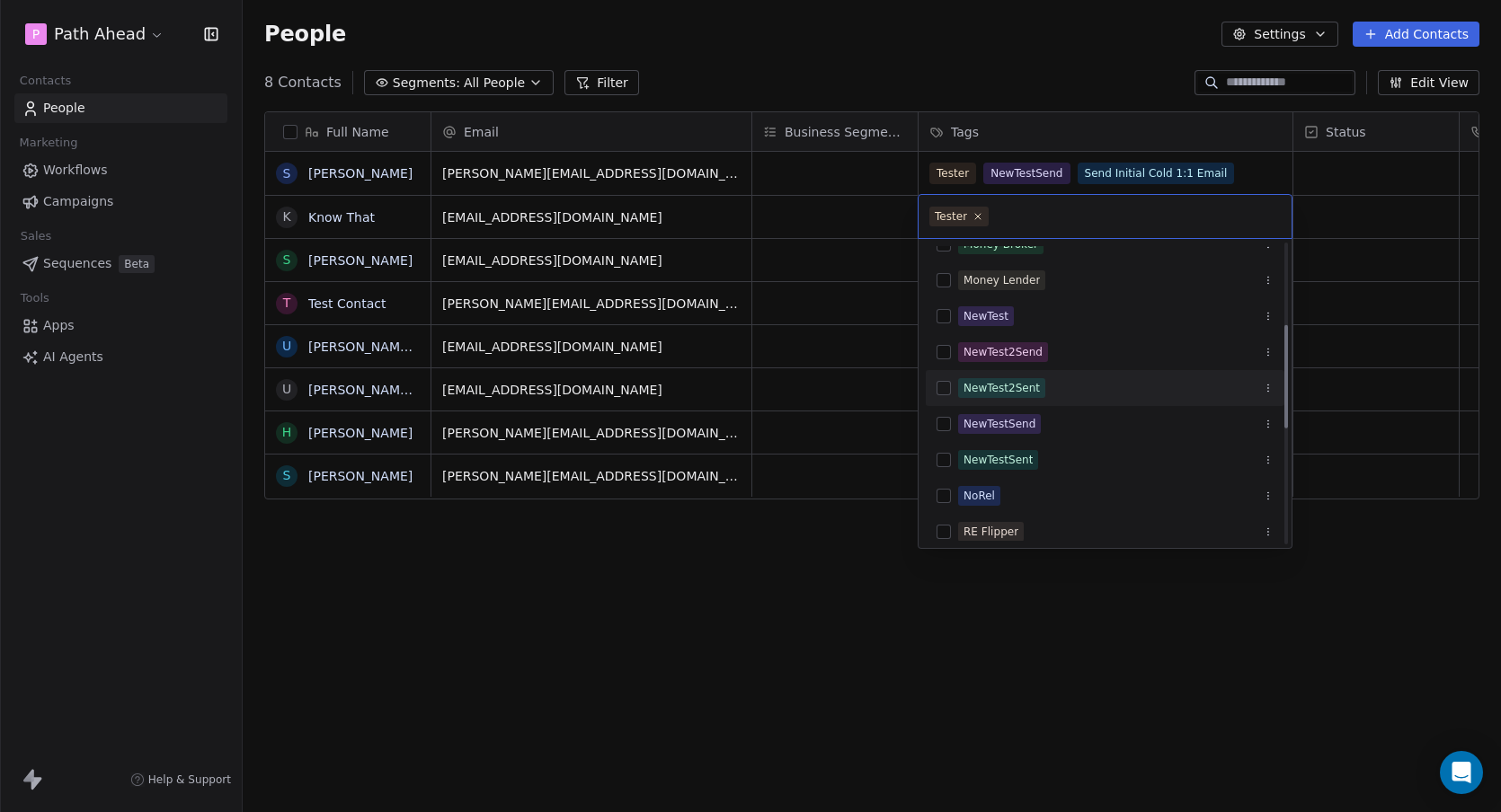
scroll to position [237, 0]
click at [947, 422] on button "Suggestions" at bounding box center [944, 423] width 15 height 15
click at [917, 54] on html "P Path Ahead Contacts People Marketing Workflows Campaigns Sales Sequences Beta…" at bounding box center [750, 406] width 1501 height 812
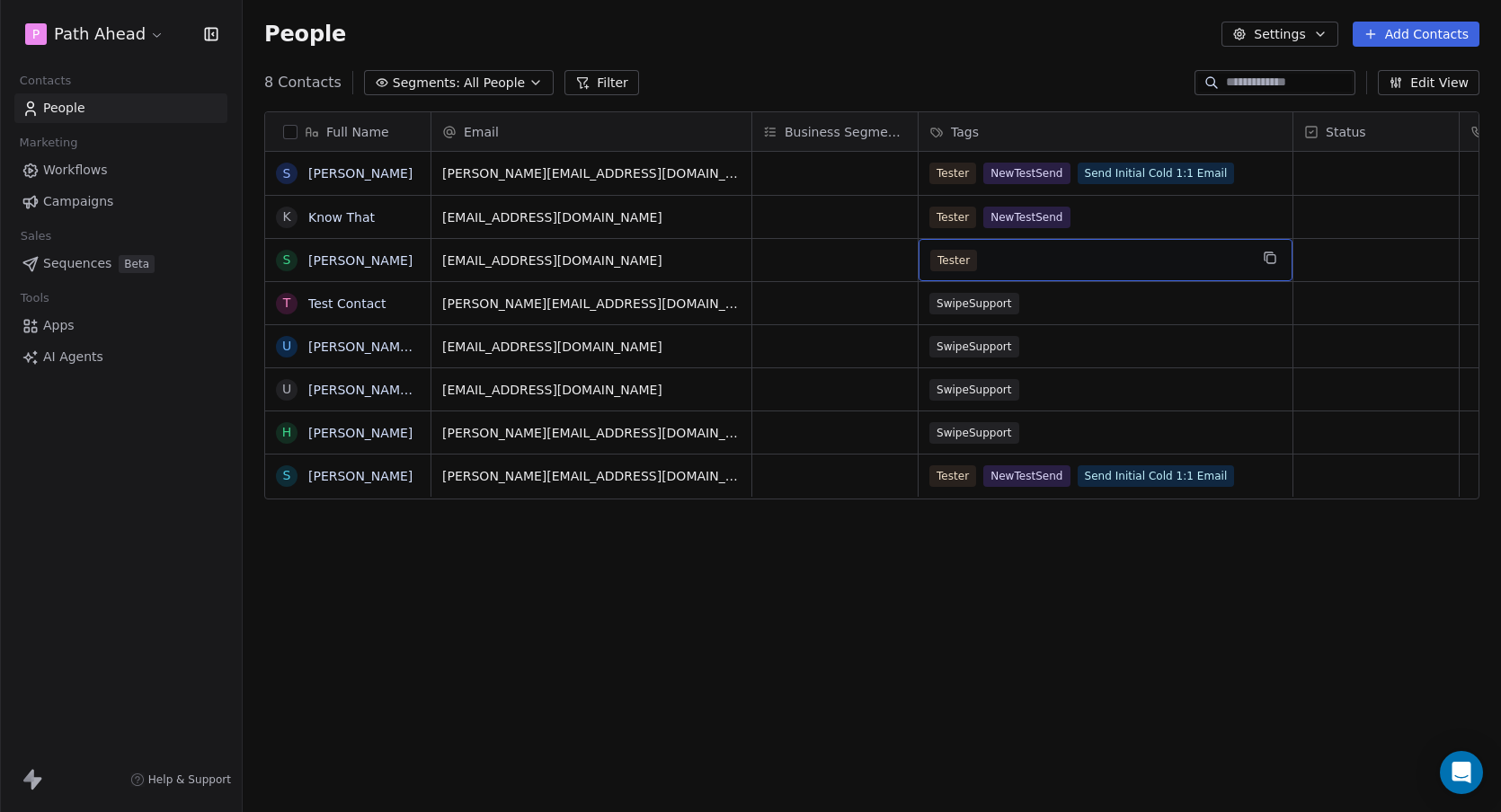
click at [1069, 263] on div "Tester" at bounding box center [1089, 260] width 318 height 22
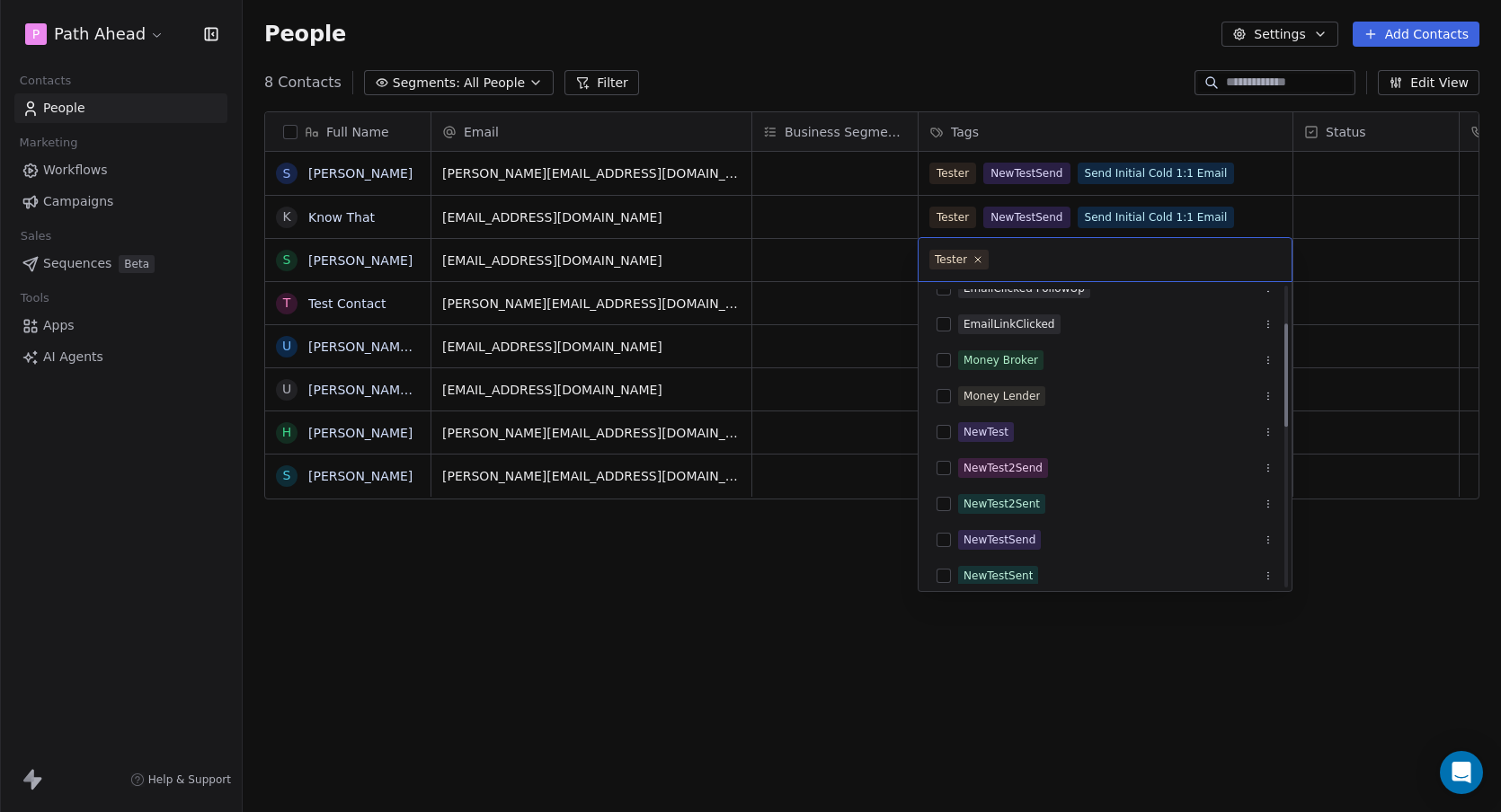
scroll to position [172, 0]
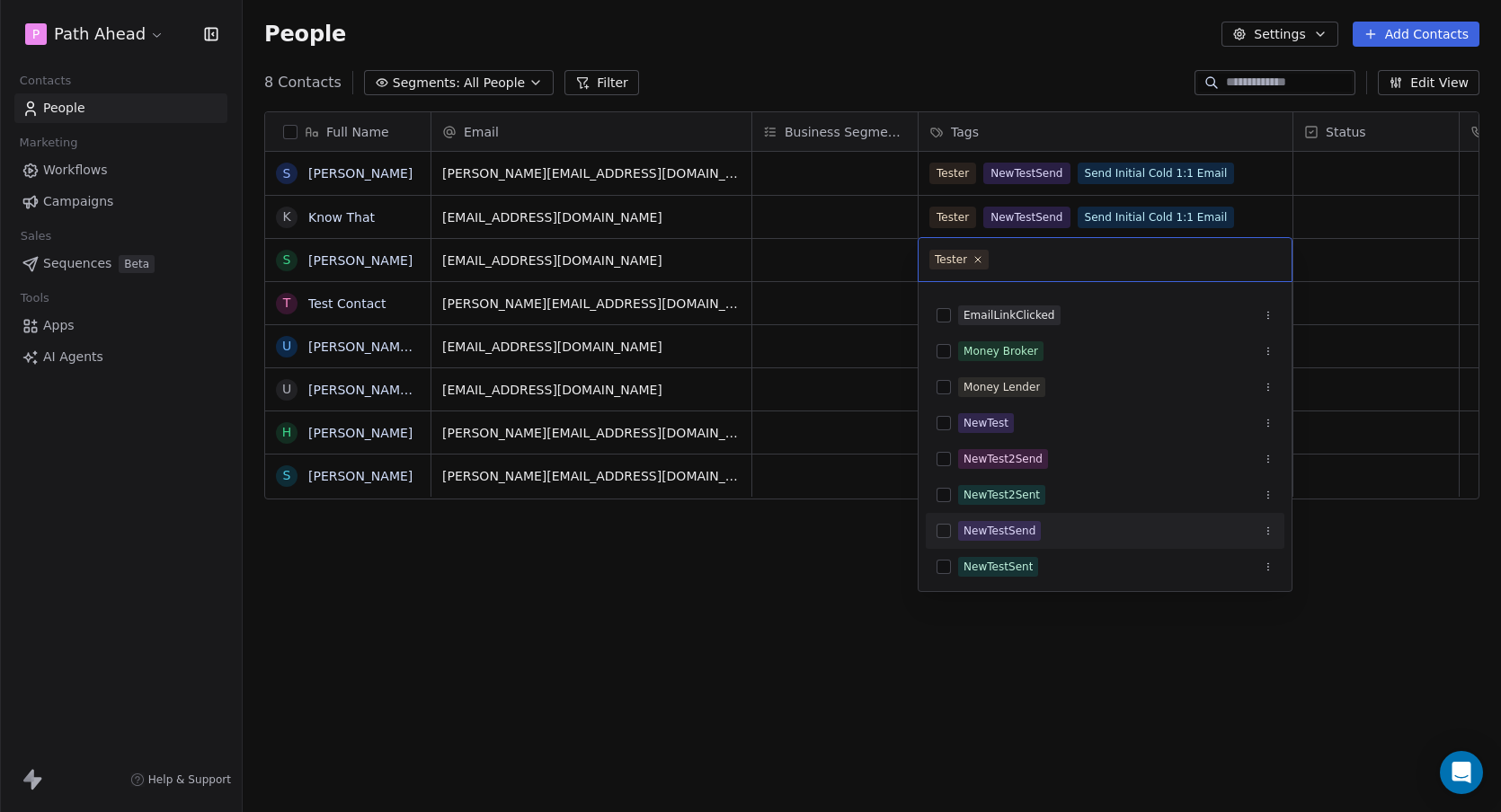
click at [943, 533] on button "Suggestions" at bounding box center [944, 530] width 15 height 15
click at [911, 70] on html "P Path Ahead Contacts People Marketing Workflows Campaigns Sales Sequences Beta…" at bounding box center [750, 406] width 1501 height 812
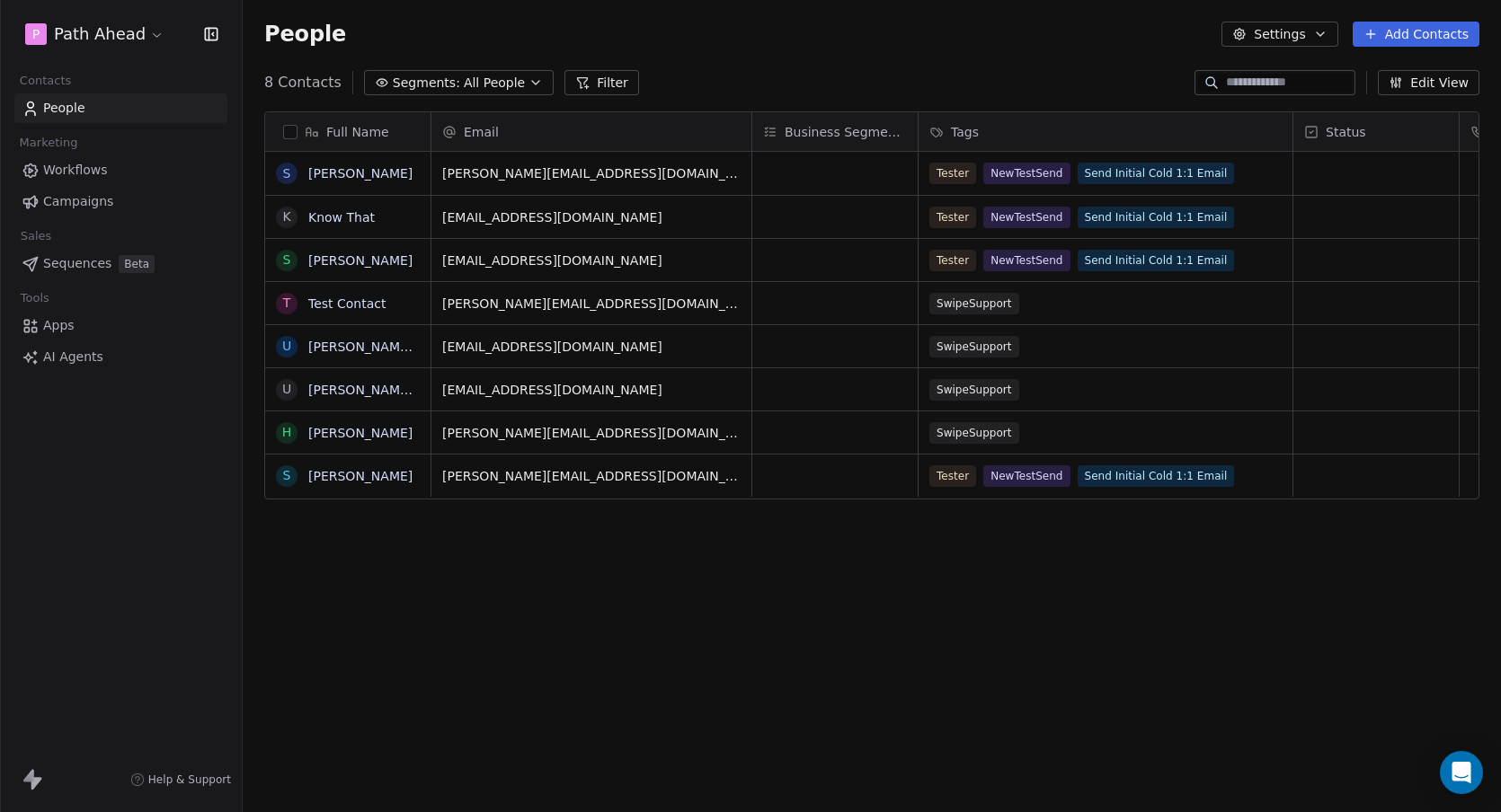
scroll to position [714, 1258]
click at [126, 172] on link "Workflows" at bounding box center [121, 170] width 213 height 29
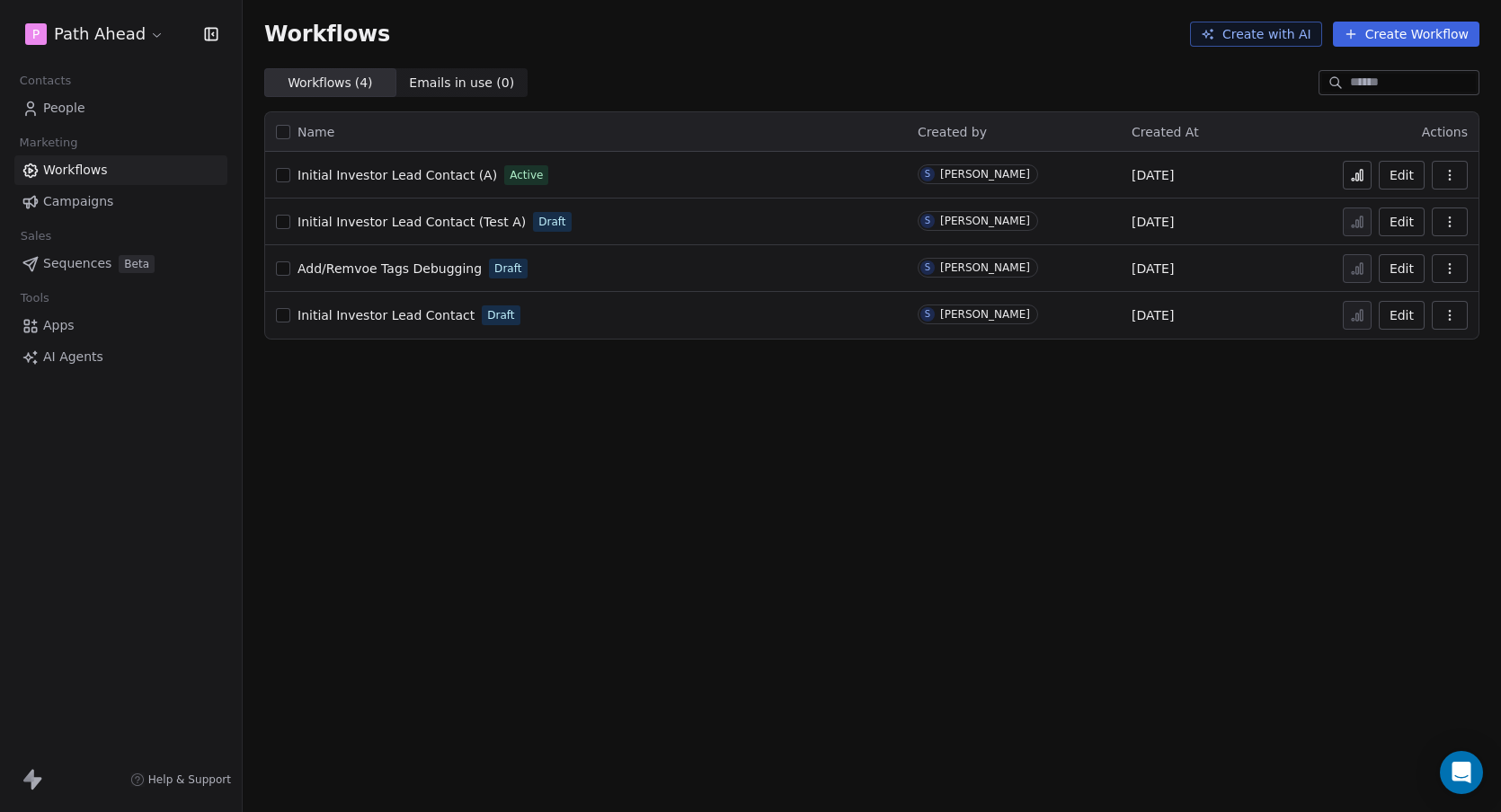
click at [1351, 173] on icon at bounding box center [1357, 175] width 15 height 15
click at [509, 43] on div "Workflows Create with AI Create Workflow" at bounding box center [871, 34] width 1215 height 26
click at [66, 103] on span "People" at bounding box center [64, 108] width 42 height 19
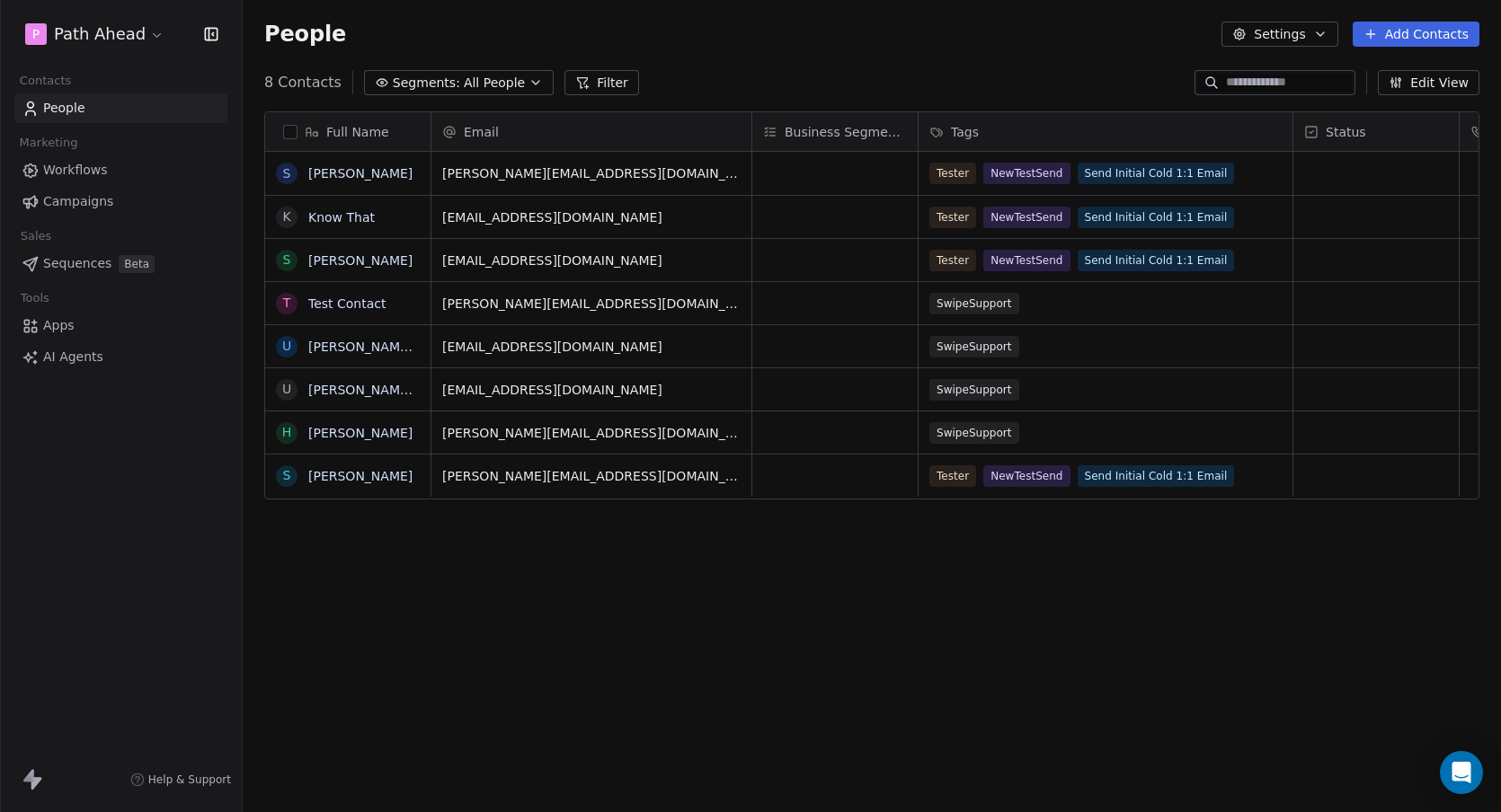
scroll to position [714, 1258]
click at [91, 165] on span "Workflows" at bounding box center [76, 170] width 65 height 19
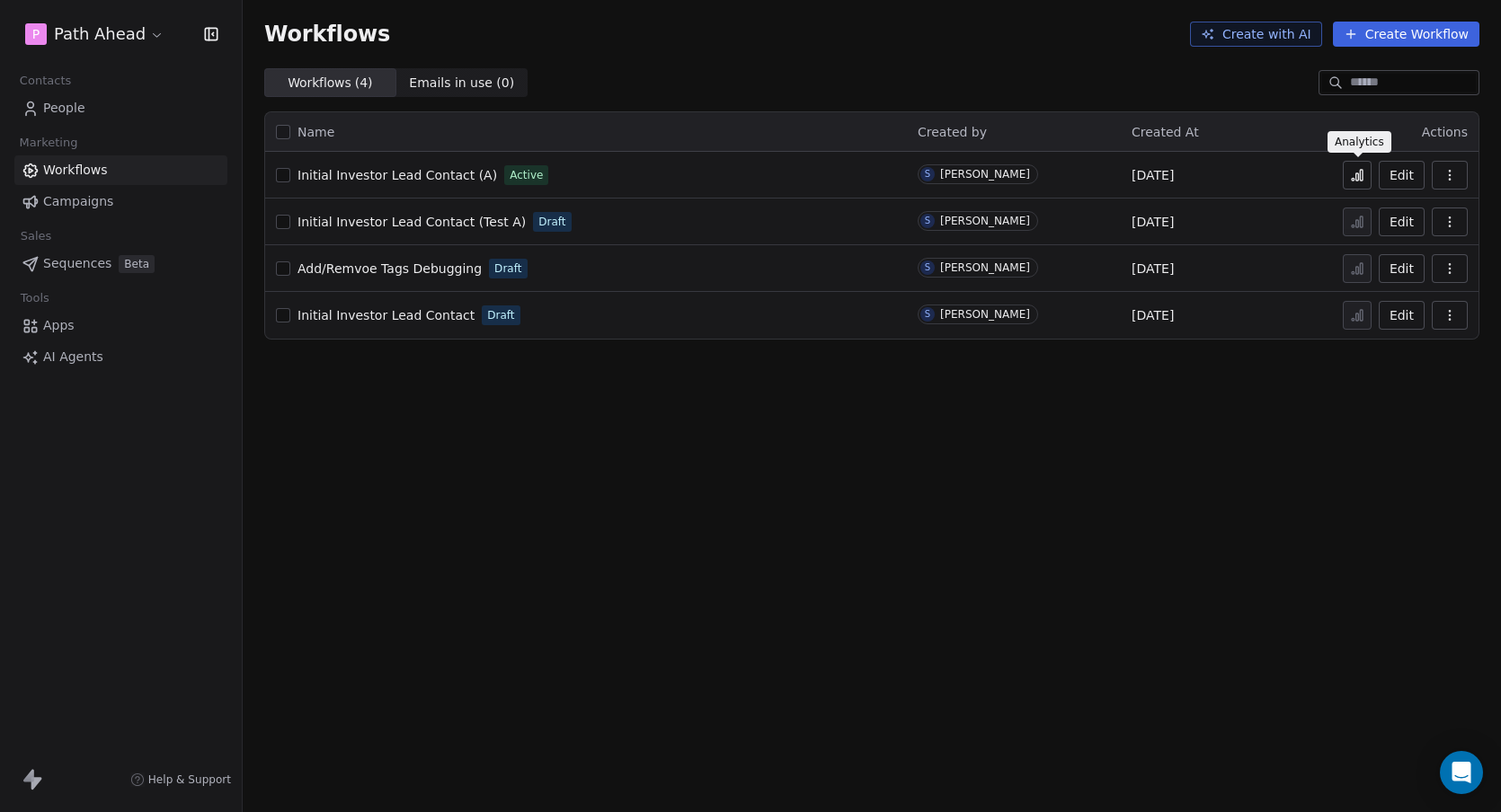
click at [1358, 174] on icon at bounding box center [1357, 175] width 15 height 15
